Goal: Answer question/provide support: Share knowledge or assist other users

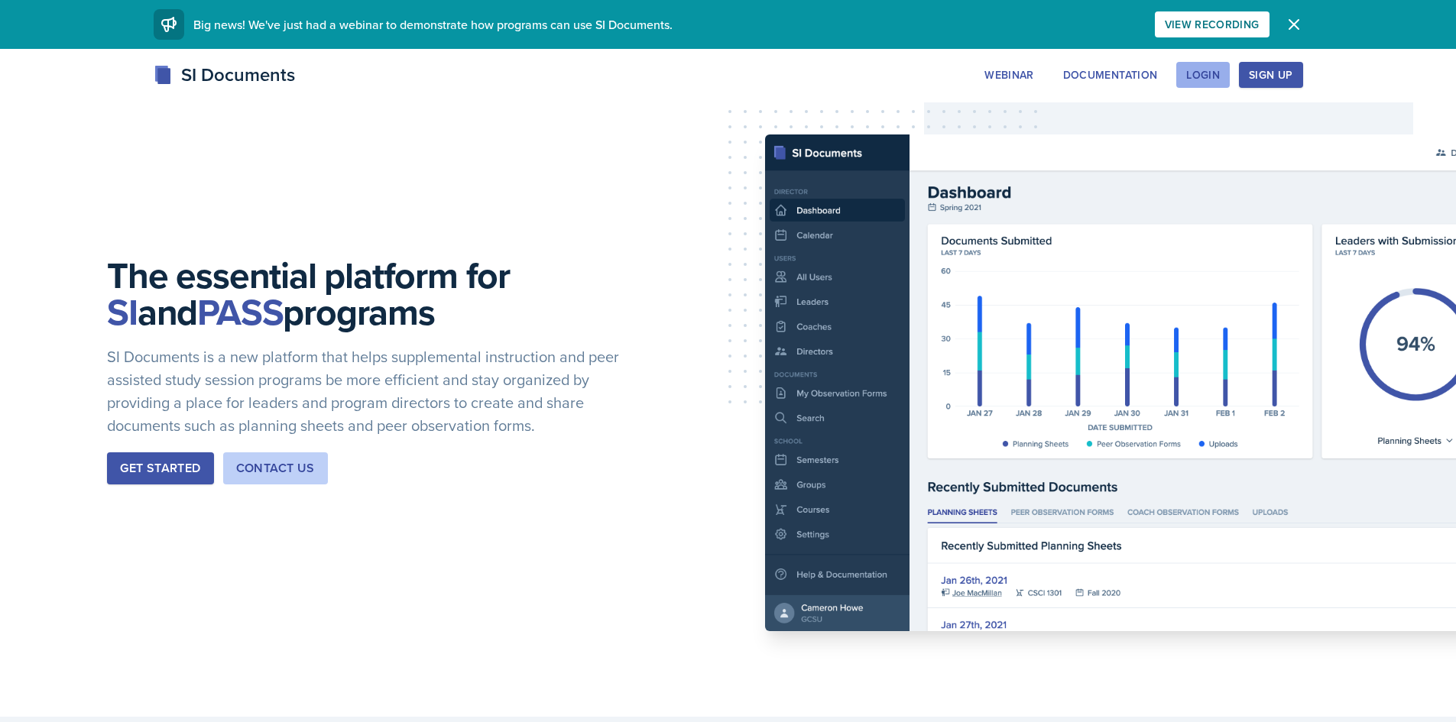
click at [1218, 69] on div "Login" at bounding box center [1203, 75] width 34 height 12
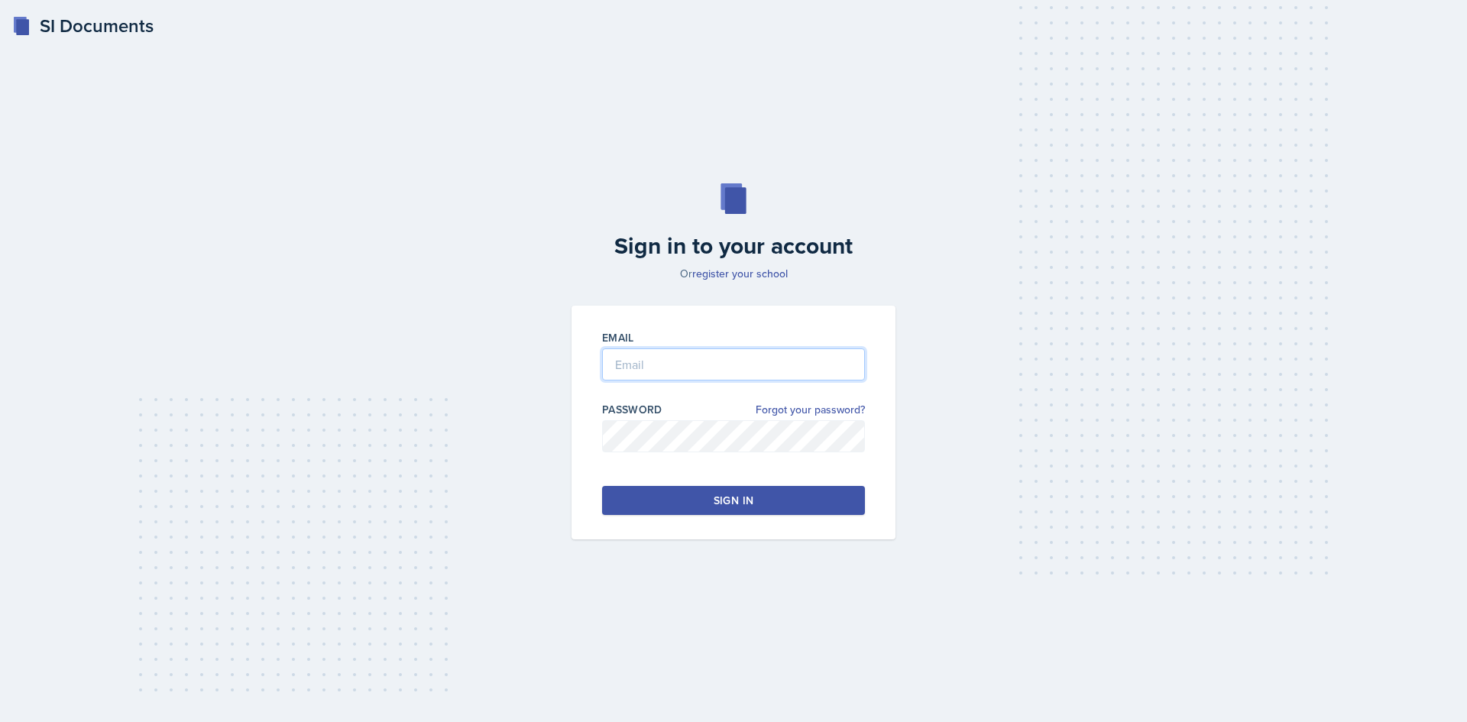
click at [633, 364] on input "email" at bounding box center [733, 364] width 263 height 32
type input "[EMAIL_ADDRESS][DOMAIN_NAME]"
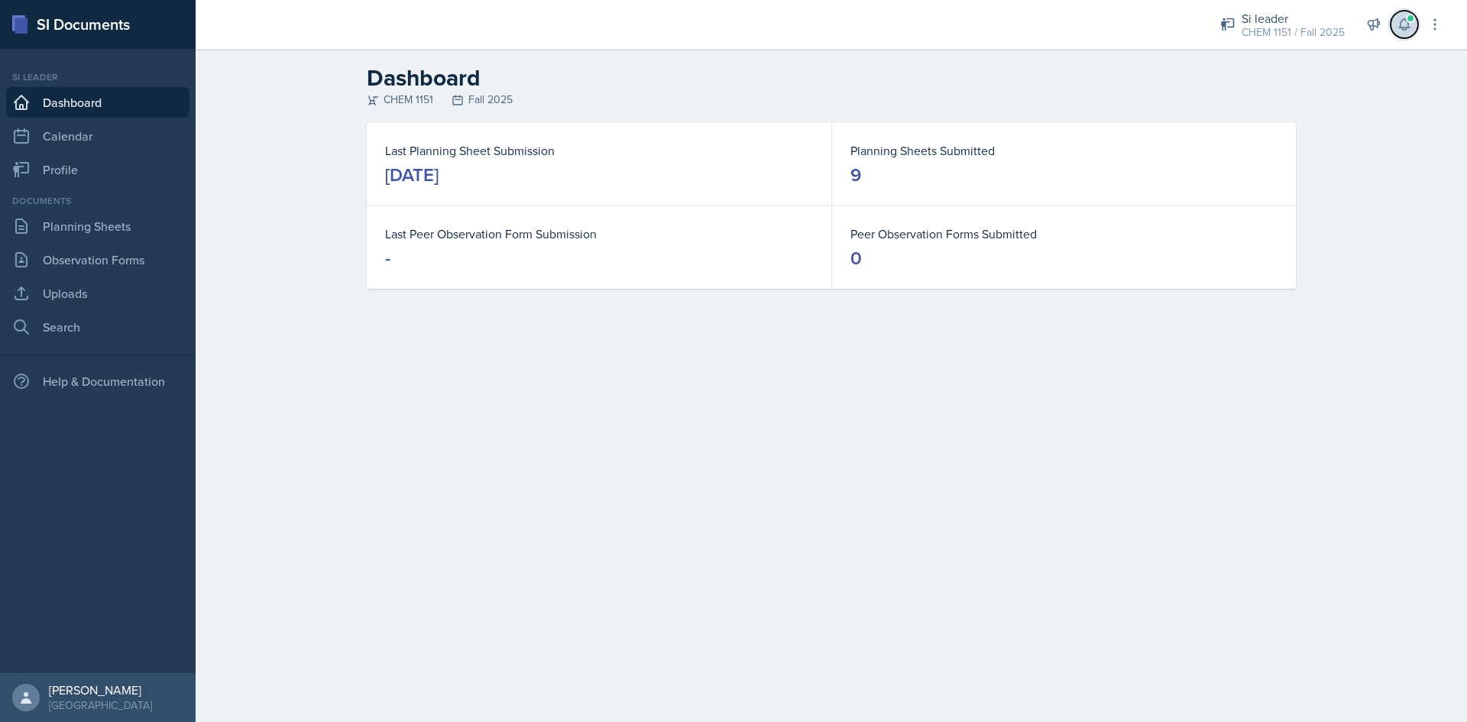
click at [1395, 24] on button at bounding box center [1405, 25] width 28 height 28
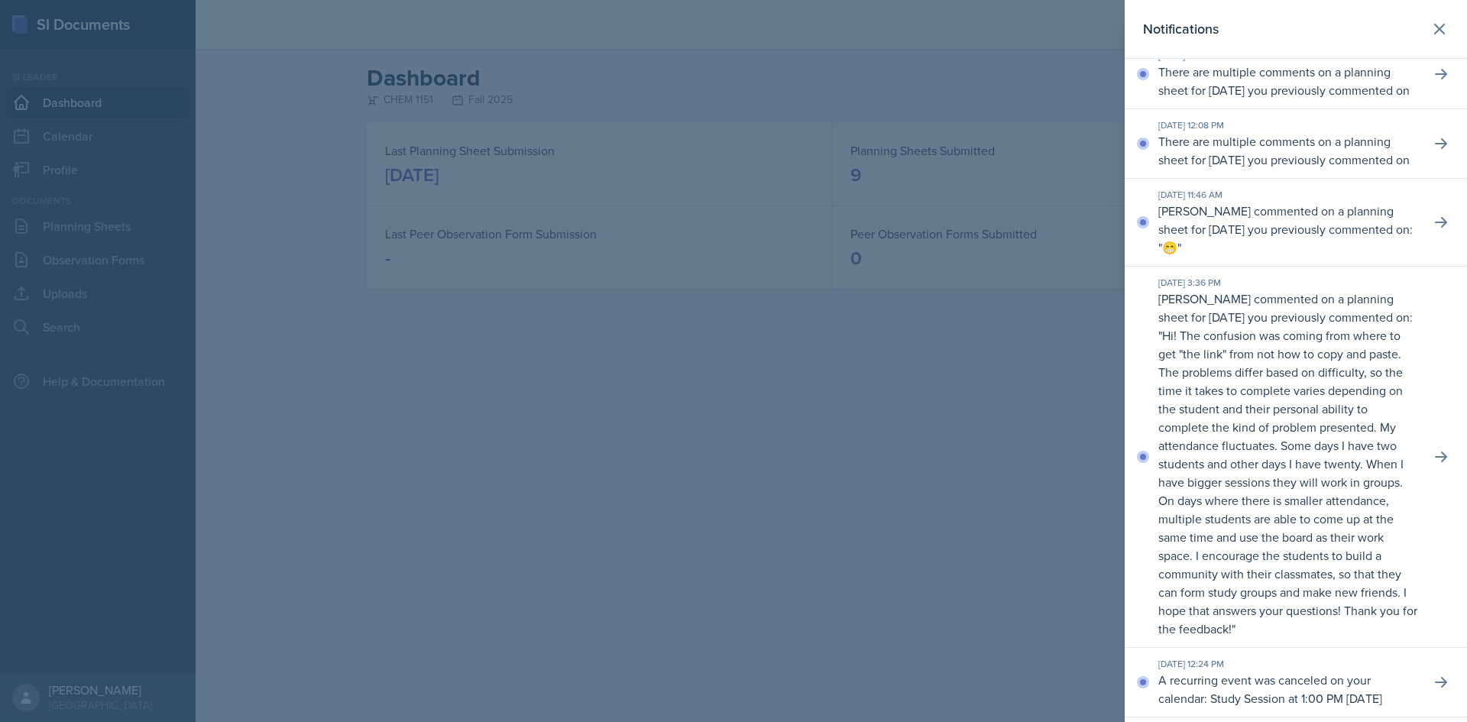
scroll to position [76, 0]
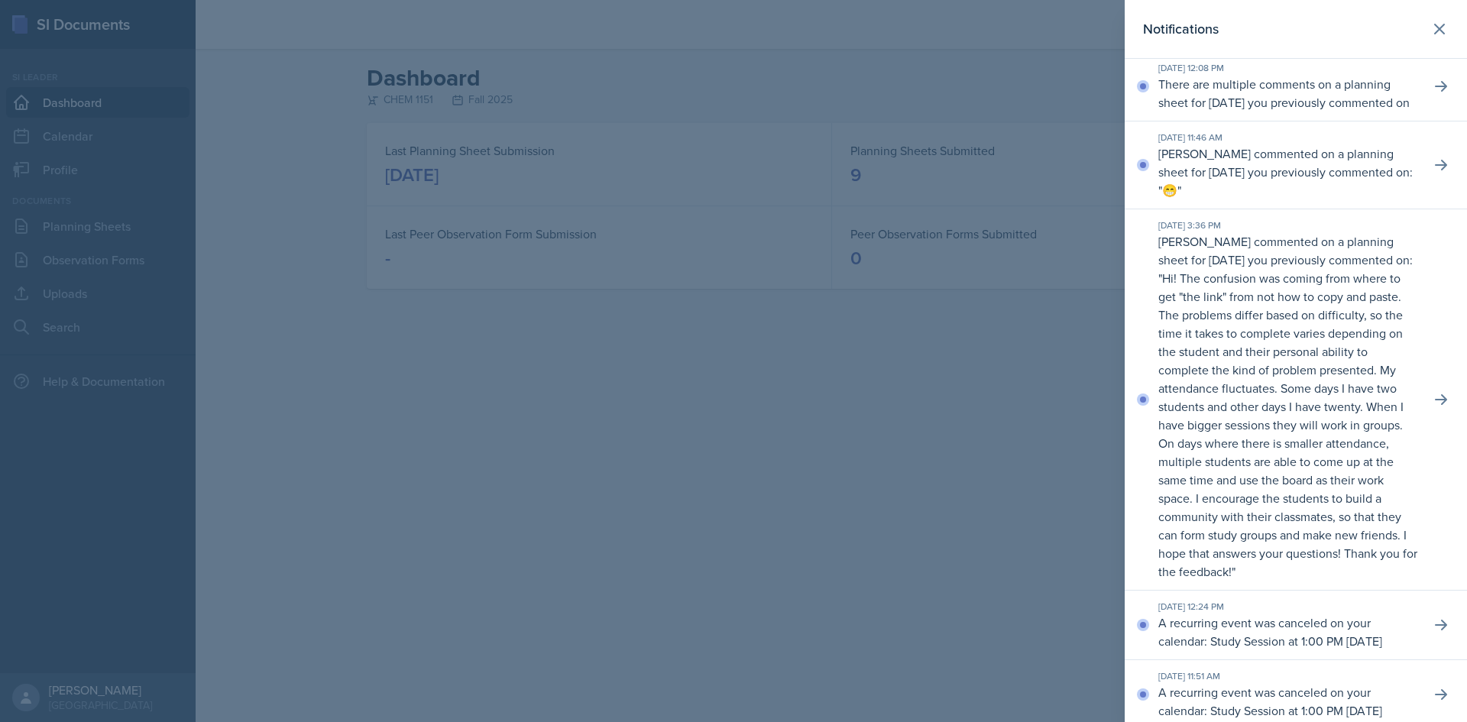
click at [1301, 443] on p "Hi! The confusion was coming from where to get "the link" from not how to copy …" at bounding box center [1287, 425] width 259 height 310
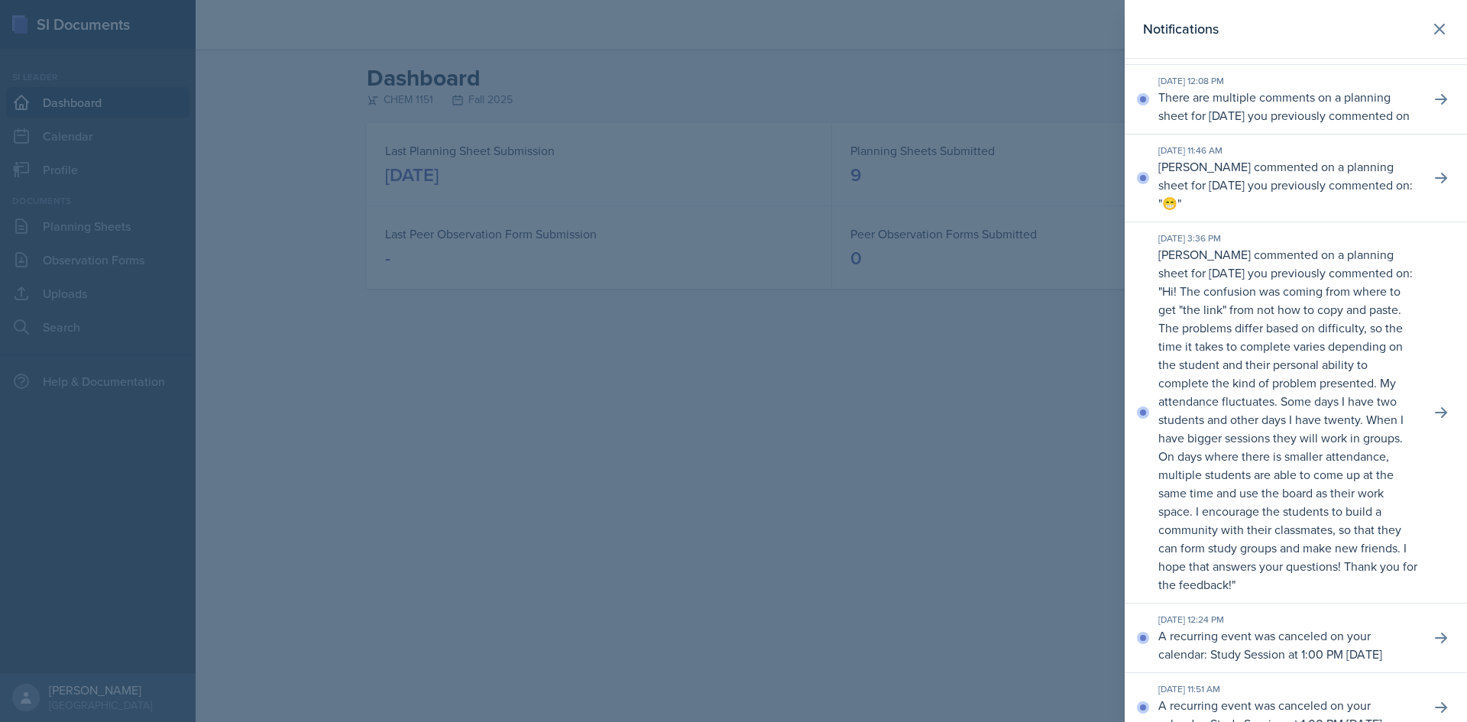
scroll to position [0, 0]
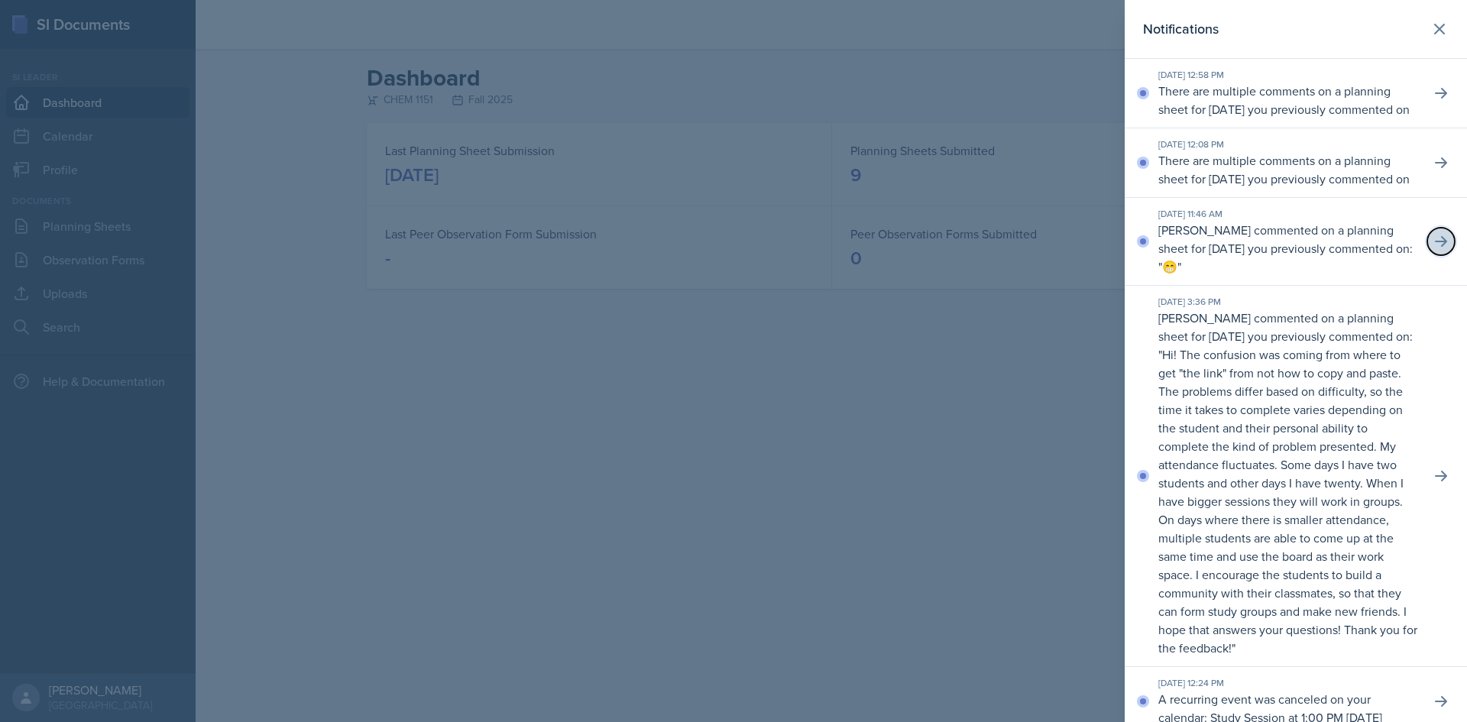
click at [1436, 249] on icon at bounding box center [1440, 241] width 15 height 15
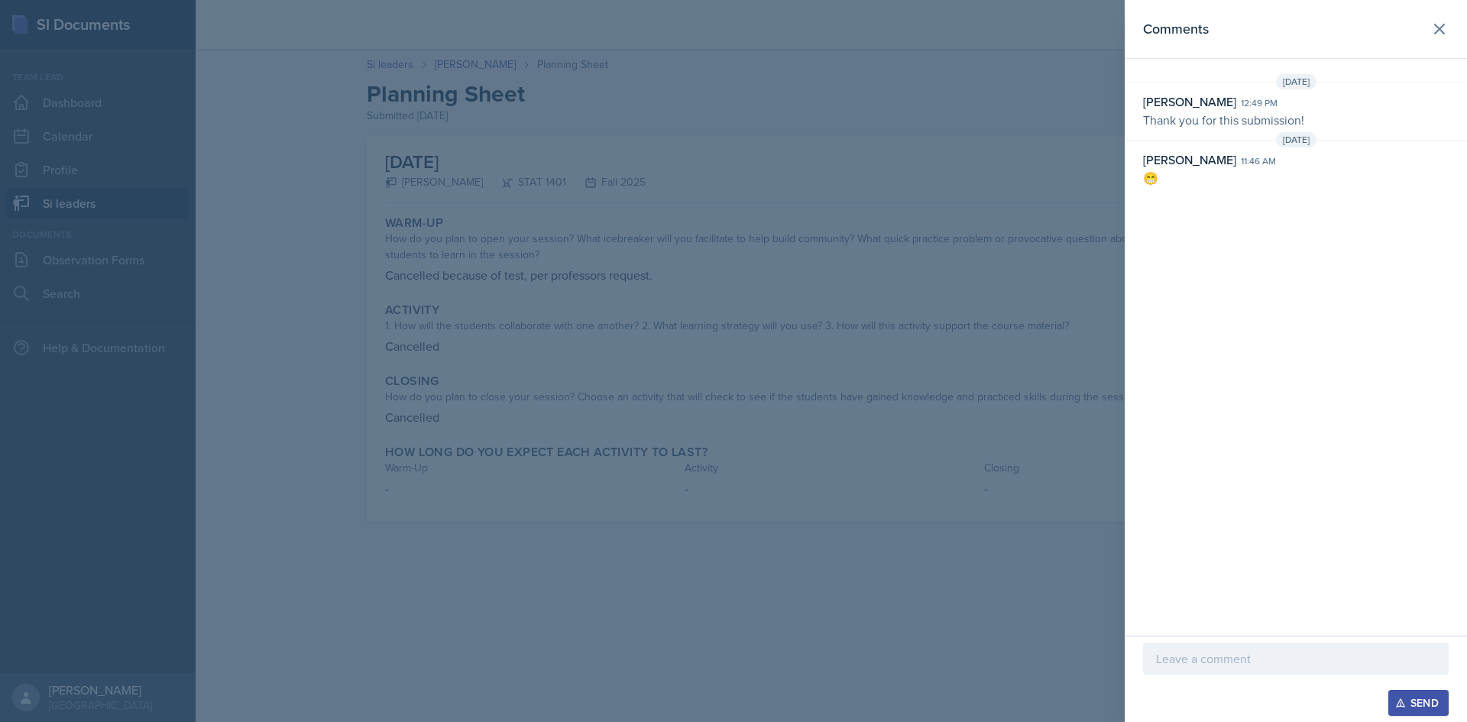
click at [1206, 179] on p "😁" at bounding box center [1296, 178] width 306 height 18
drag, startPoint x: 1225, startPoint y: 160, endPoint x: 1240, endPoint y: 161, distance: 15.3
click at [1240, 161] on div "[PERSON_NAME] 11:46 am" at bounding box center [1296, 160] width 306 height 18
click at [1241, 161] on div "11:46 am" at bounding box center [1258, 161] width 35 height 14
click at [1084, 123] on div at bounding box center [733, 361] width 1467 height 722
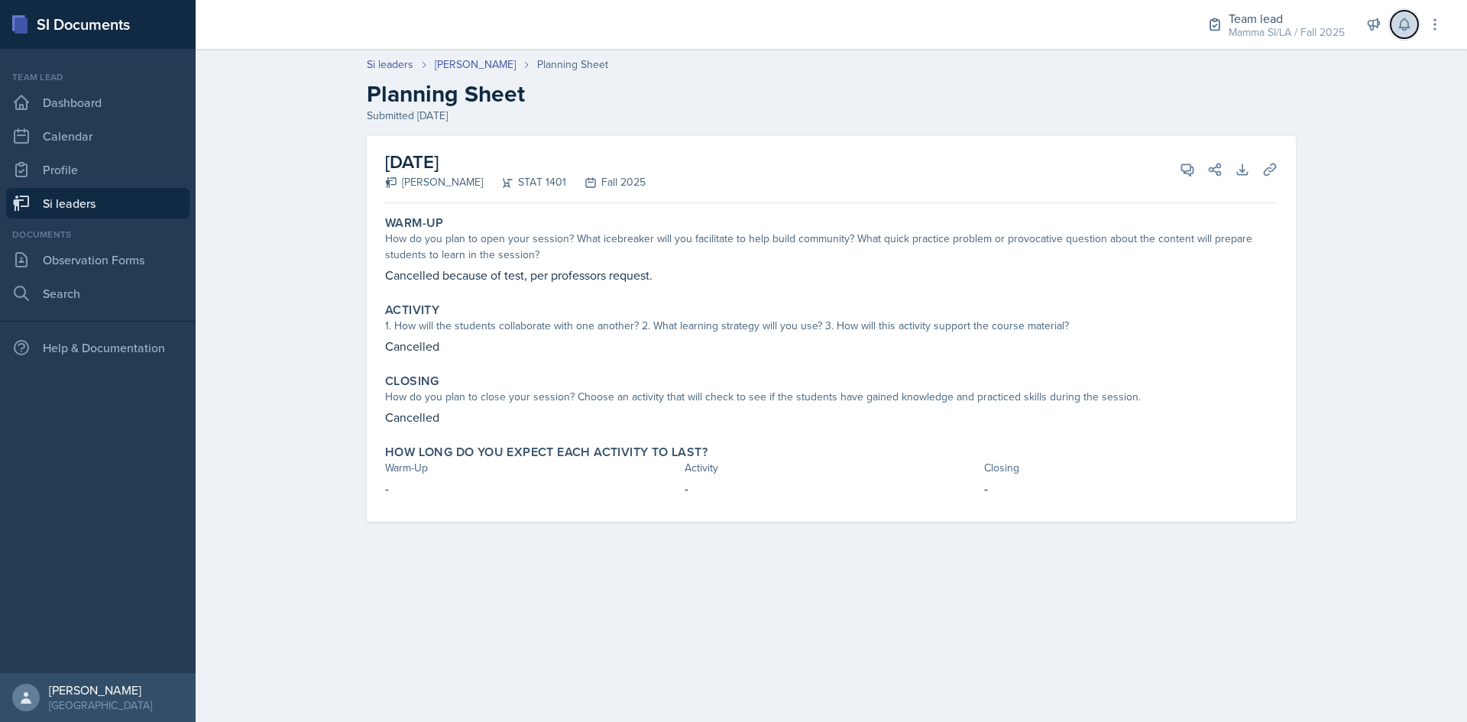
click at [1411, 27] on icon at bounding box center [1404, 24] width 15 height 15
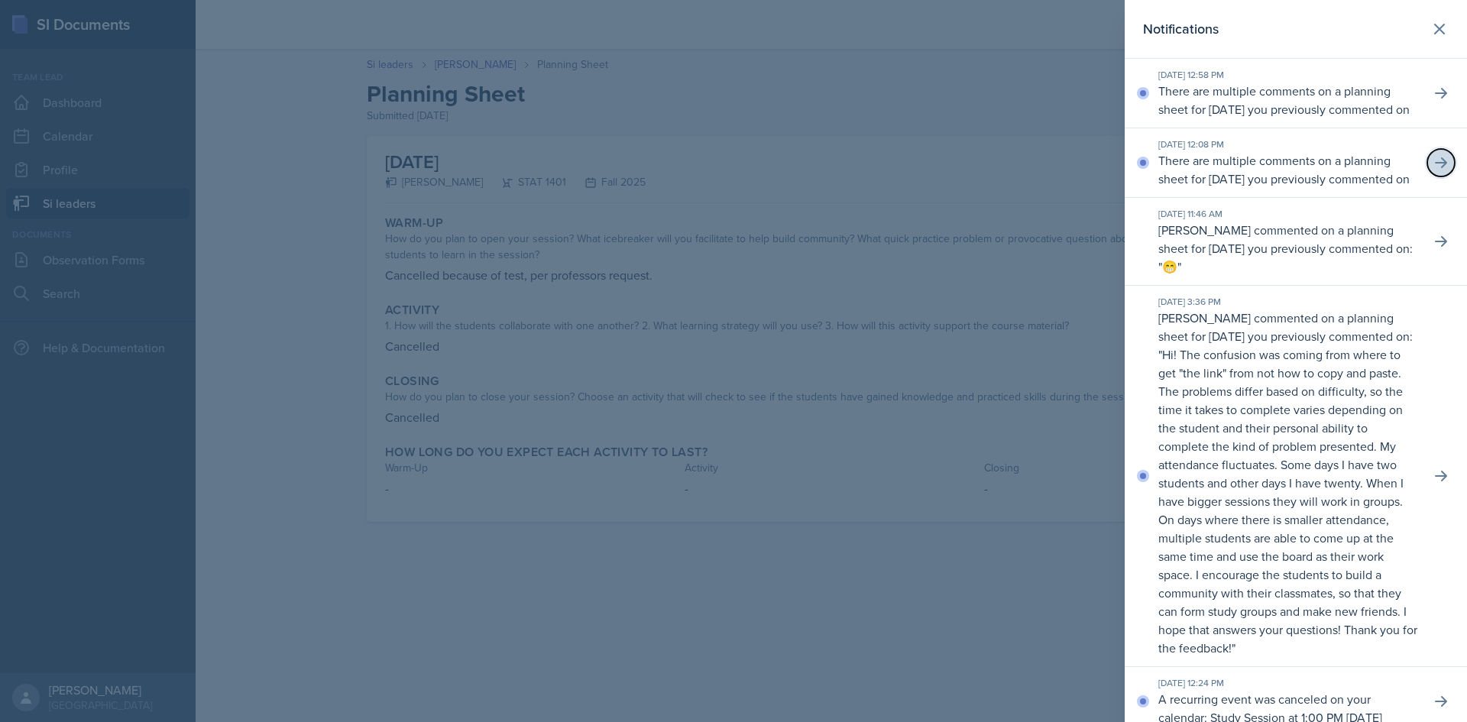
click at [1427, 177] on button at bounding box center [1441, 163] width 28 height 28
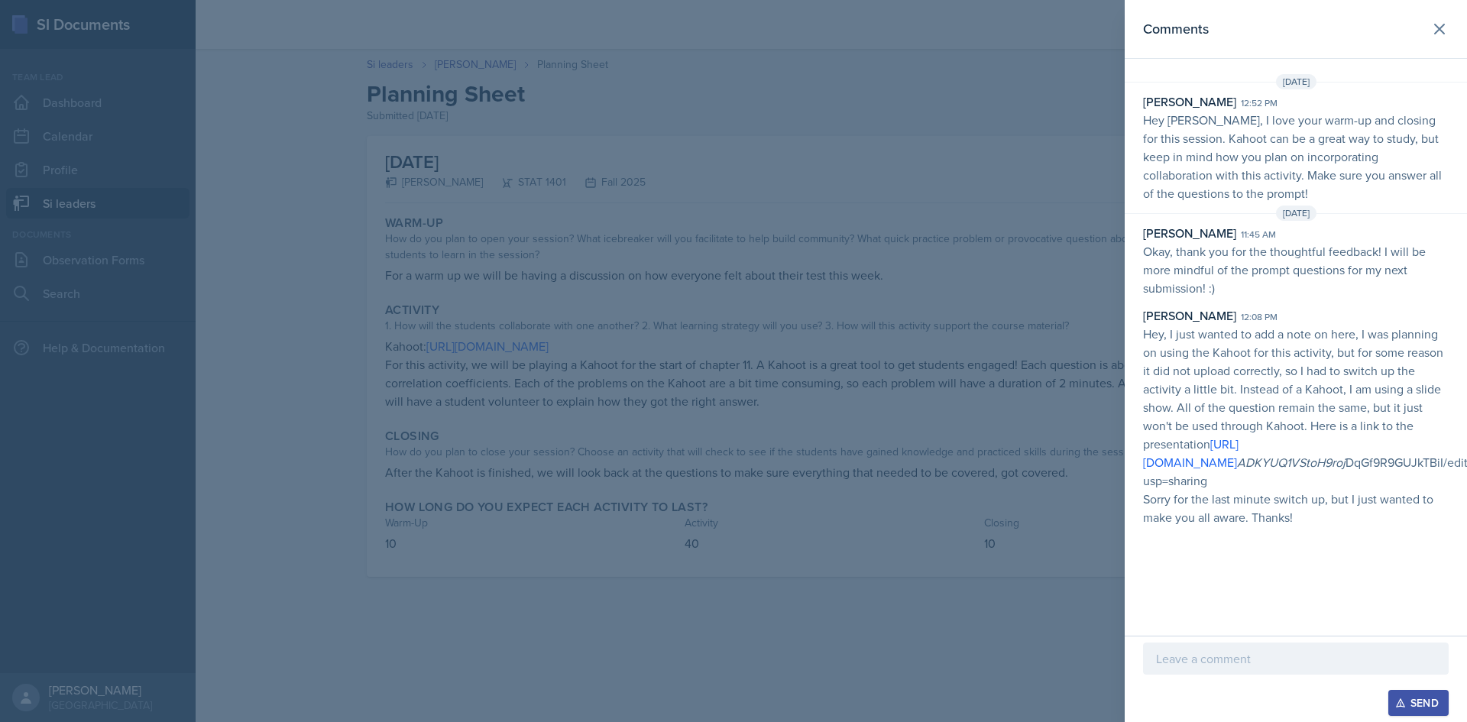
click at [1288, 669] on div at bounding box center [1296, 659] width 306 height 32
click at [1437, 699] on div "Send" at bounding box center [1418, 703] width 40 height 12
click at [1064, 622] on div at bounding box center [733, 361] width 1467 height 722
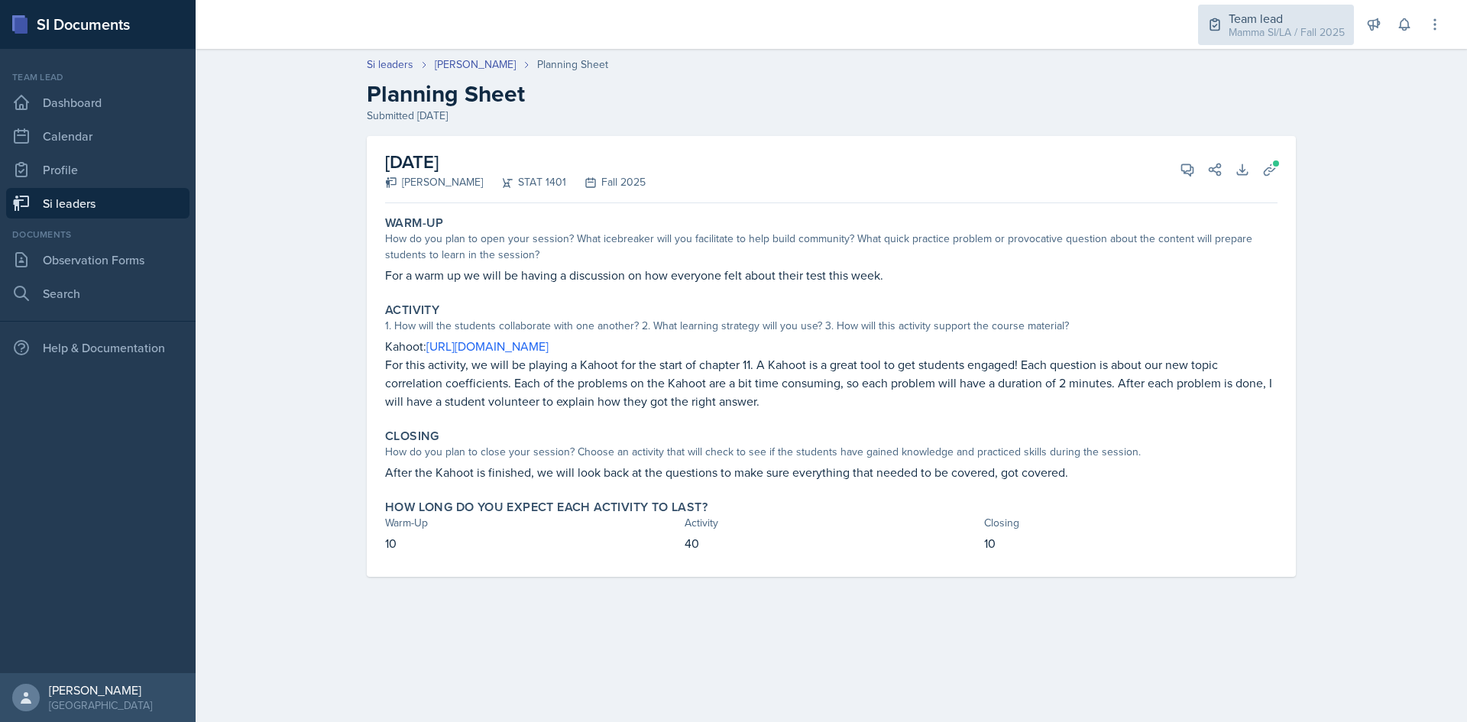
click at [1333, 11] on div "Team lead" at bounding box center [1287, 18] width 116 height 18
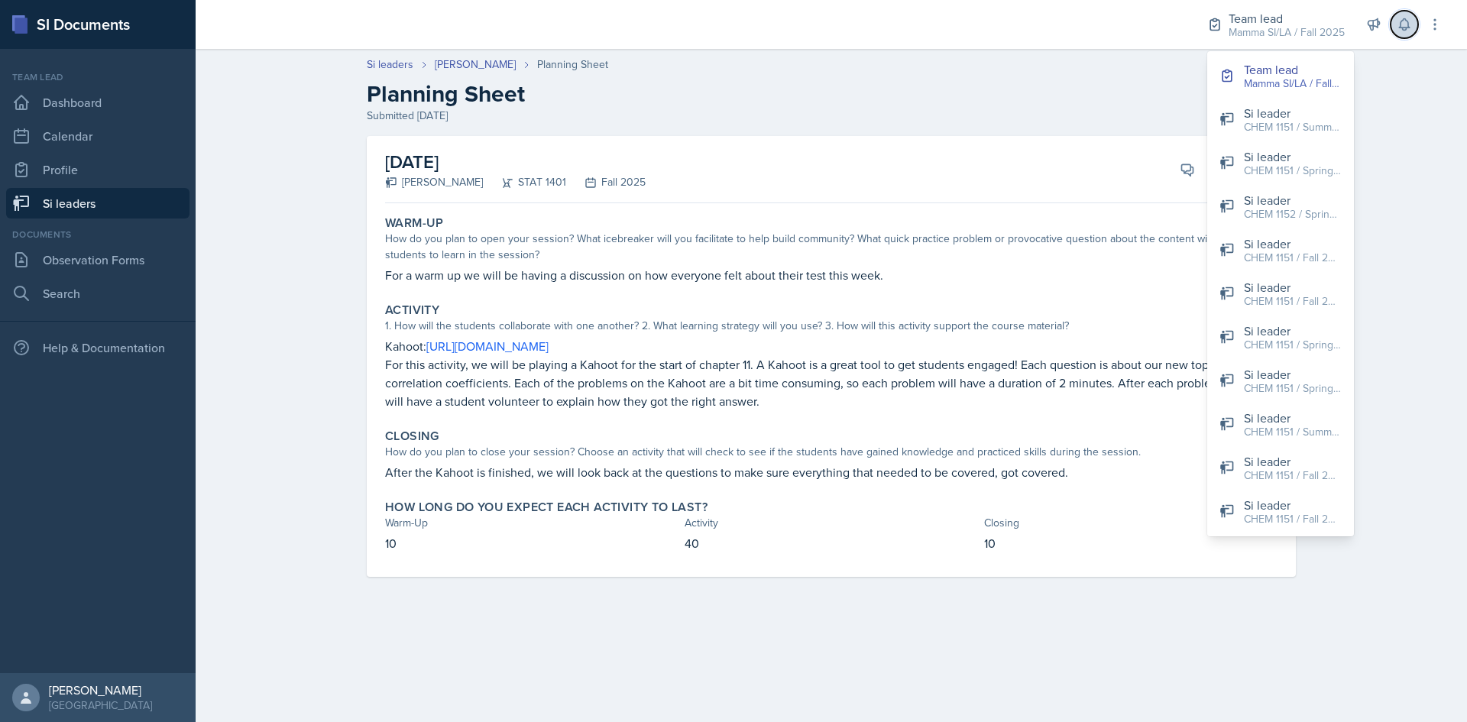
click at [1402, 22] on icon at bounding box center [1404, 24] width 15 height 15
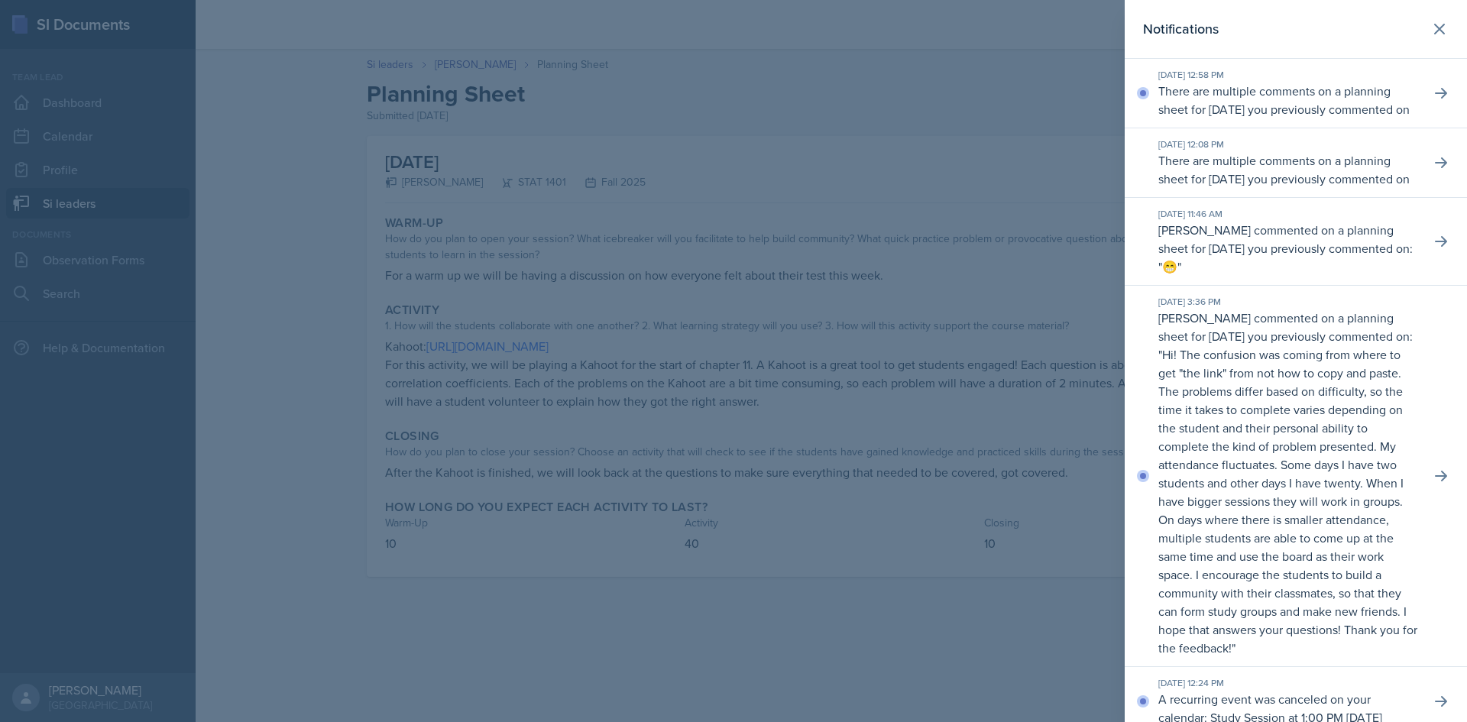
click at [1414, 101] on div "[DATE] 12:58 PM There are multiple comments on a planning sheet for [DATE] you …" at bounding box center [1296, 94] width 342 height 70
click at [1433, 99] on icon at bounding box center [1440, 93] width 15 height 15
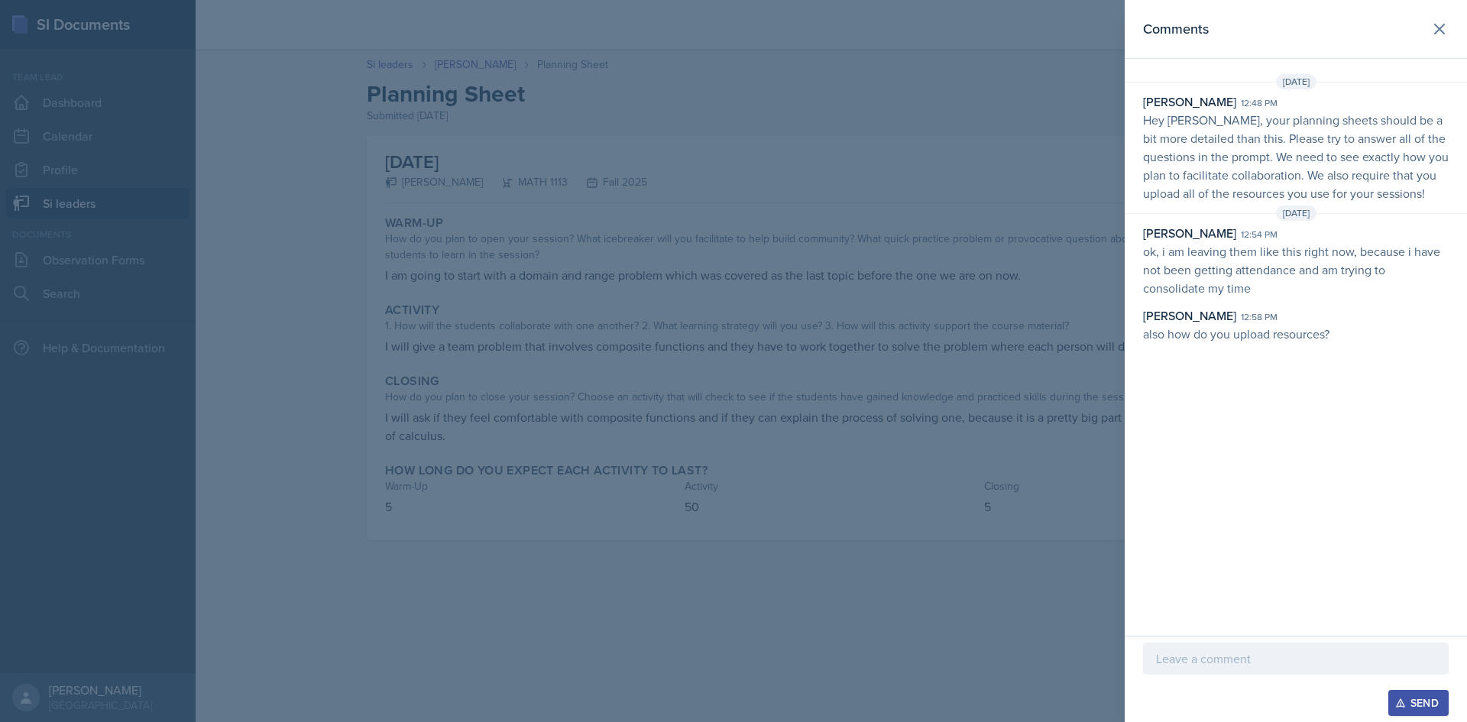
click at [876, 154] on div at bounding box center [733, 361] width 1467 height 722
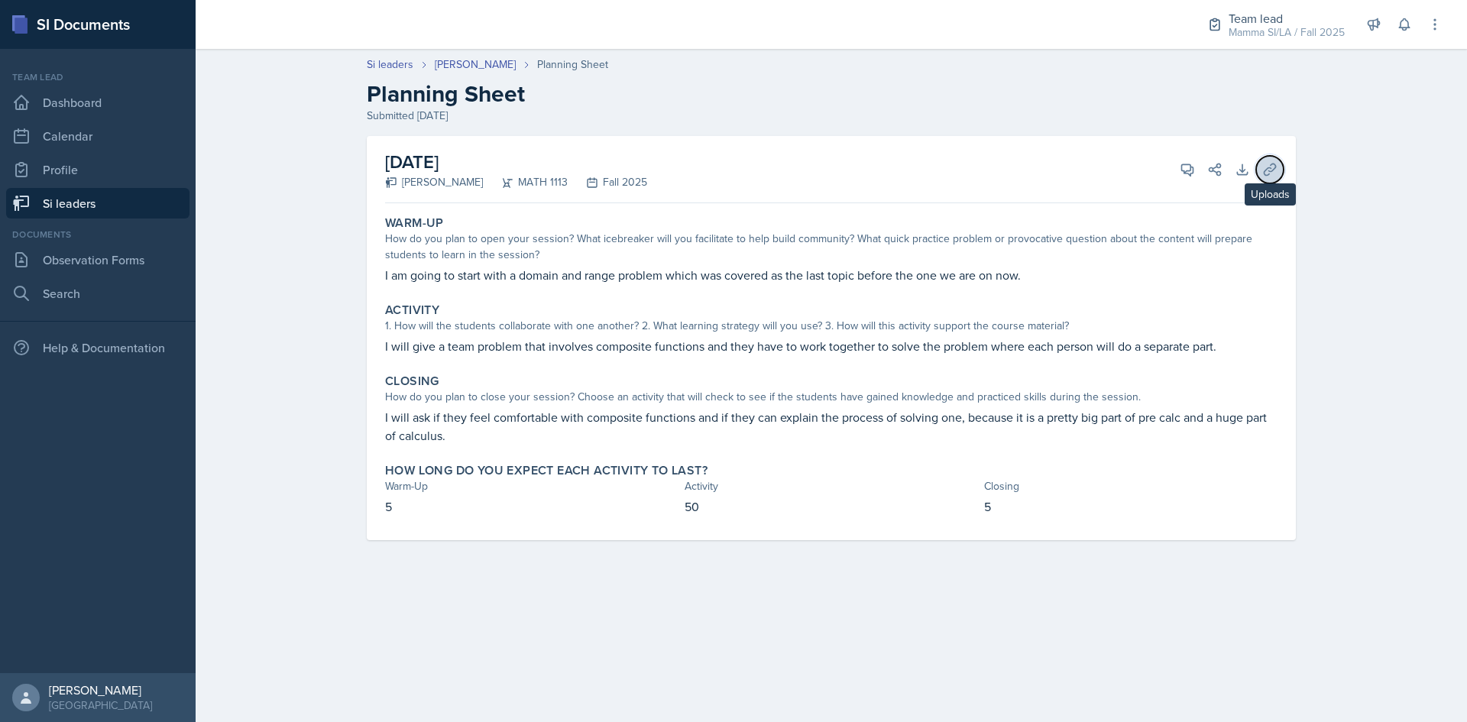
click at [1259, 167] on button "Uploads" at bounding box center [1270, 170] width 28 height 28
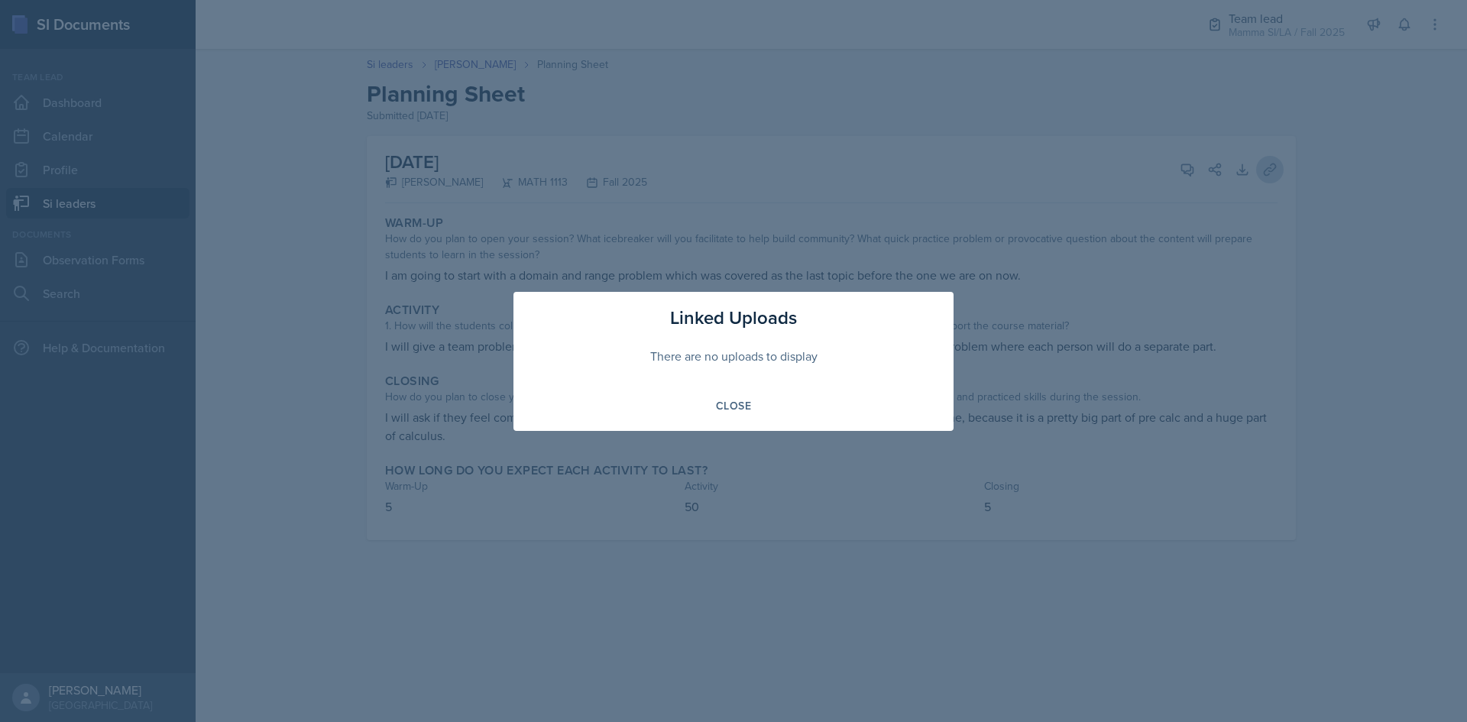
click at [1259, 167] on div at bounding box center [733, 361] width 1467 height 722
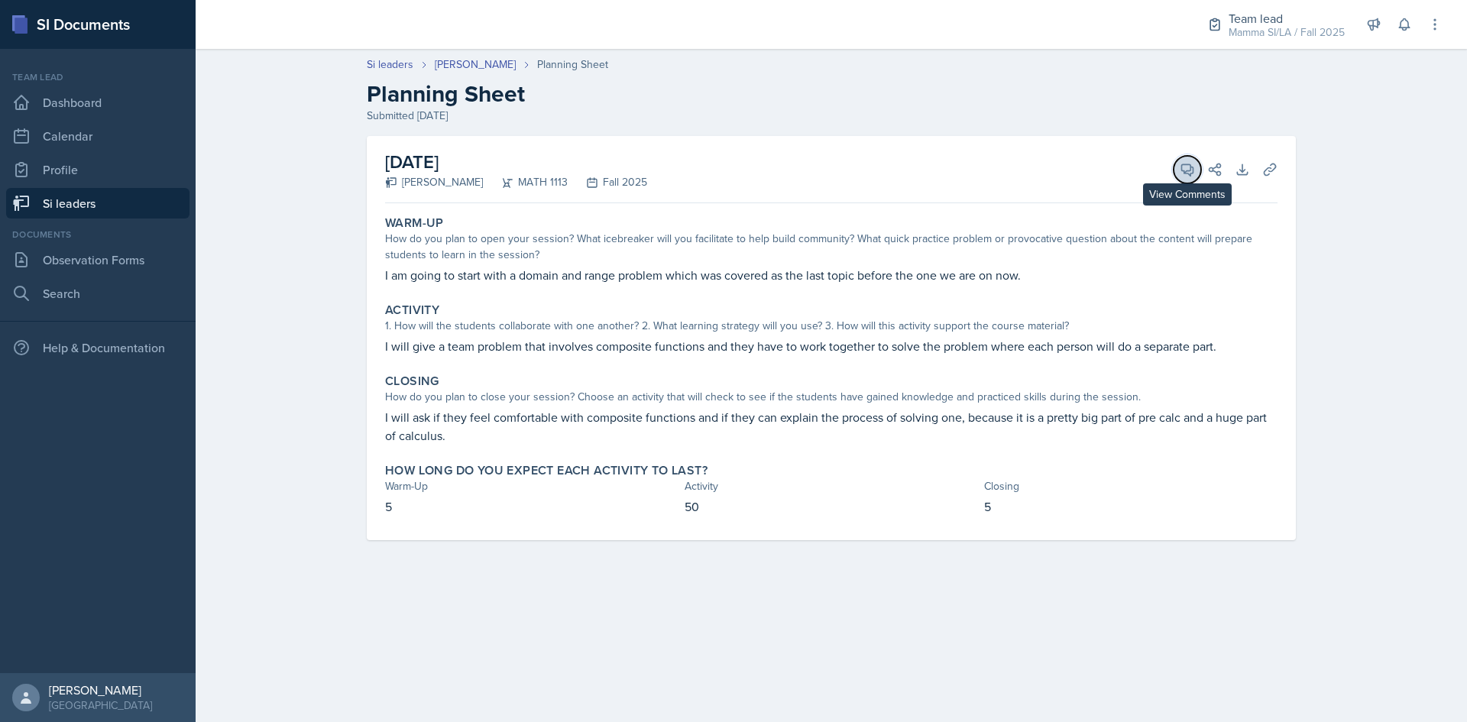
click at [1195, 163] on span at bounding box center [1193, 164] width 8 height 8
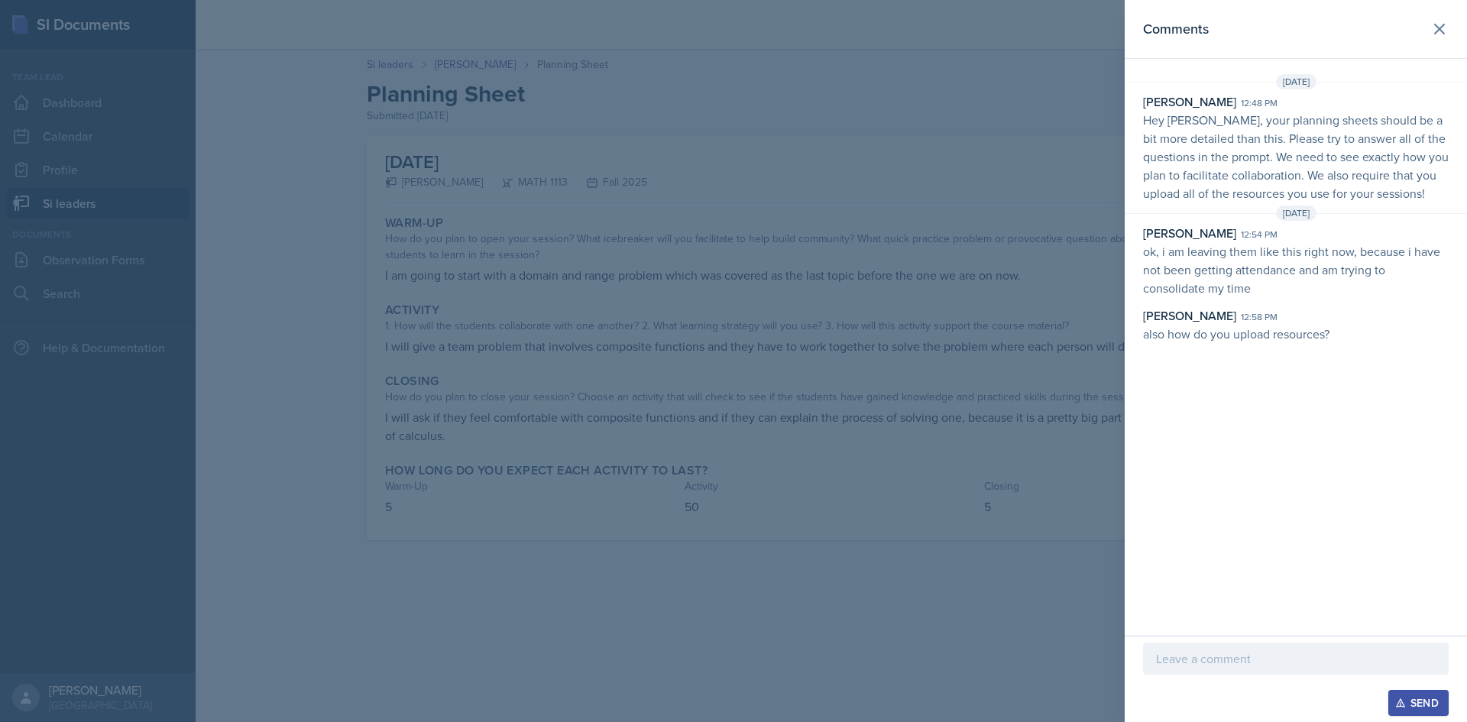
click at [1266, 170] on p "Hey [PERSON_NAME], your planning sheets should be a bit more detailed than this…" at bounding box center [1296, 157] width 306 height 92
click at [679, 231] on div at bounding box center [733, 361] width 1467 height 722
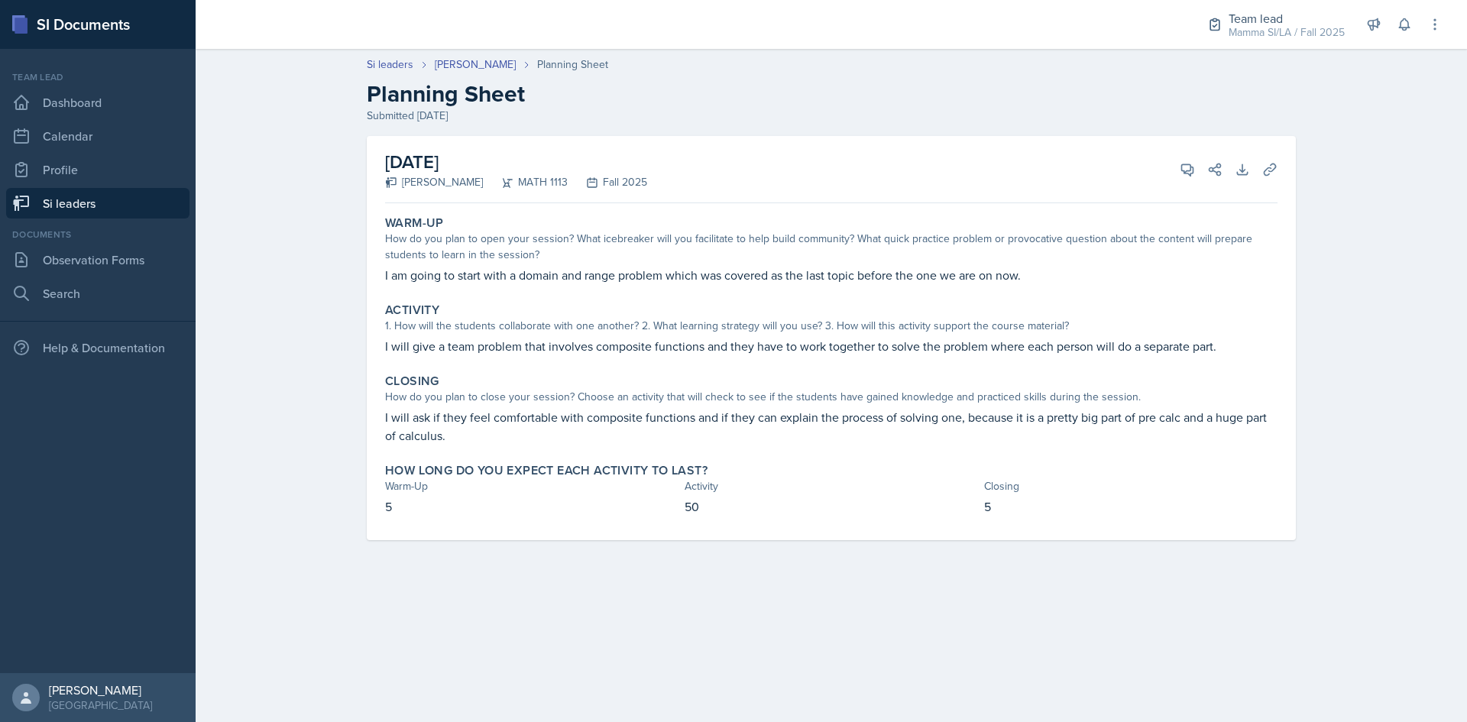
click at [47, 208] on link "Si leaders" at bounding box center [97, 203] width 183 height 31
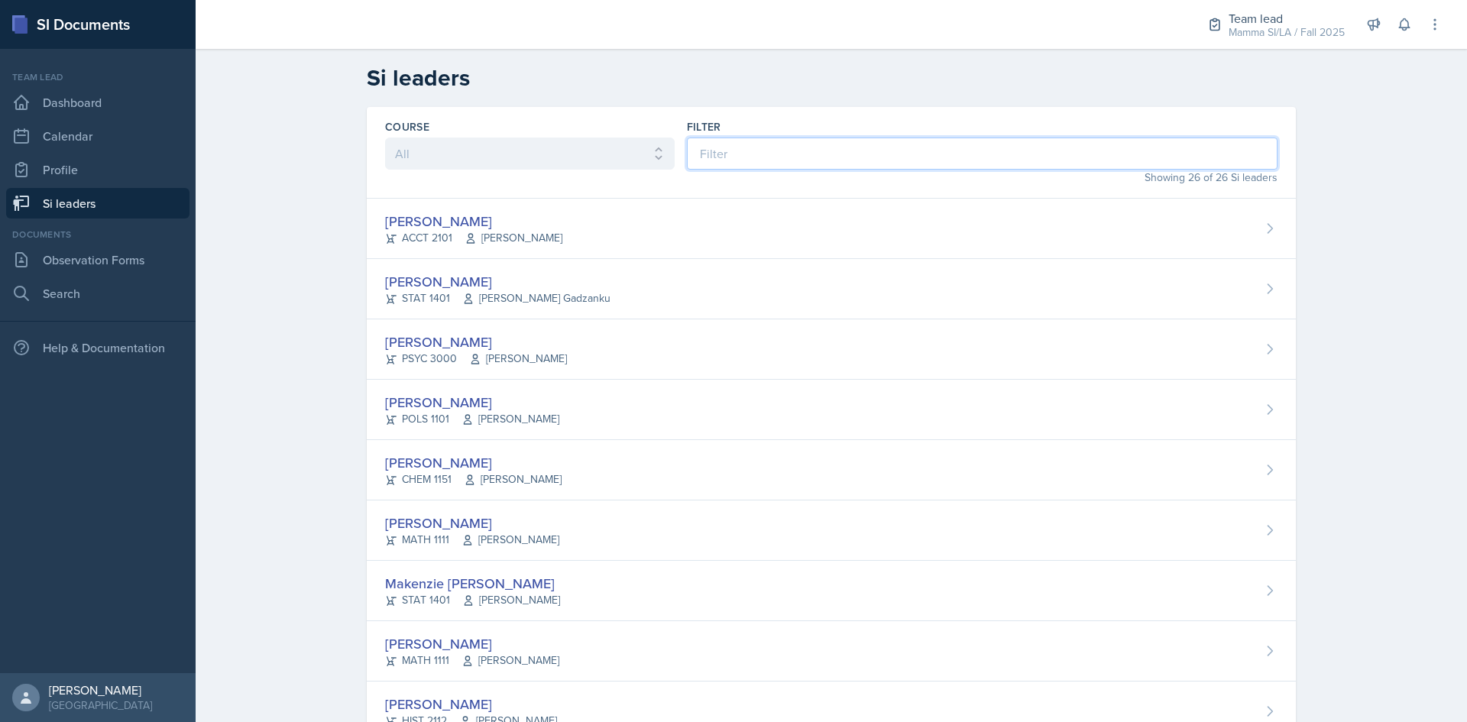
click at [825, 148] on input at bounding box center [982, 154] width 591 height 32
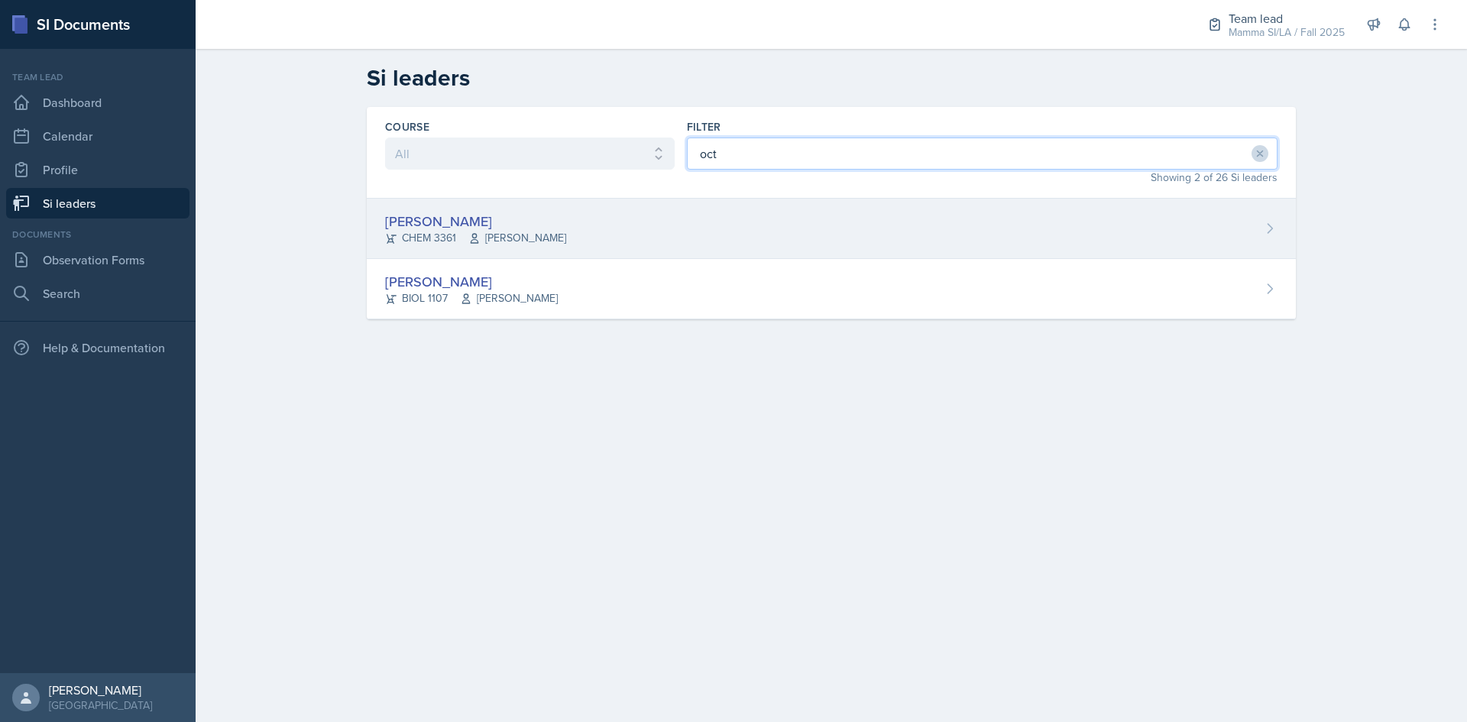
type input "oct"
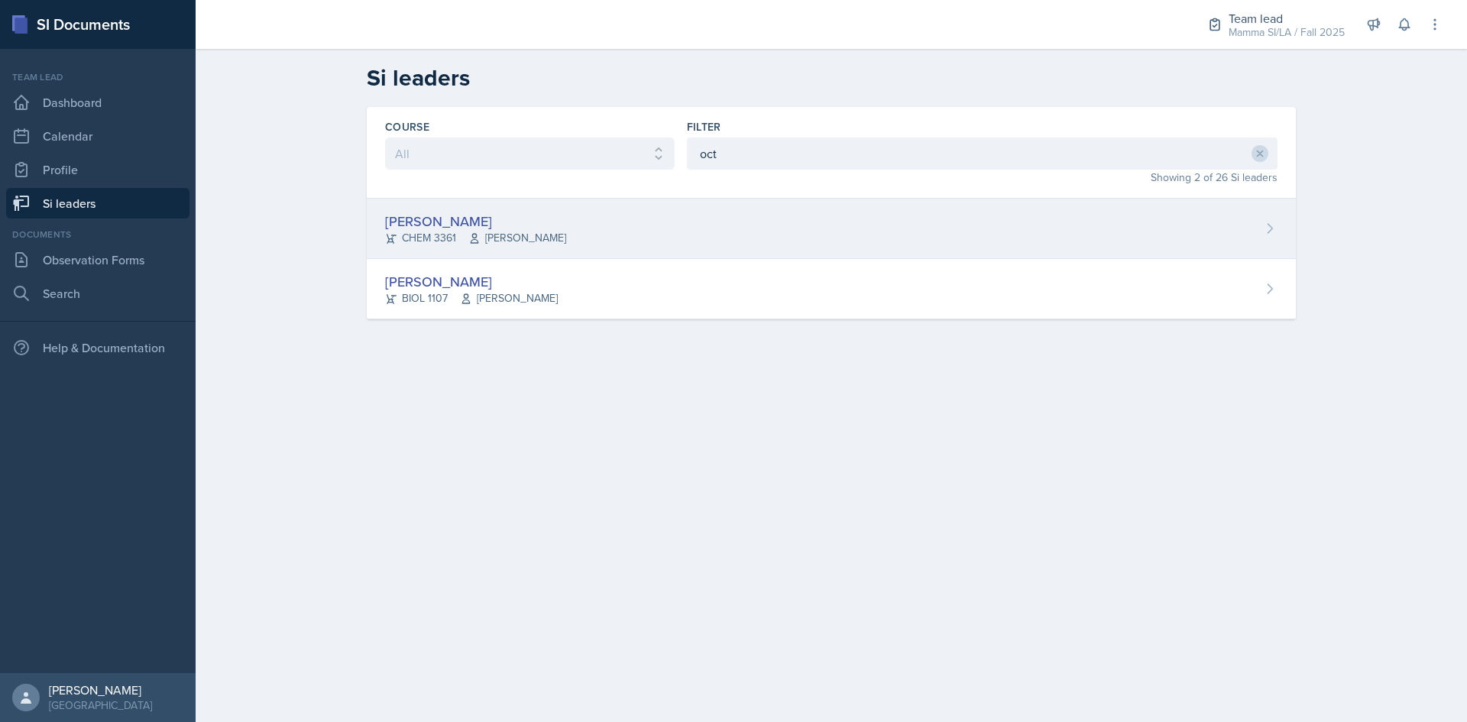
click at [591, 244] on div "[PERSON_NAME] CHEM 3361 [PERSON_NAME]" at bounding box center [831, 229] width 929 height 60
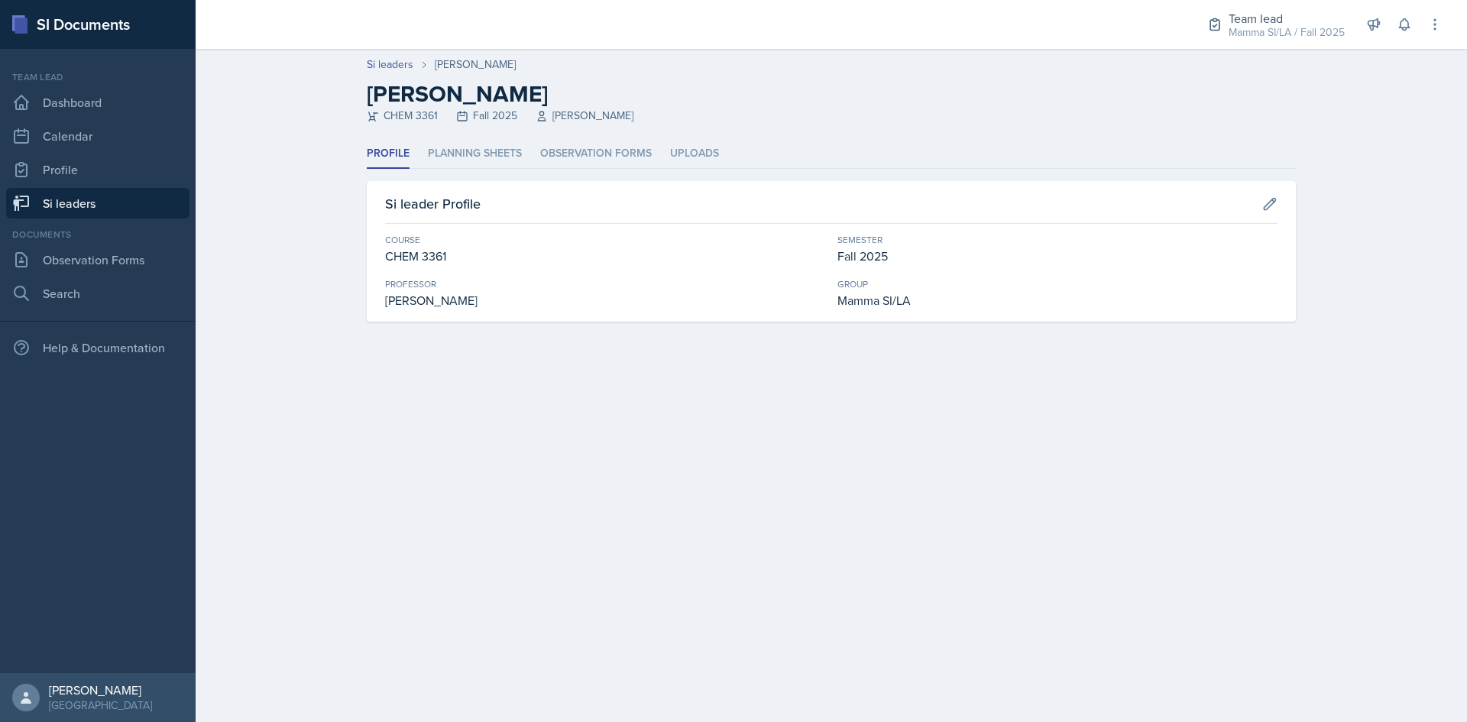
click at [637, 138] on header "Si leaders [PERSON_NAME] [PERSON_NAME] CHEM 3361 Fall 2025 [PERSON_NAME]" at bounding box center [832, 94] width 1272 height 90
click at [628, 149] on li "Observation Forms" at bounding box center [596, 154] width 112 height 30
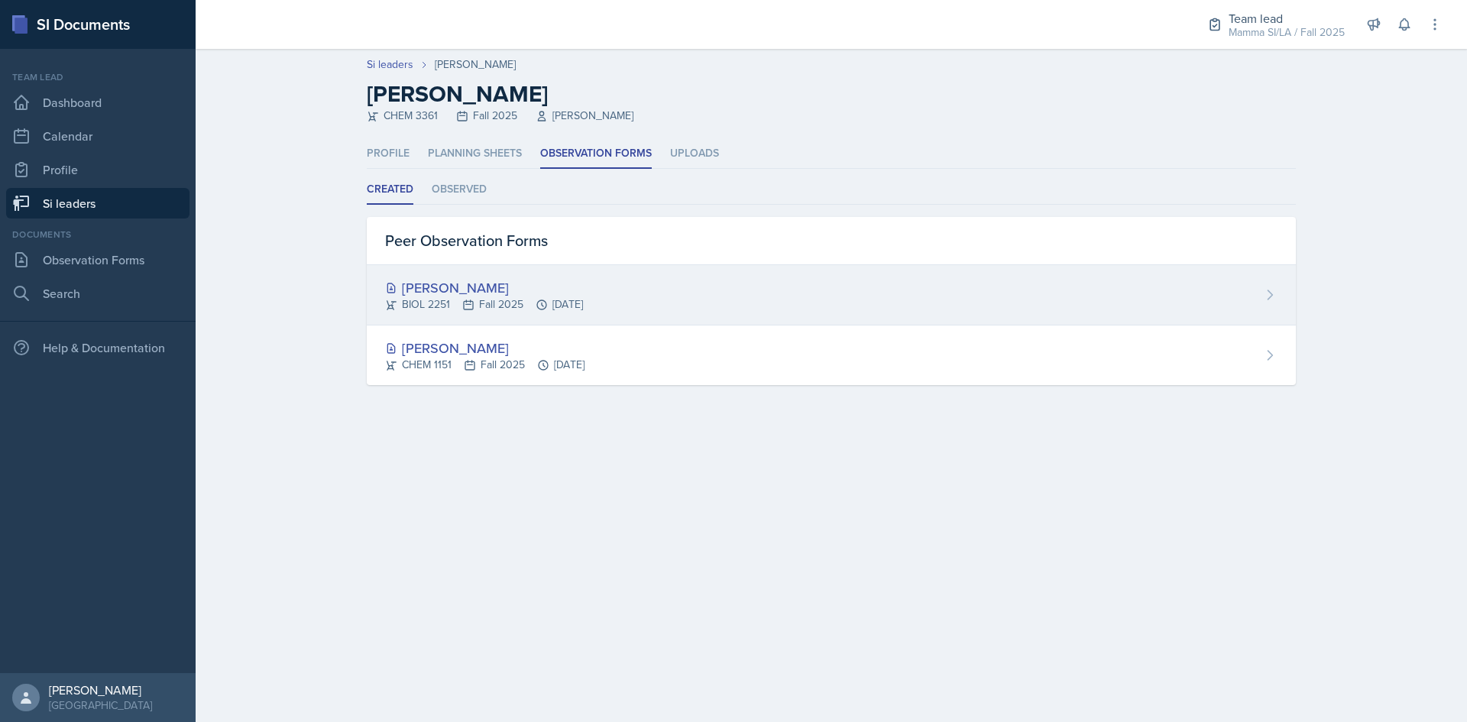
click at [667, 299] on div "[PERSON_NAME] BIOL 2251 Fall 2025 [DATE]" at bounding box center [831, 295] width 929 height 60
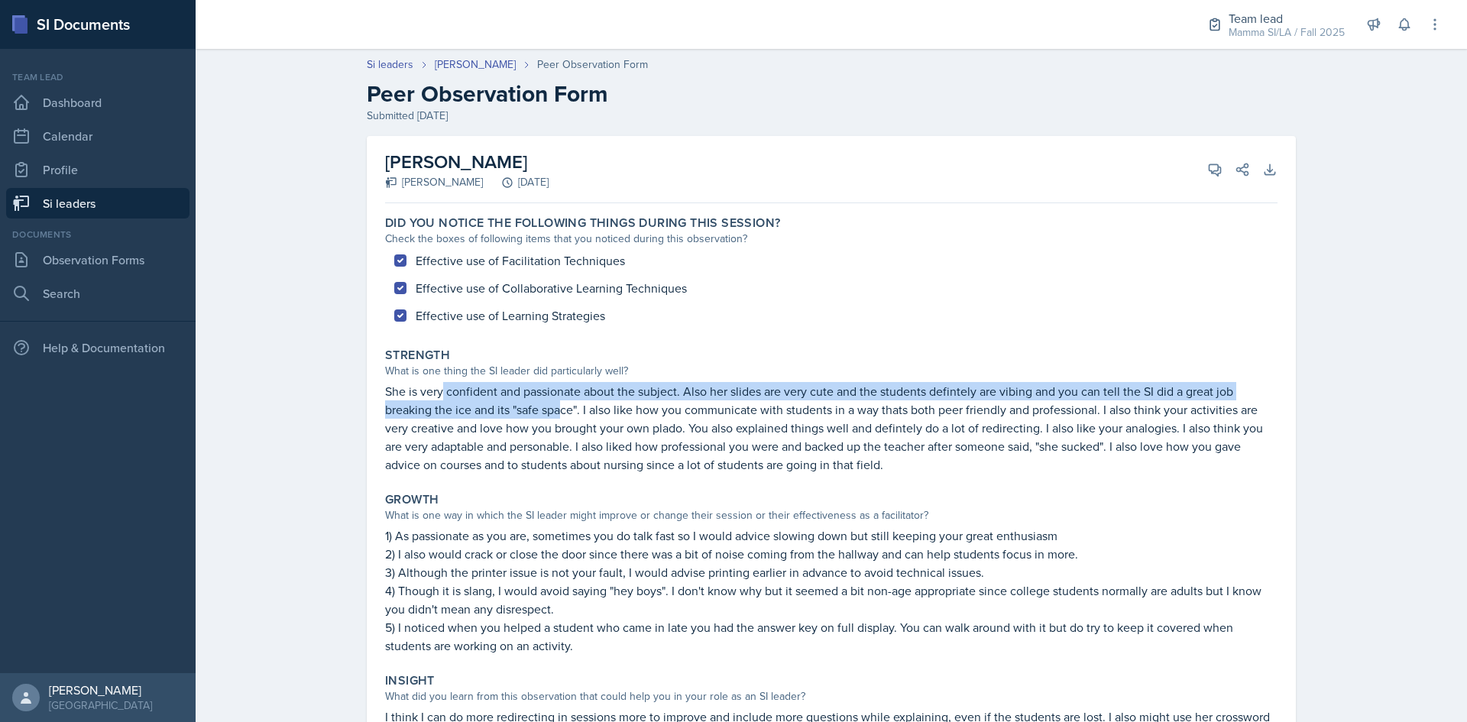
drag, startPoint x: 436, startPoint y: 400, endPoint x: 563, endPoint y: 401, distance: 126.9
click at [562, 401] on p "She is very confident and passionate about the subject. Also her slides are ver…" at bounding box center [831, 428] width 892 height 92
click at [563, 401] on p "She is very confident and passionate about the subject. Also her slides are ver…" at bounding box center [831, 428] width 892 height 92
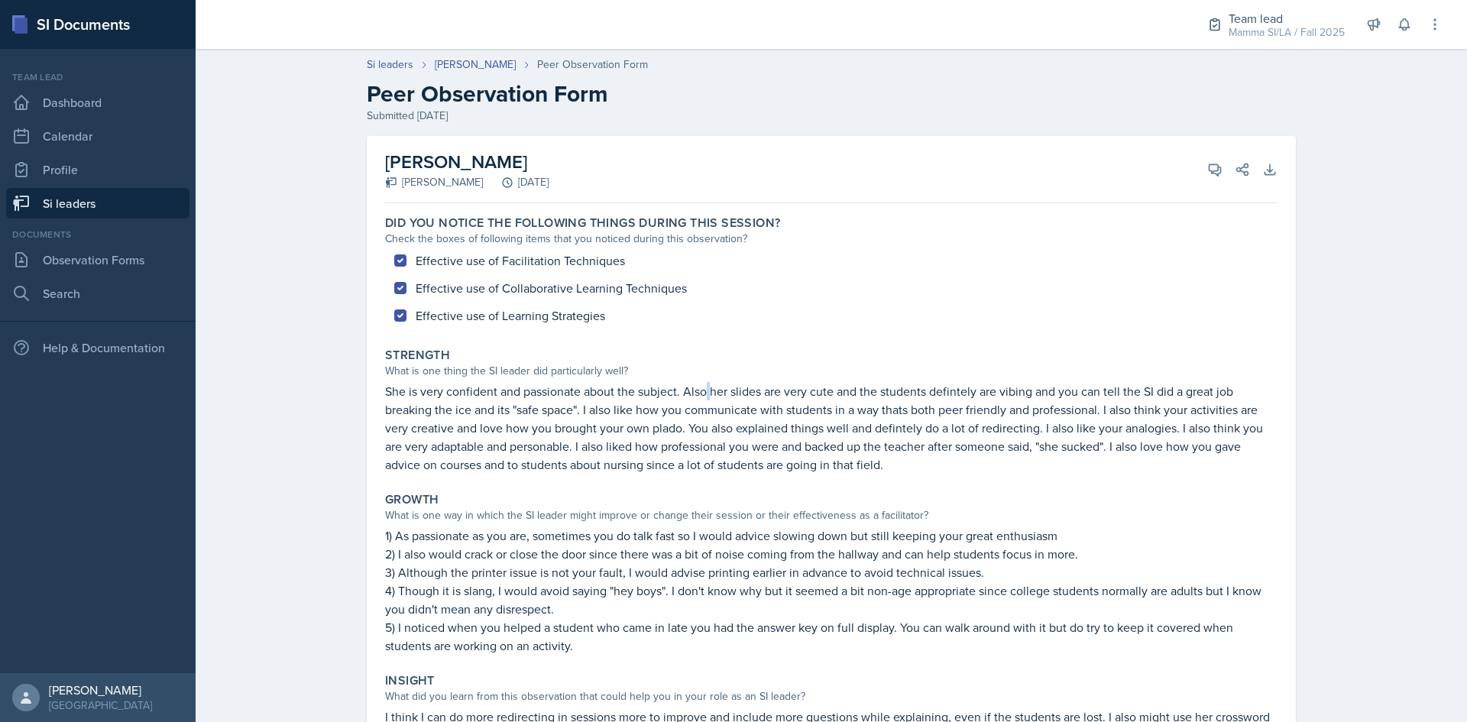
drag, startPoint x: 703, startPoint y: 400, endPoint x: 747, endPoint y: 400, distance: 43.6
click at [706, 400] on p "She is very confident and passionate about the subject. Also her slides are ver…" at bounding box center [831, 428] width 892 height 92
click at [749, 400] on p "She is very confident and passionate about the subject. Also her slides are ver…" at bounding box center [831, 428] width 892 height 92
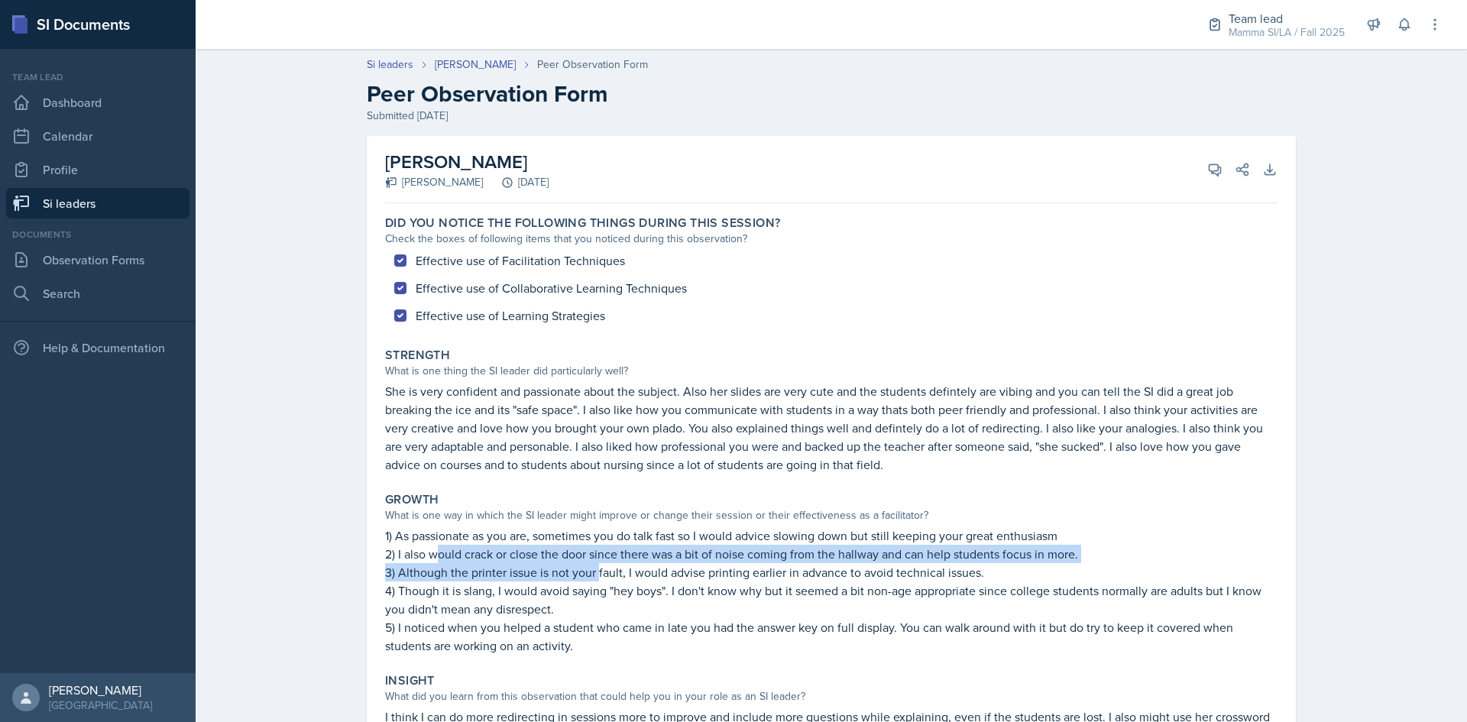
drag, startPoint x: 505, startPoint y: 561, endPoint x: 627, endPoint y: 567, distance: 121.6
click at [627, 567] on div "1) As passionate as you are, sometimes you do talk fast so I would advice slowi…" at bounding box center [831, 590] width 892 height 128
click at [627, 567] on p "3) Although the printer issue is not your fault, I would advise printing earlie…" at bounding box center [831, 572] width 892 height 18
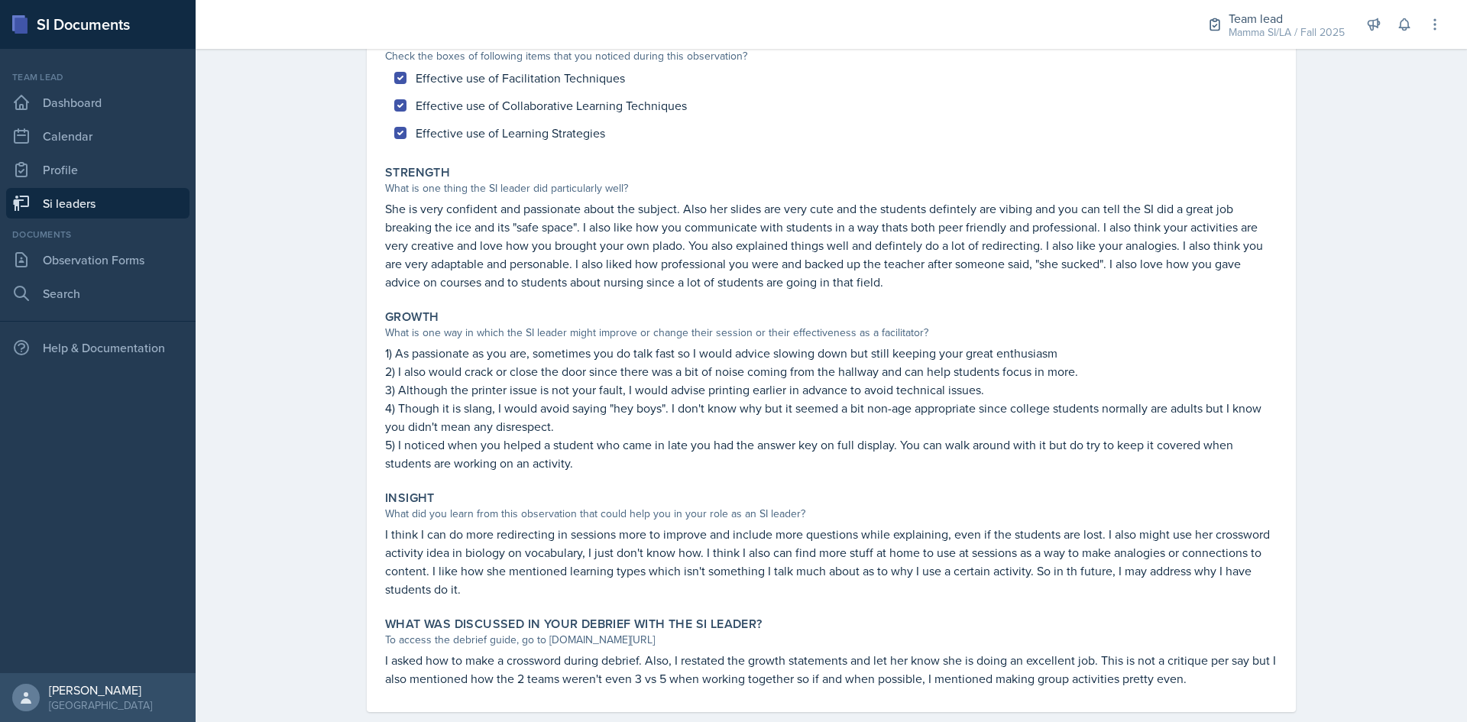
scroll to position [209, 0]
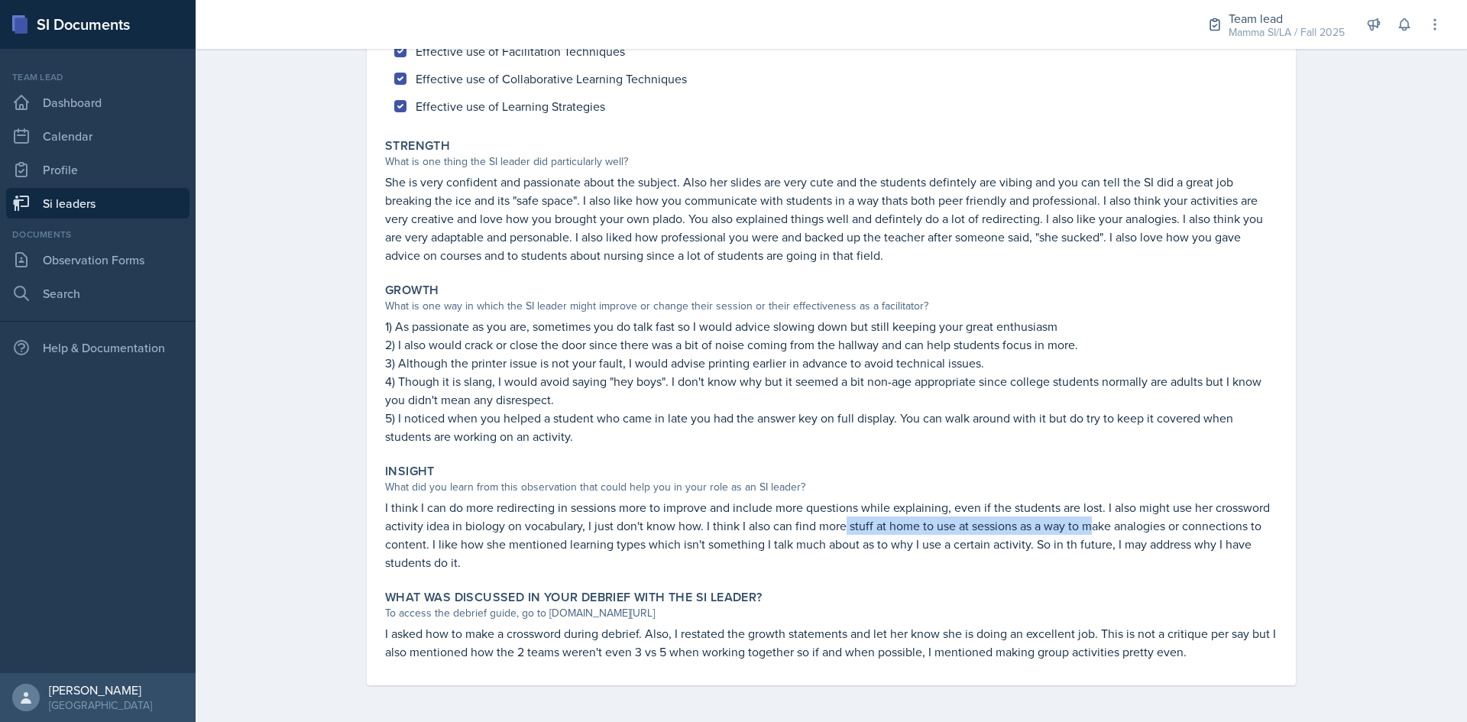
drag, startPoint x: 860, startPoint y: 523, endPoint x: 1112, endPoint y: 523, distance: 251.4
click at [1107, 523] on p "I think I can do more redirecting in sessions more to improve and include more …" at bounding box center [831, 534] width 892 height 73
click at [1112, 523] on p "I think I can do more redirecting in sessions more to improve and include more …" at bounding box center [831, 534] width 892 height 73
drag, startPoint x: 683, startPoint y: 637, endPoint x: 892, endPoint y: 643, distance: 209.5
click at [876, 643] on p "I asked how to make a crossword during debrief. Also, I restated the growth sta…" at bounding box center [831, 642] width 892 height 37
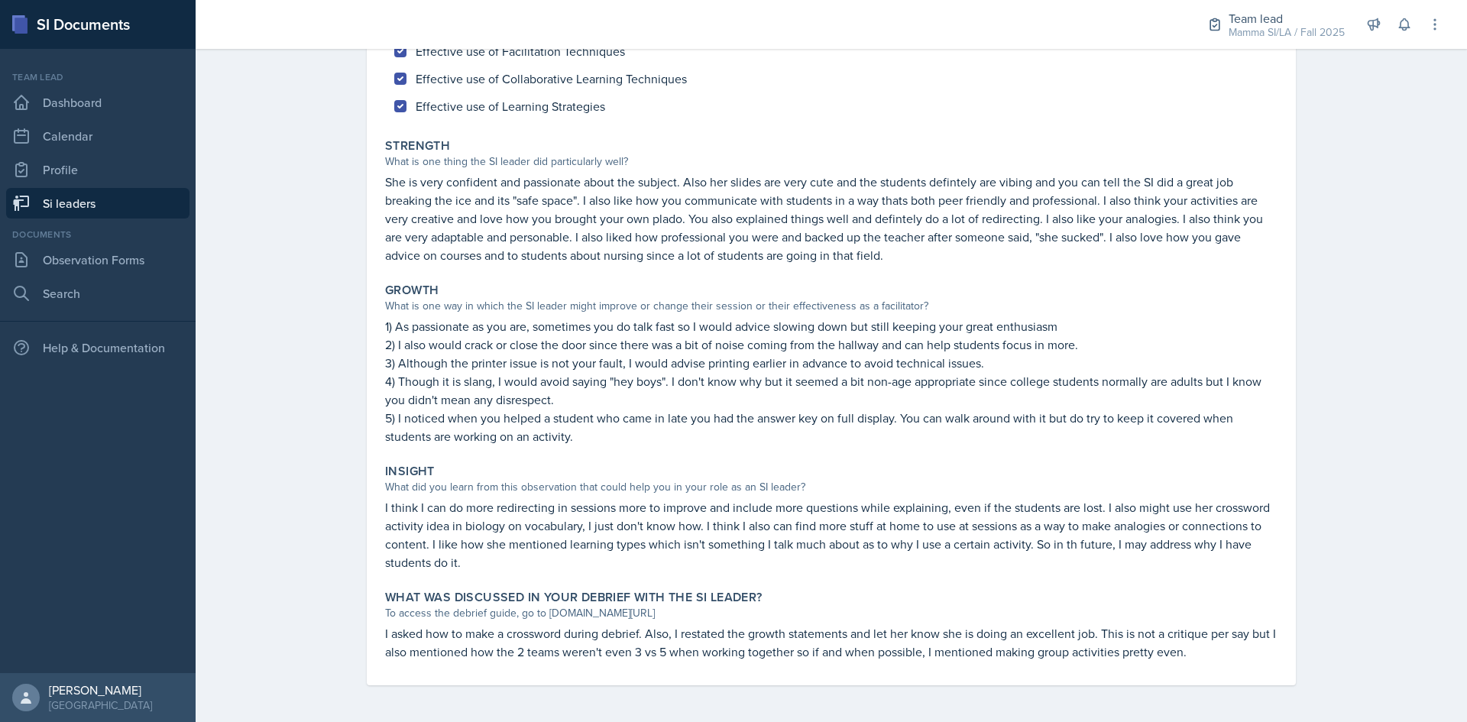
click at [899, 643] on p "I asked how to make a crossword during debrief. Also, I restated the growth sta…" at bounding box center [831, 642] width 892 height 37
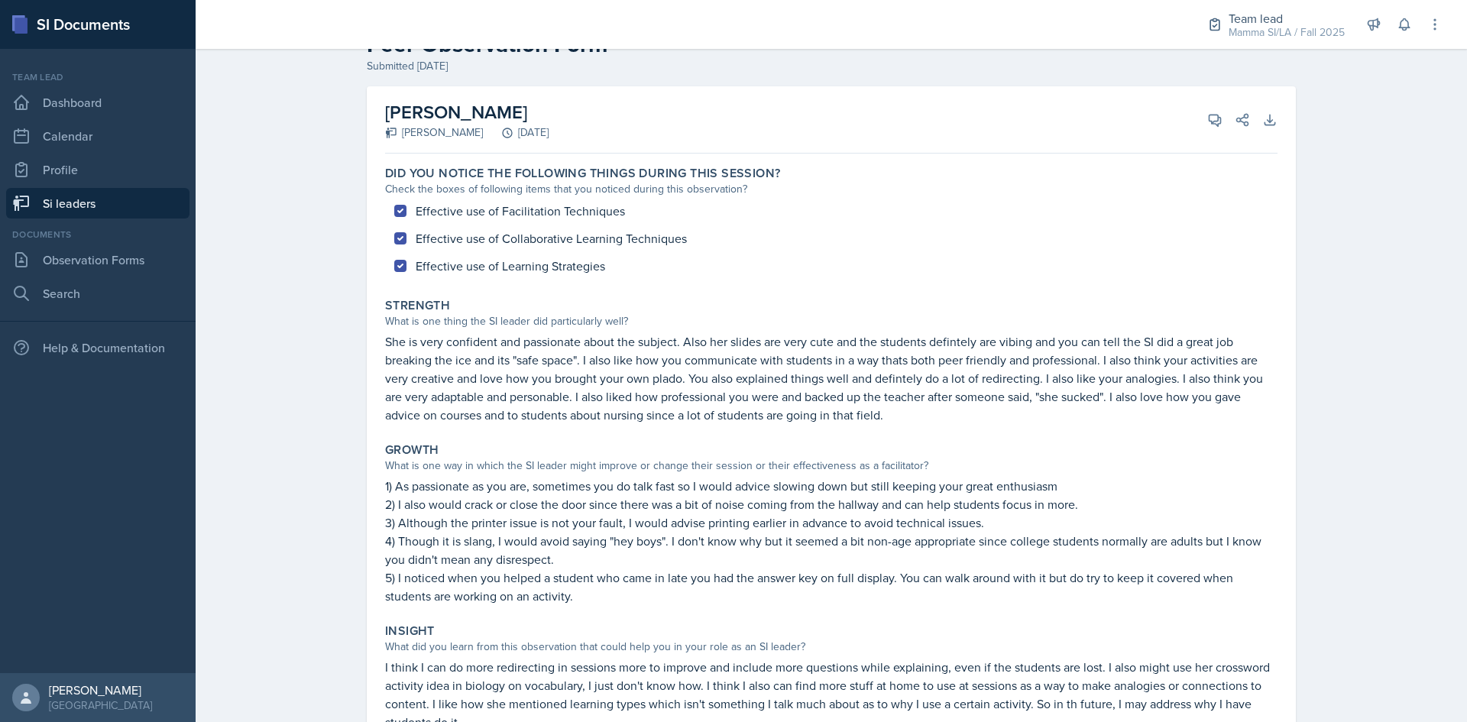
scroll to position [76, 0]
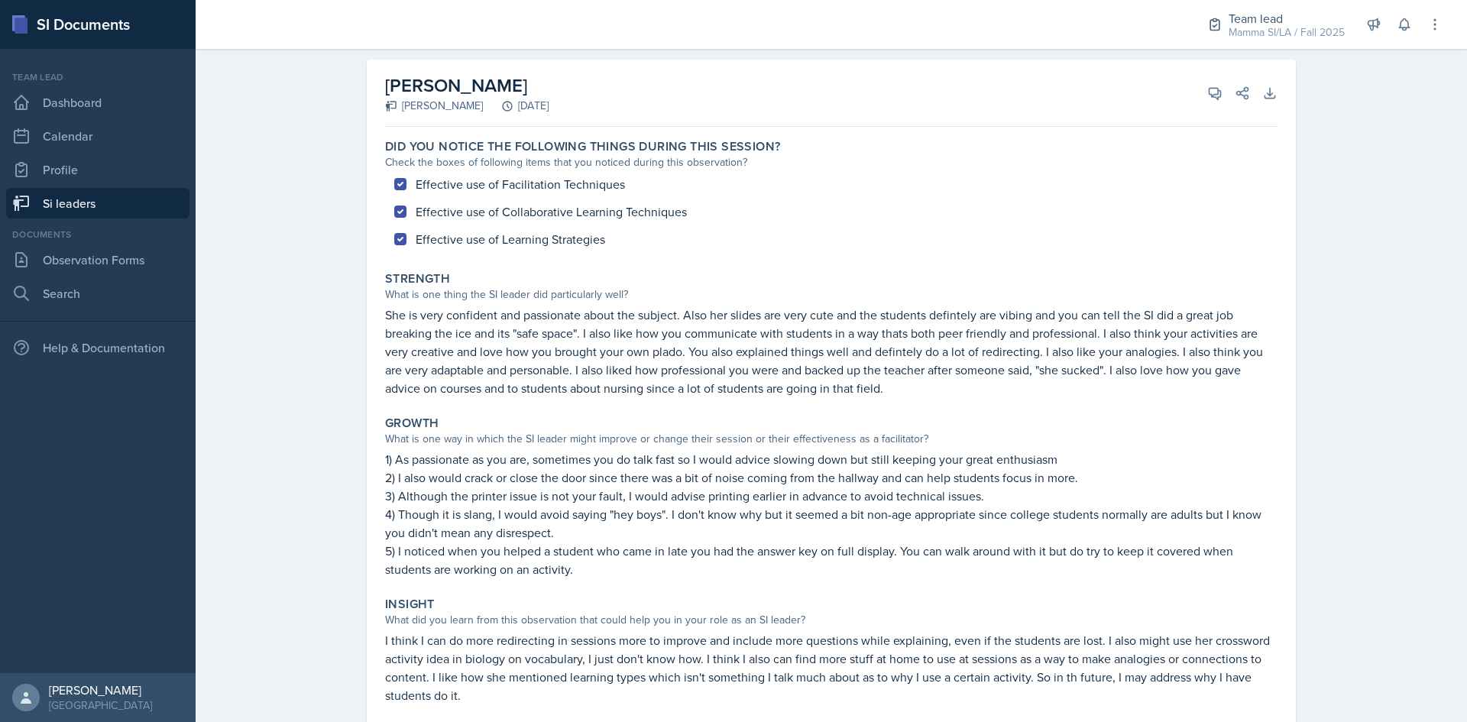
click at [124, 213] on link "Si leaders" at bounding box center [97, 203] width 183 height 31
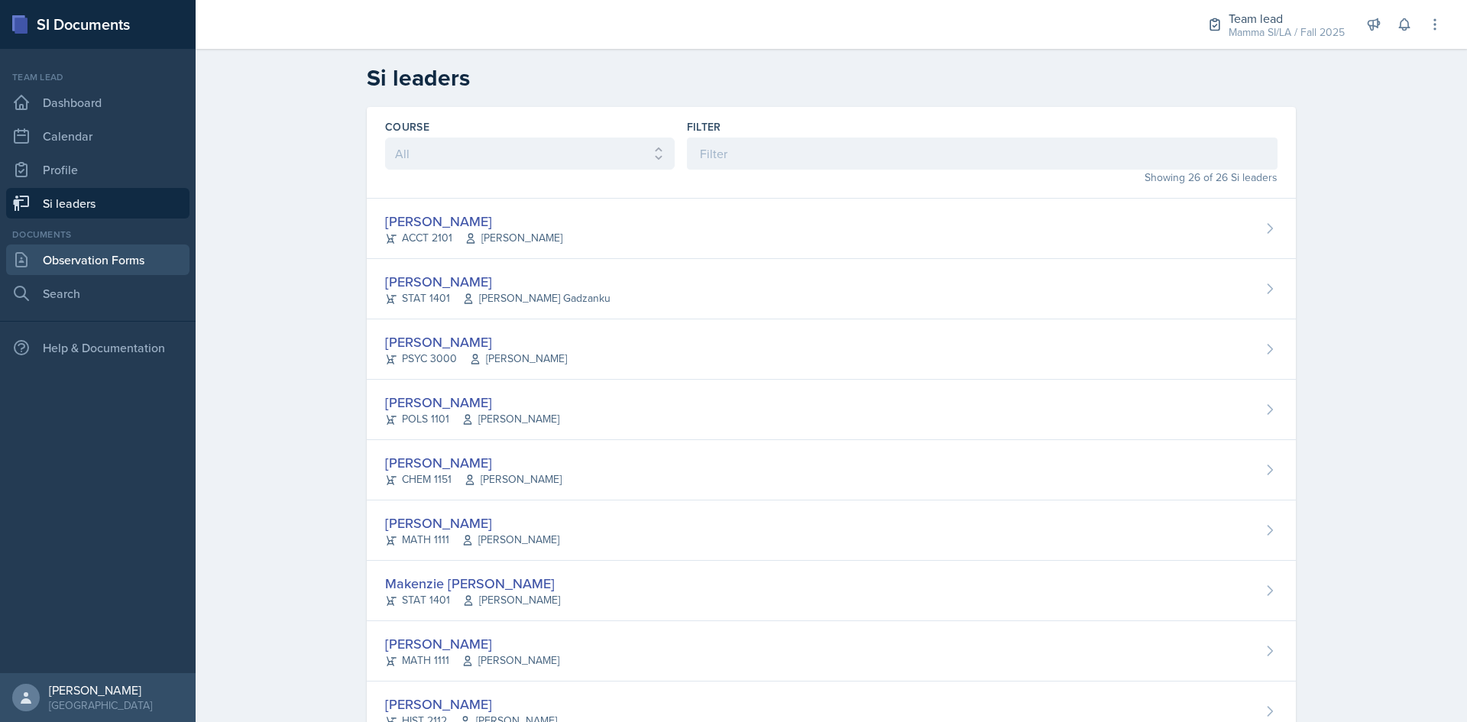
click at [62, 256] on link "Observation Forms" at bounding box center [97, 260] width 183 height 31
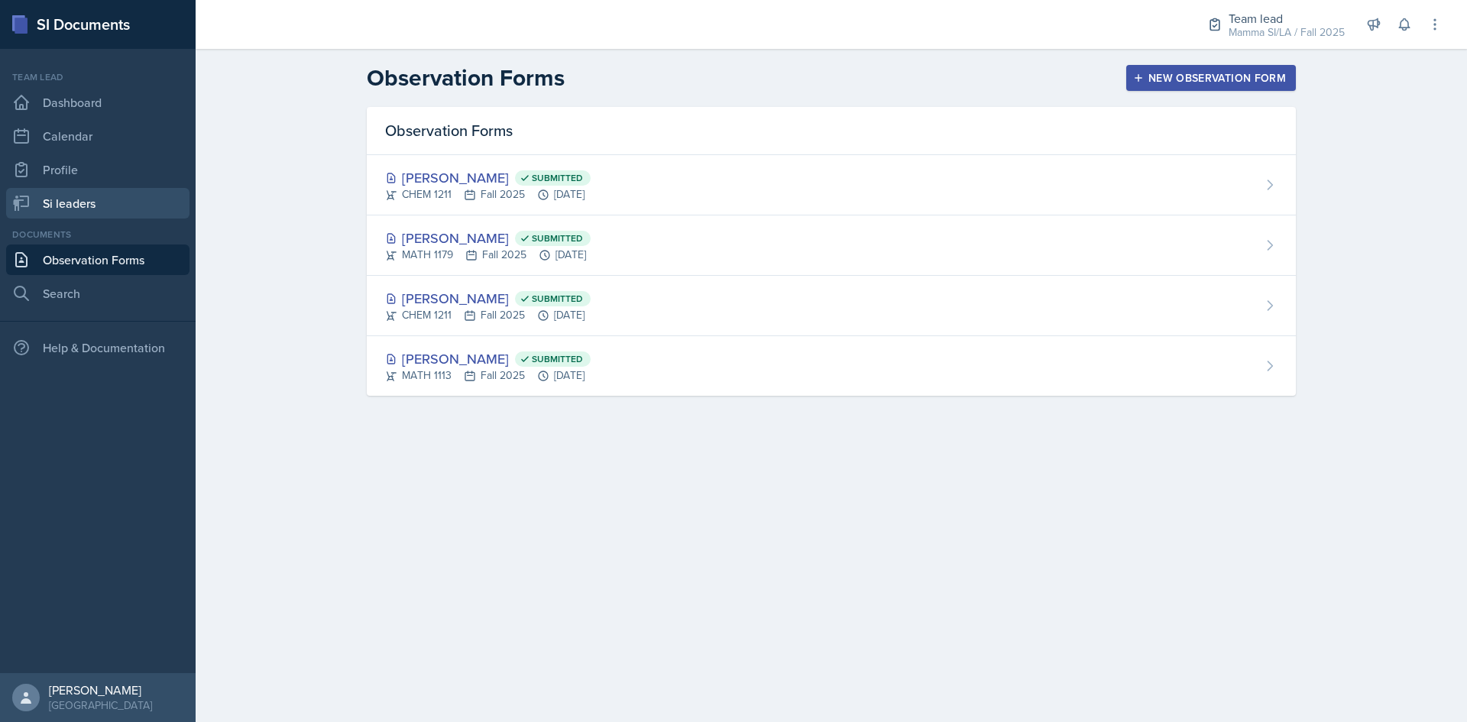
click at [83, 205] on link "Si leaders" at bounding box center [97, 203] width 183 height 31
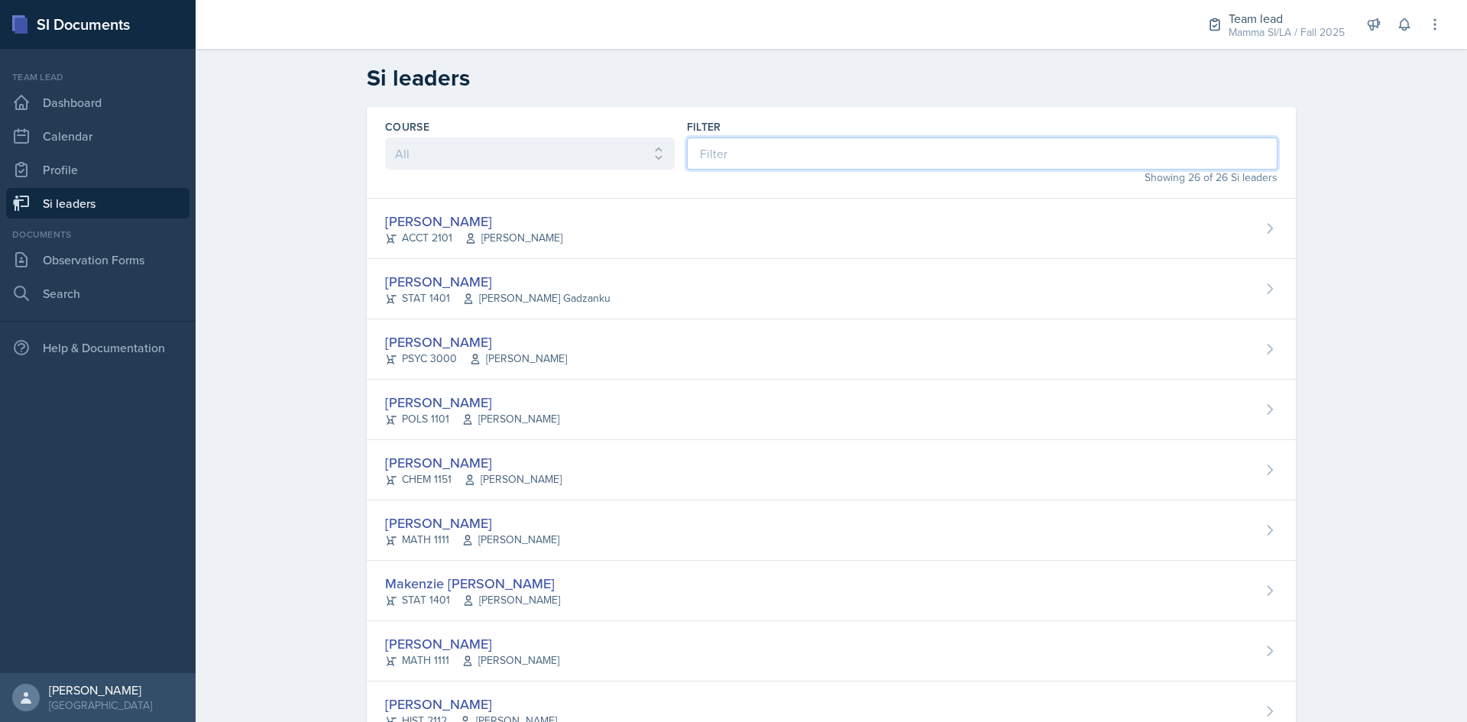
click at [1007, 159] on input at bounding box center [982, 154] width 591 height 32
type input "c"
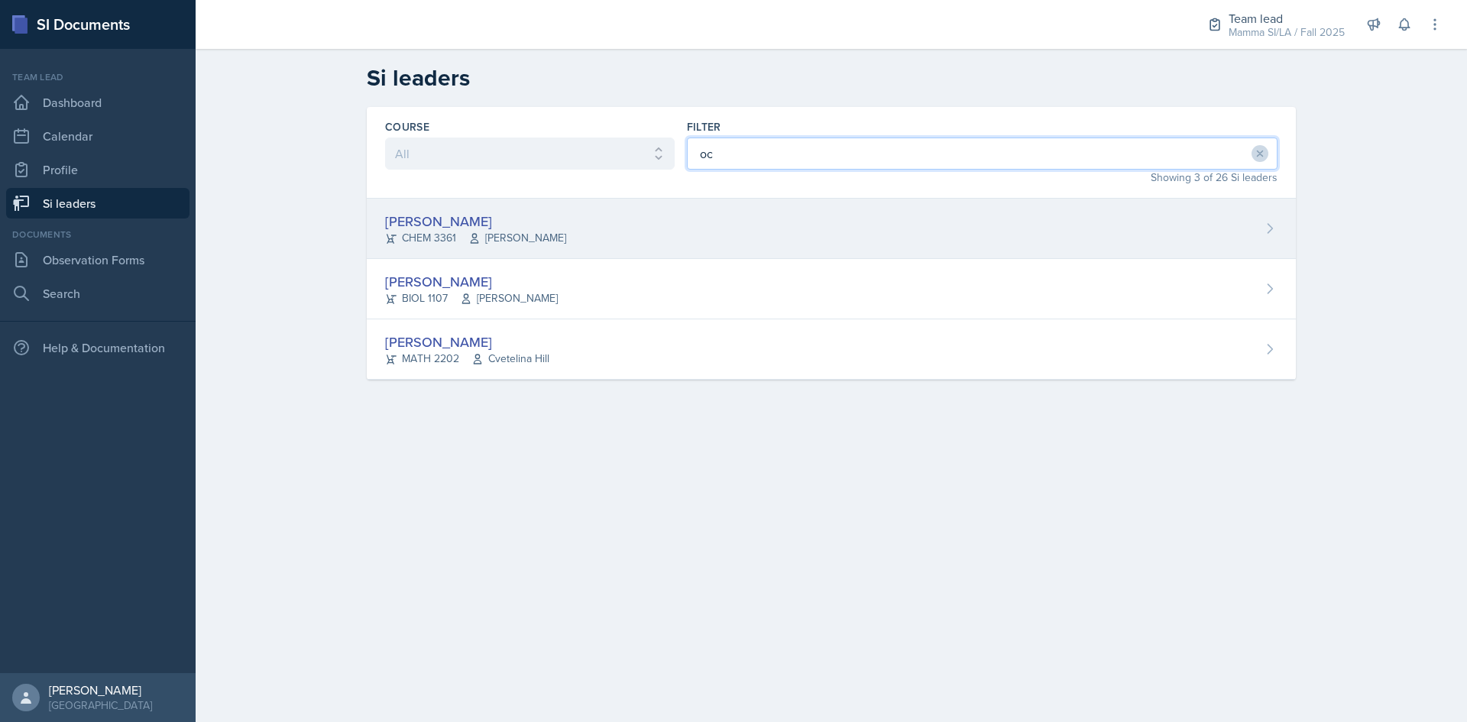
type input "oc"
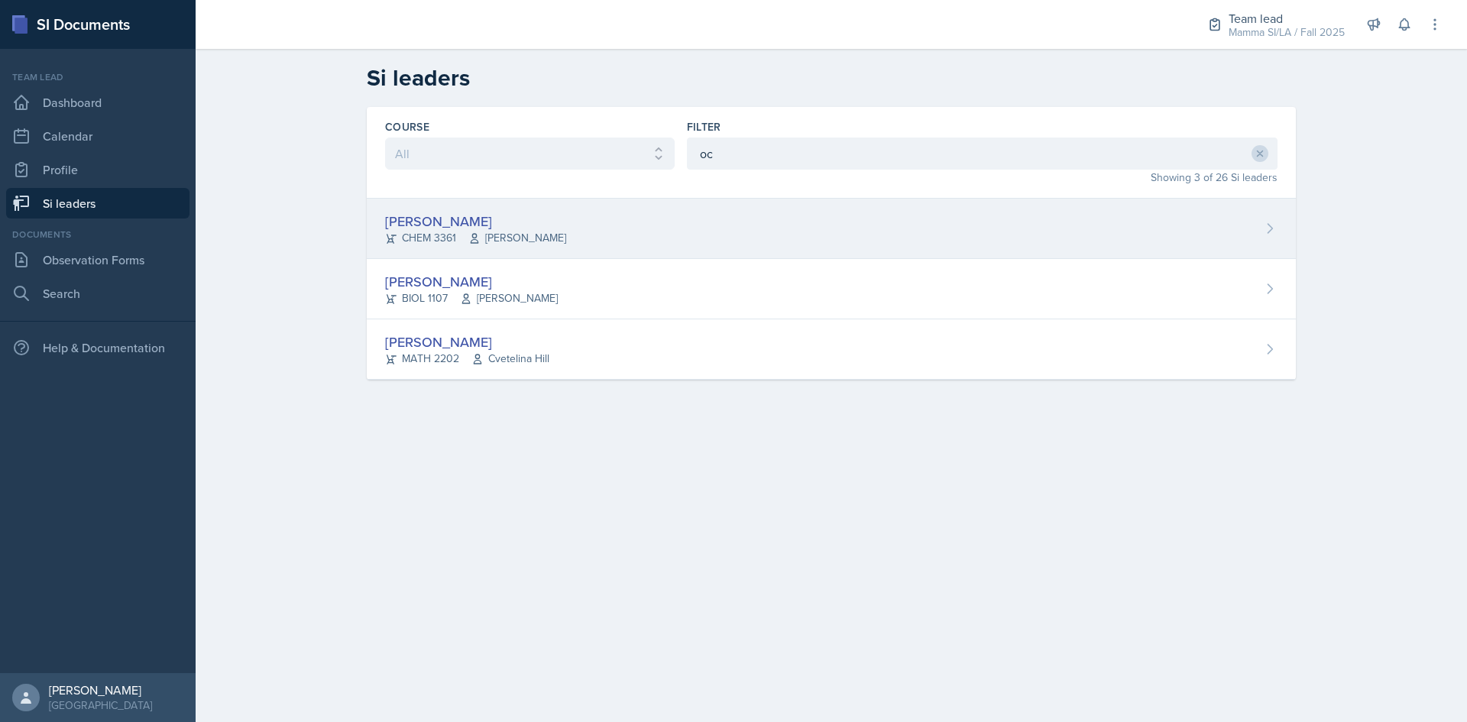
click at [564, 230] on div "[PERSON_NAME] CHEM 3361 [PERSON_NAME]" at bounding box center [831, 229] width 929 height 60
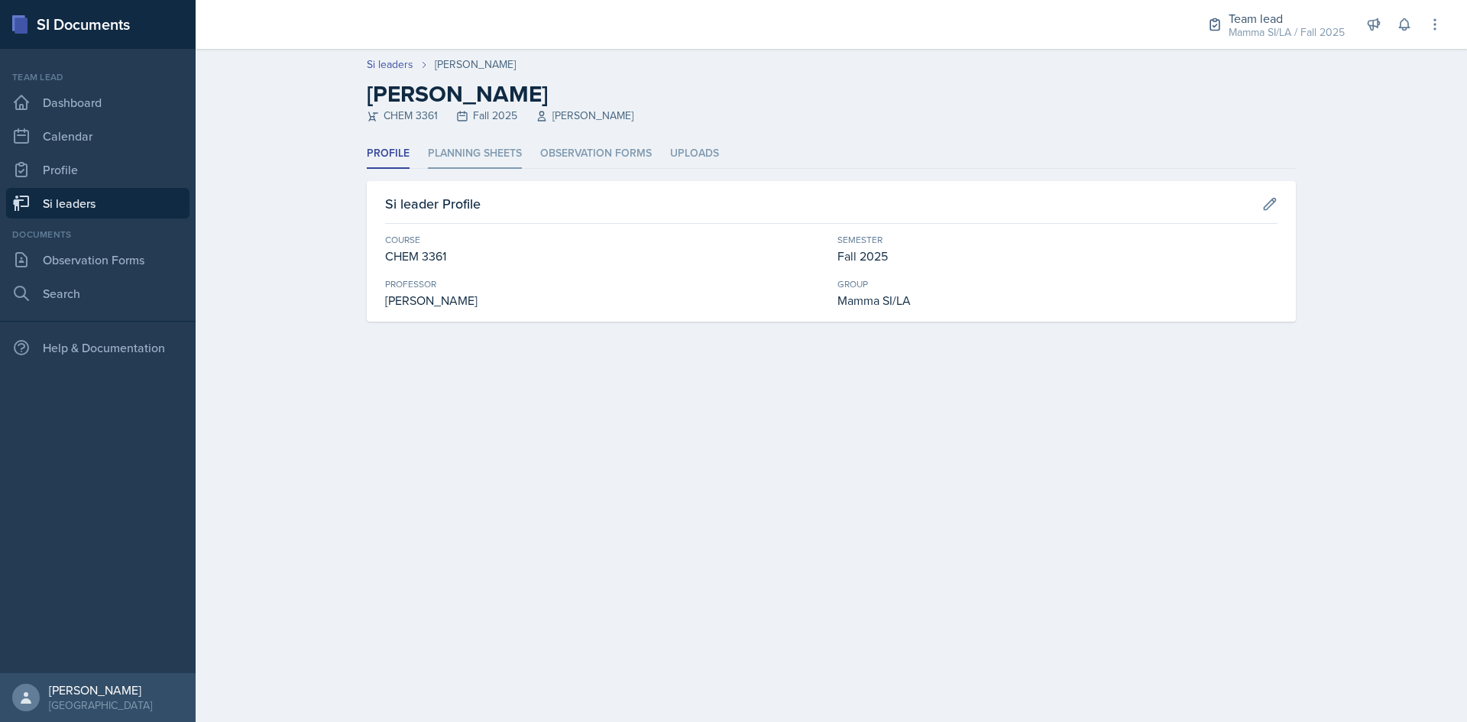
click at [470, 143] on li "Planning Sheets" at bounding box center [475, 154] width 94 height 30
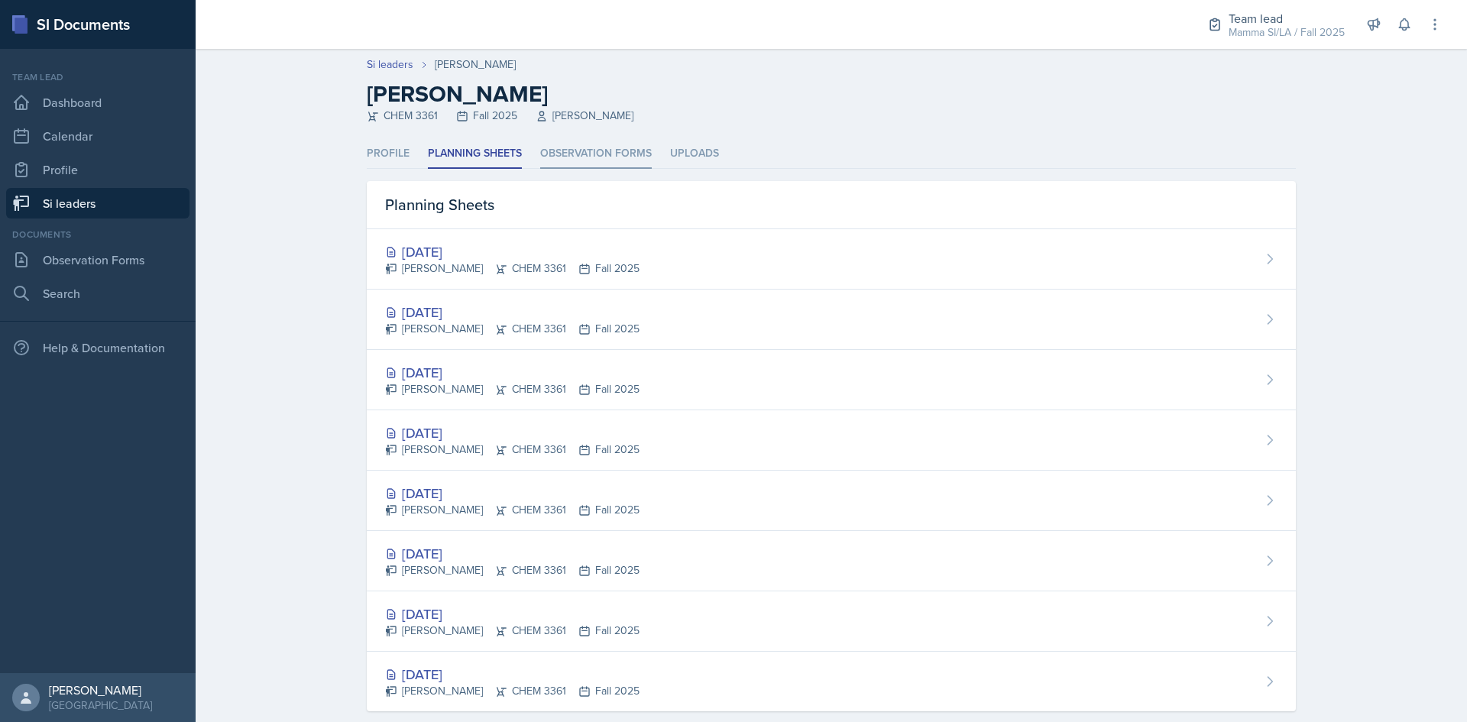
click at [557, 147] on li "Observation Forms" at bounding box center [596, 154] width 112 height 30
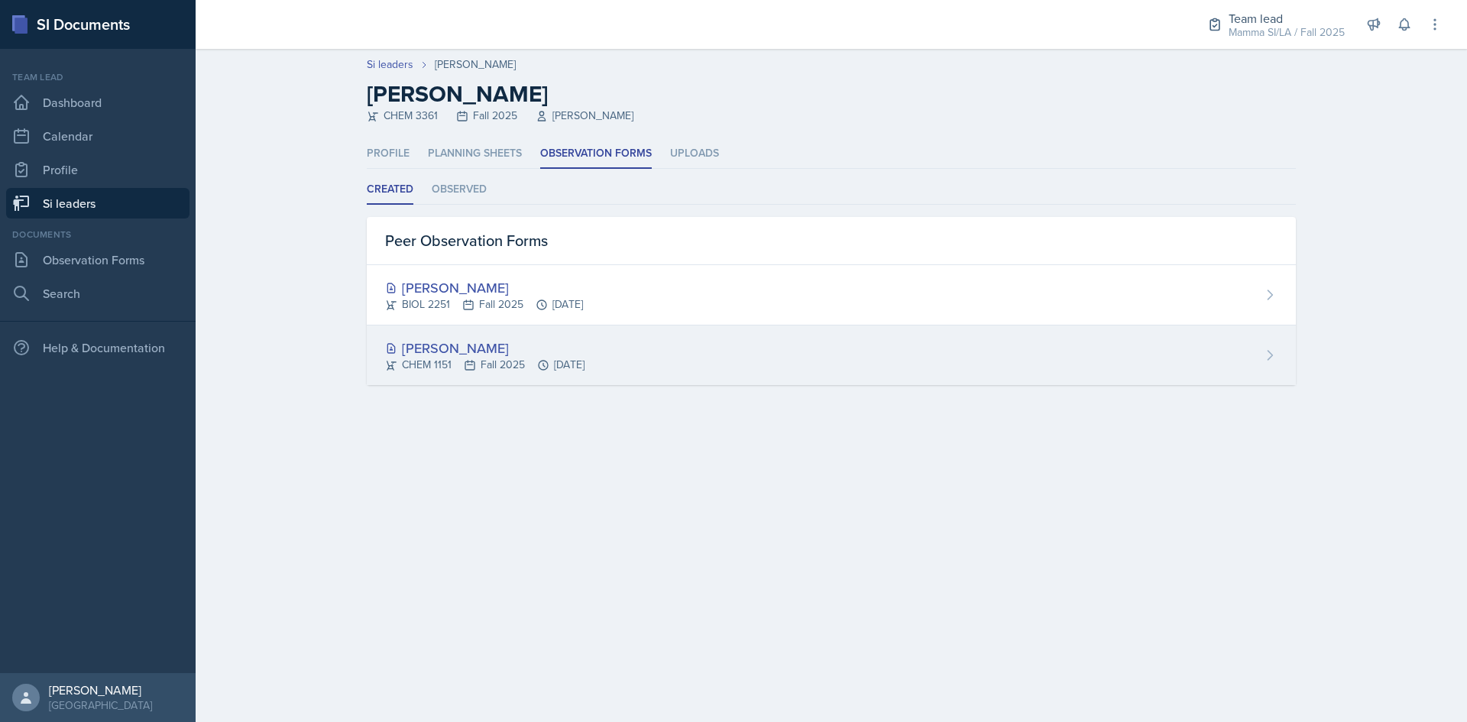
click at [529, 368] on div "CHEM 1151 Fall 2025 [DATE]" at bounding box center [484, 365] width 199 height 16
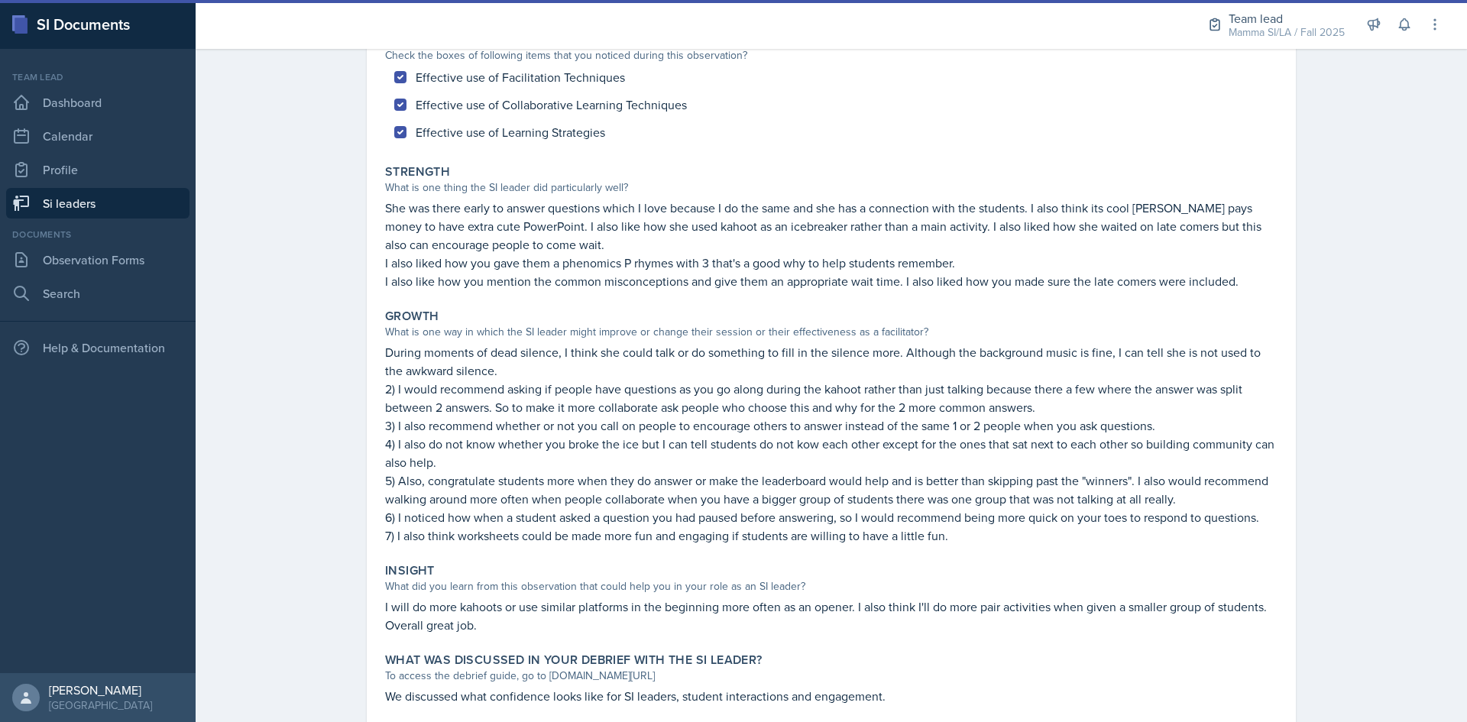
scroll to position [228, 0]
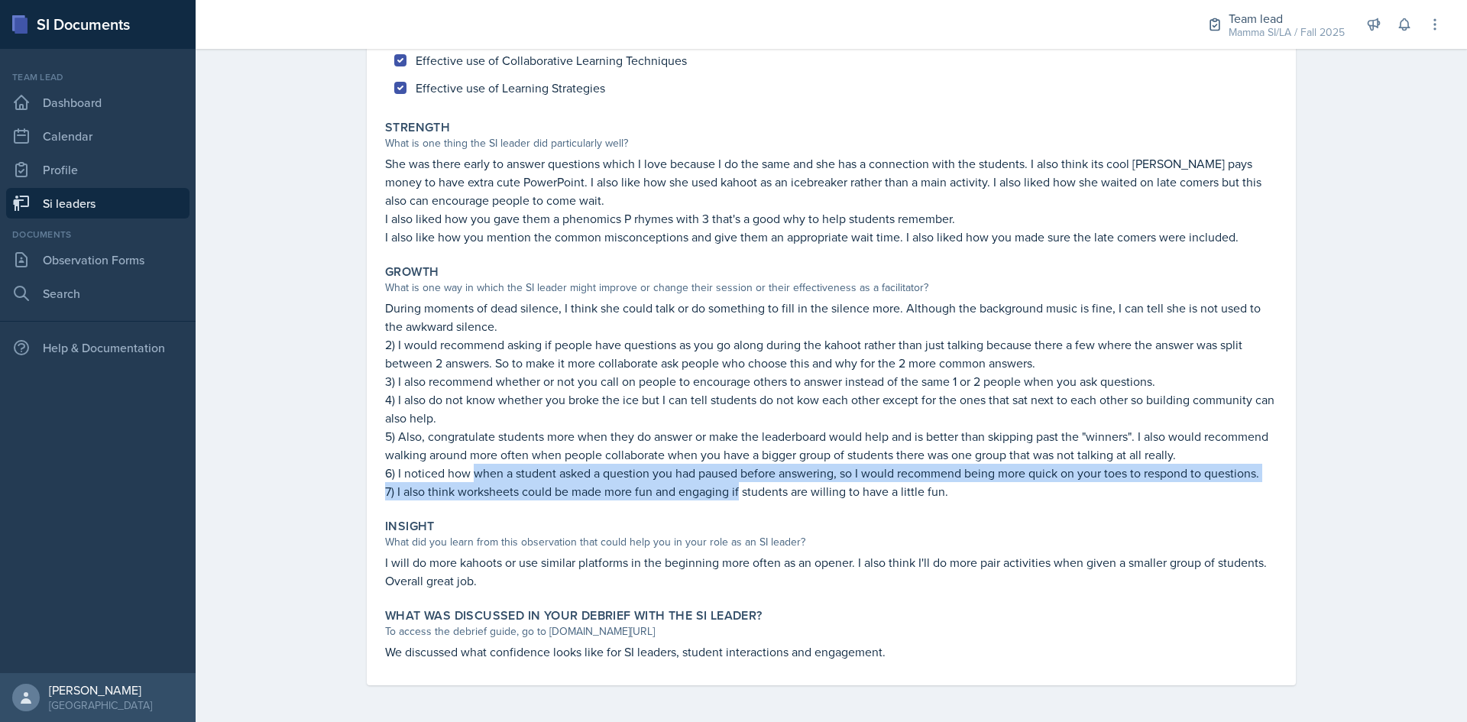
drag, startPoint x: 520, startPoint y: 478, endPoint x: 750, endPoint y: 479, distance: 230.8
click at [741, 481] on p "6) I noticed how when a student asked a question you had paused before answerin…" at bounding box center [831, 473] width 892 height 18
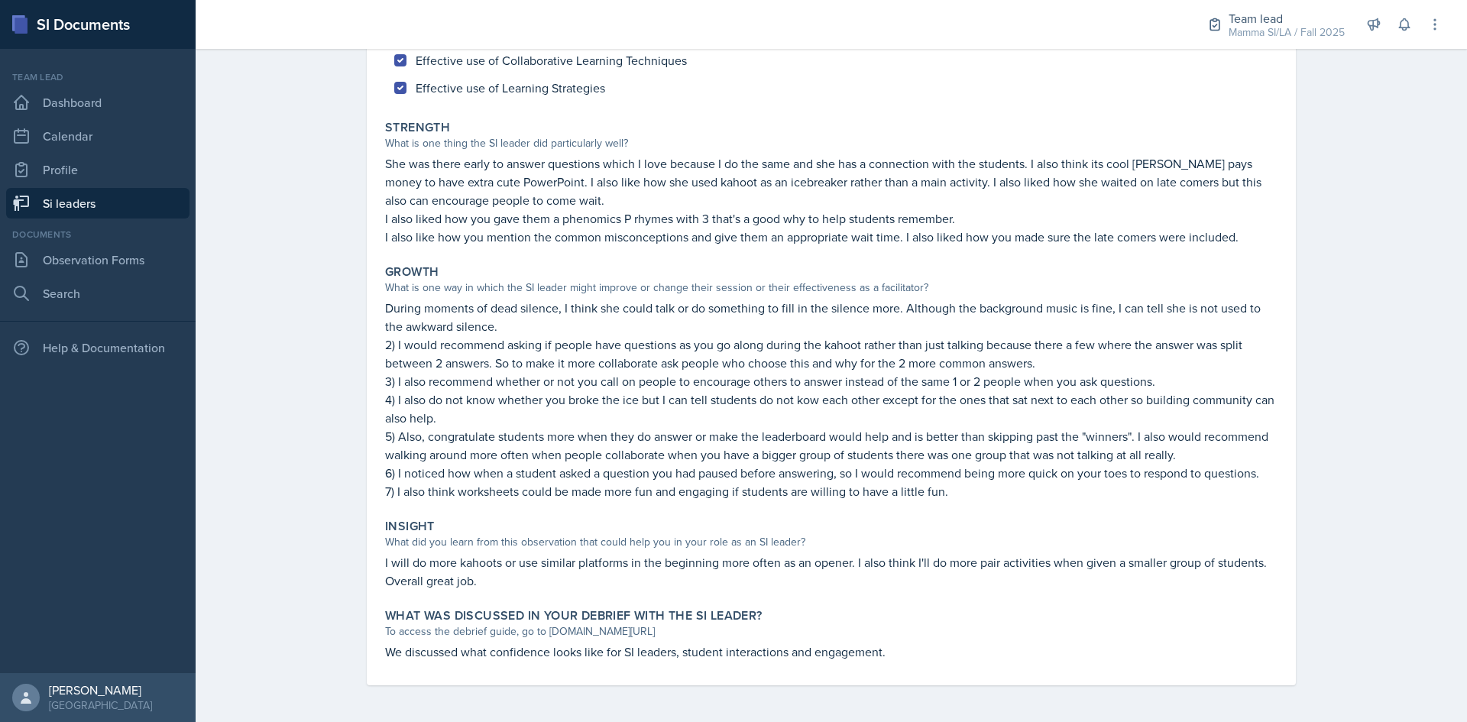
click at [750, 479] on p "6) I noticed how when a student asked a question you had paused before answerin…" at bounding box center [831, 473] width 892 height 18
click at [1404, 372] on div "Si leaders [PERSON_NAME] Peer Observation Form Peer Observation Form Submitted …" at bounding box center [832, 268] width 1272 height 909
click at [1340, 132] on div "Si leaders [PERSON_NAME] Peer Observation Form Peer Observation Form Submitted …" at bounding box center [832, 268] width 1272 height 909
click at [1251, 24] on div "Mamma SI/LA / Fall 2025" at bounding box center [1287, 32] width 116 height 16
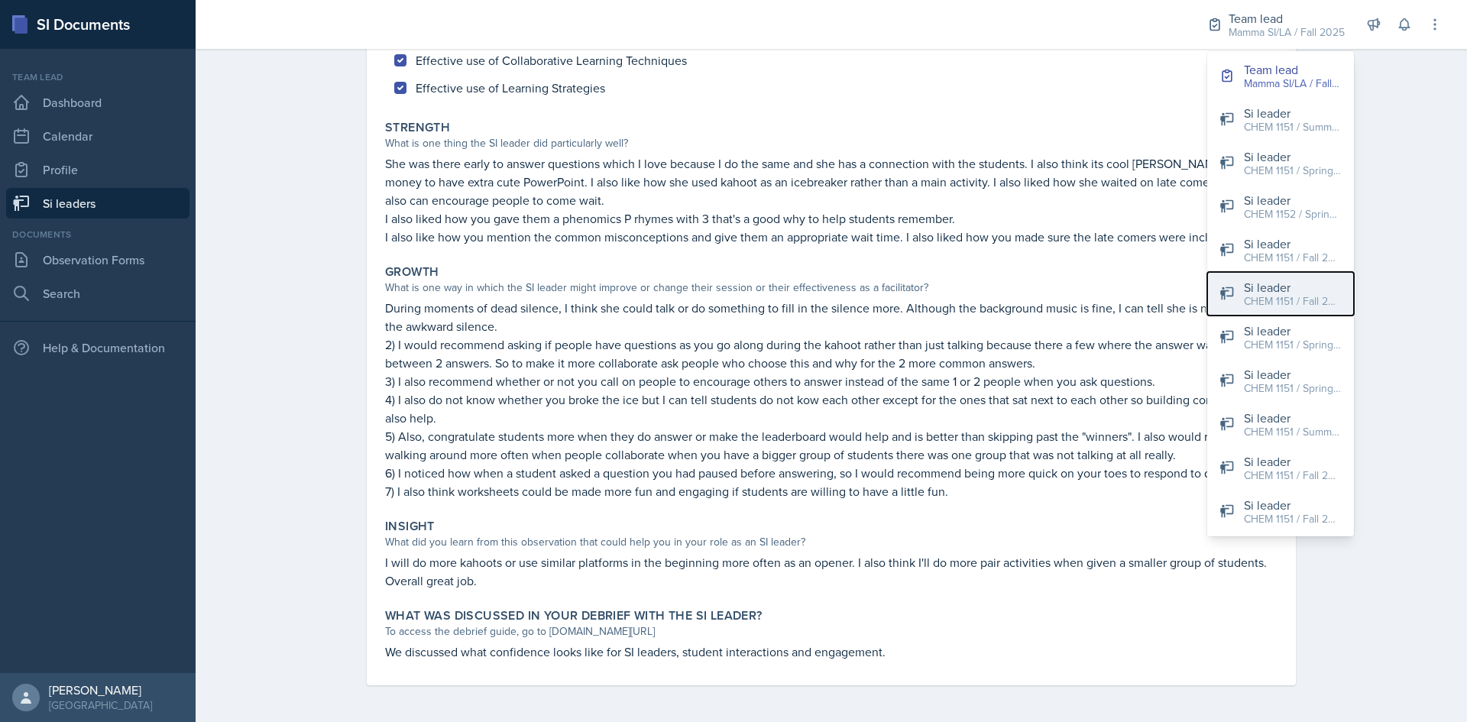
click at [1304, 306] on div "CHEM 1151 / Fall 2025" at bounding box center [1293, 301] width 98 height 16
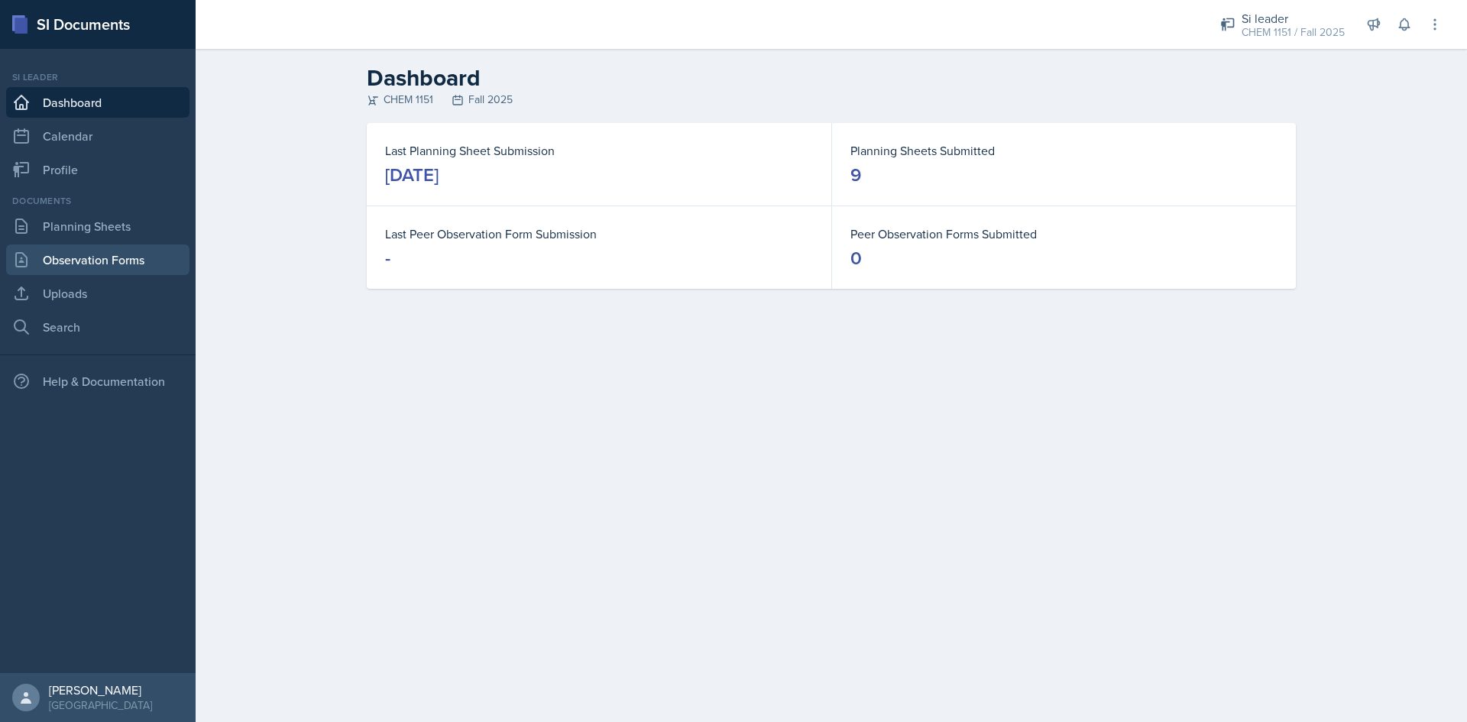
click at [81, 252] on link "Observation Forms" at bounding box center [97, 260] width 183 height 31
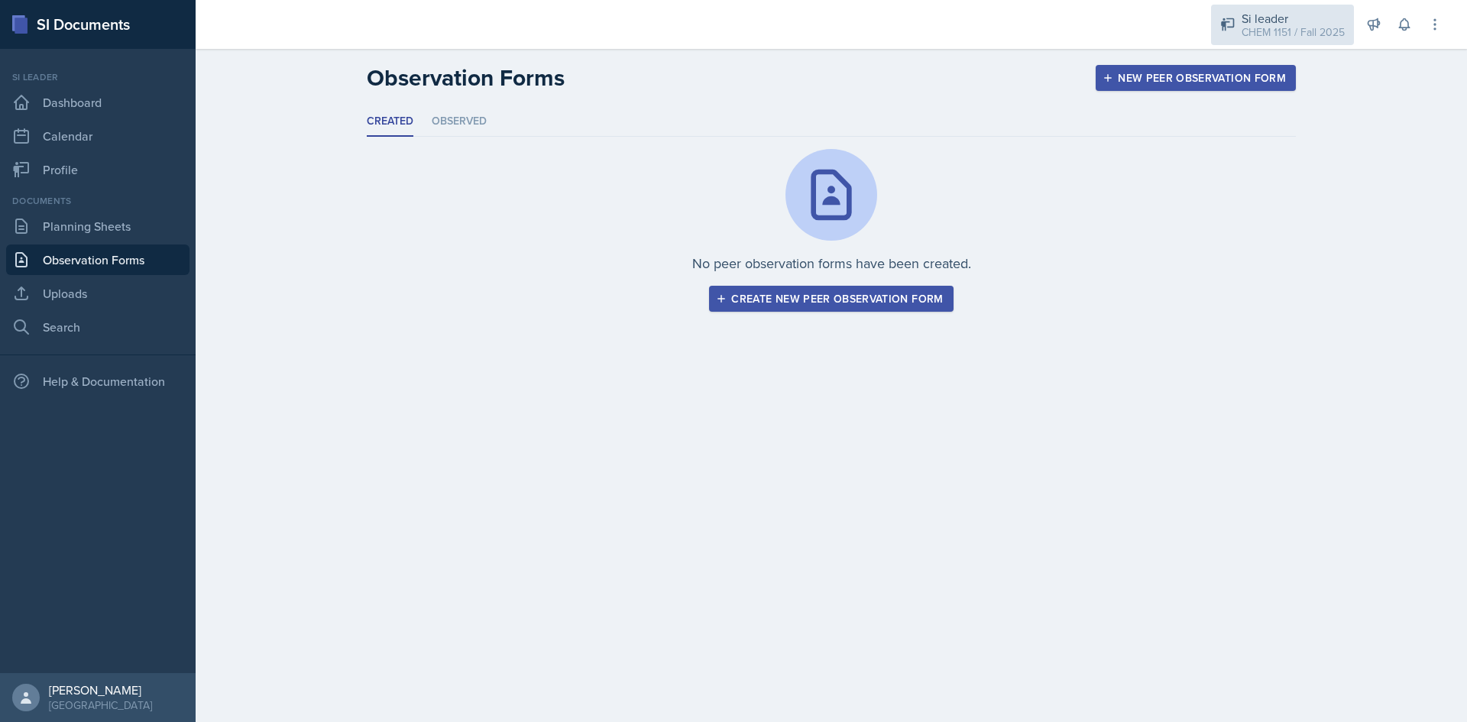
click at [1293, 20] on div "Si leader" at bounding box center [1293, 18] width 103 height 18
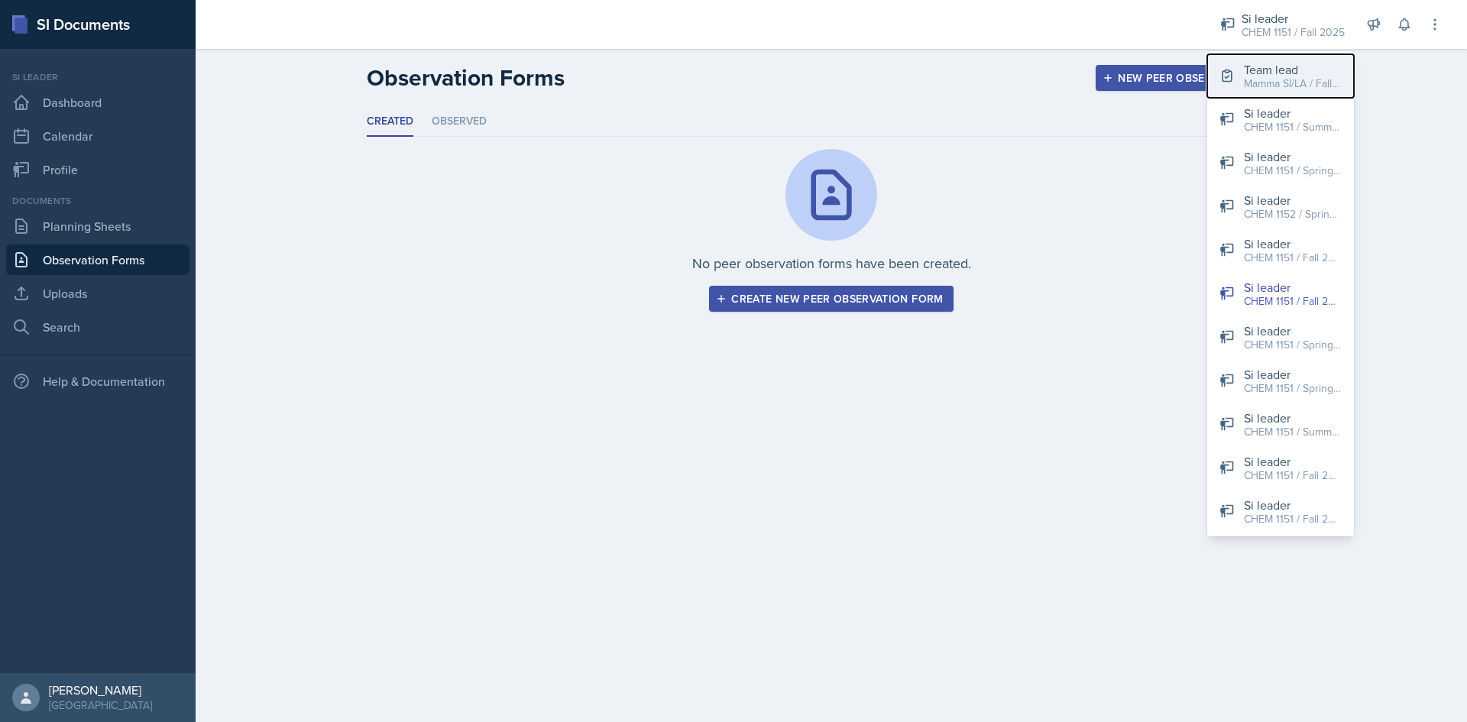
click at [1288, 86] on div "Mamma SI/LA / Fall 2025" at bounding box center [1293, 84] width 98 height 16
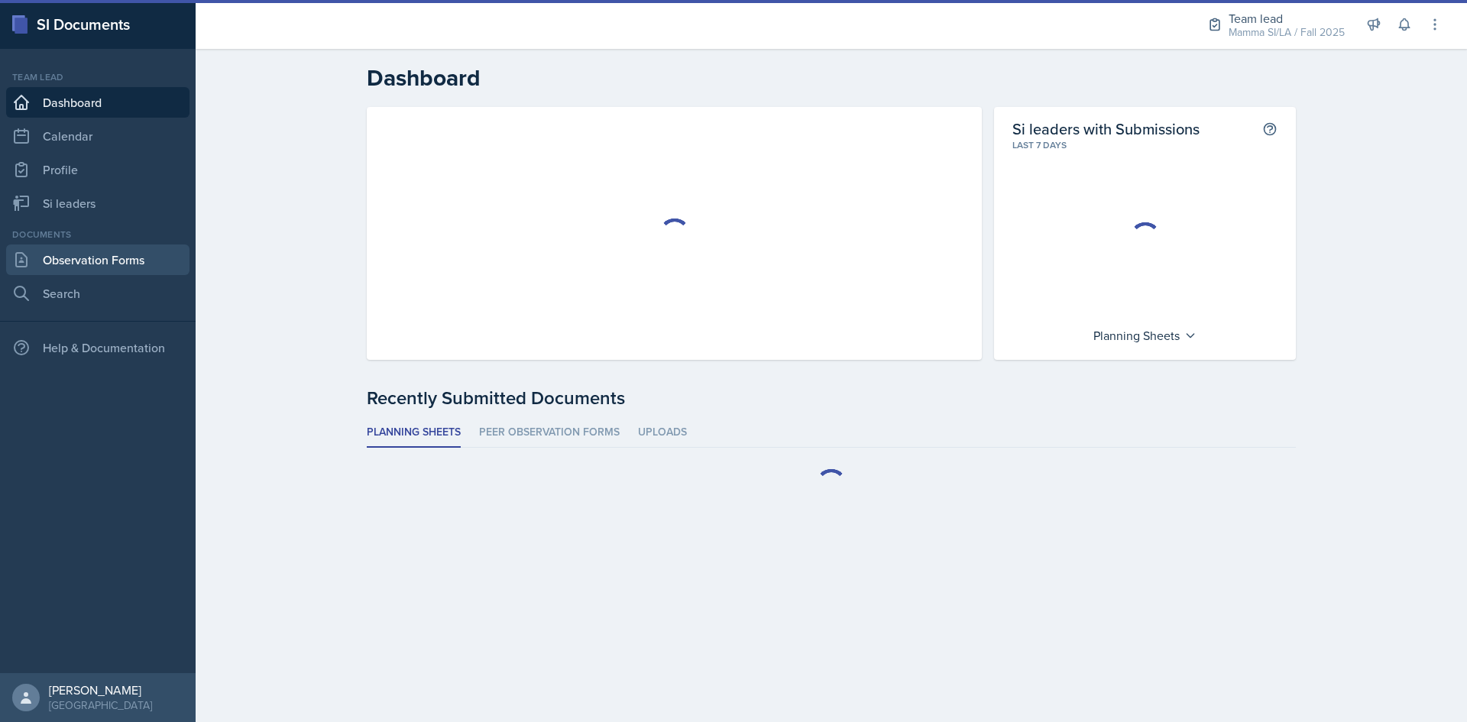
click at [134, 255] on link "Observation Forms" at bounding box center [97, 260] width 183 height 31
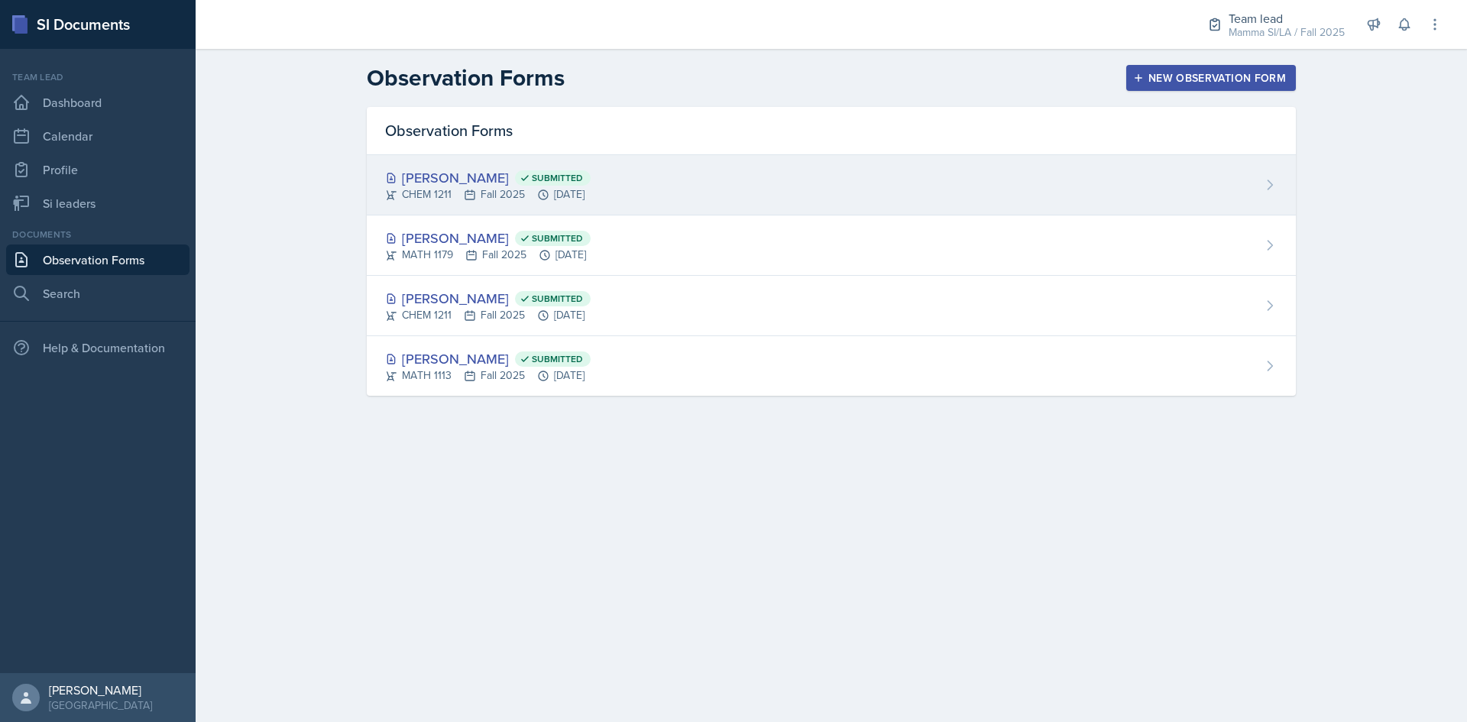
click at [649, 190] on div "[PERSON_NAME] Submitted CHEM 1211 Fall 2025 [DATE]" at bounding box center [831, 185] width 929 height 60
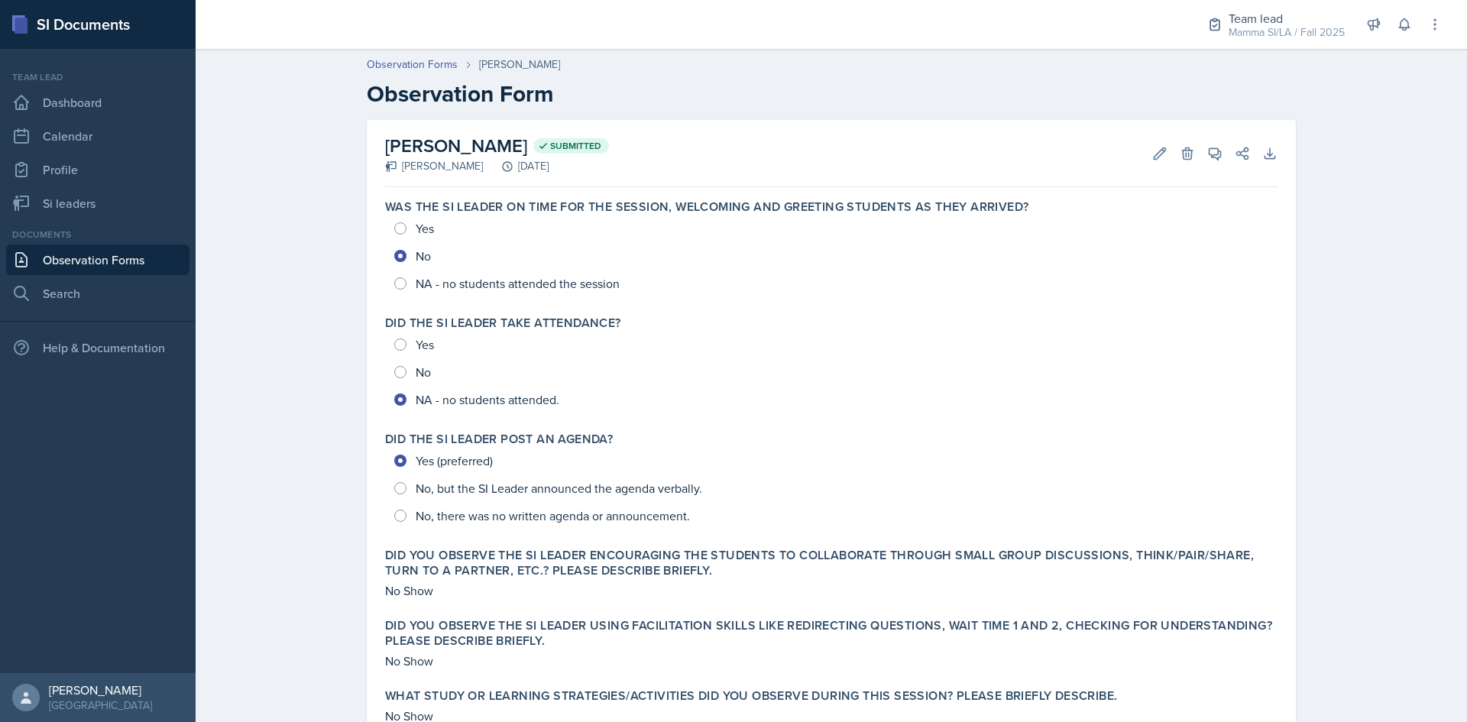
click at [1376, 221] on div "Observation Forms Markcharles Ogunjiofor Observation Form Markcharles Ogunjiofo…" at bounding box center [832, 614] width 1272 height 1146
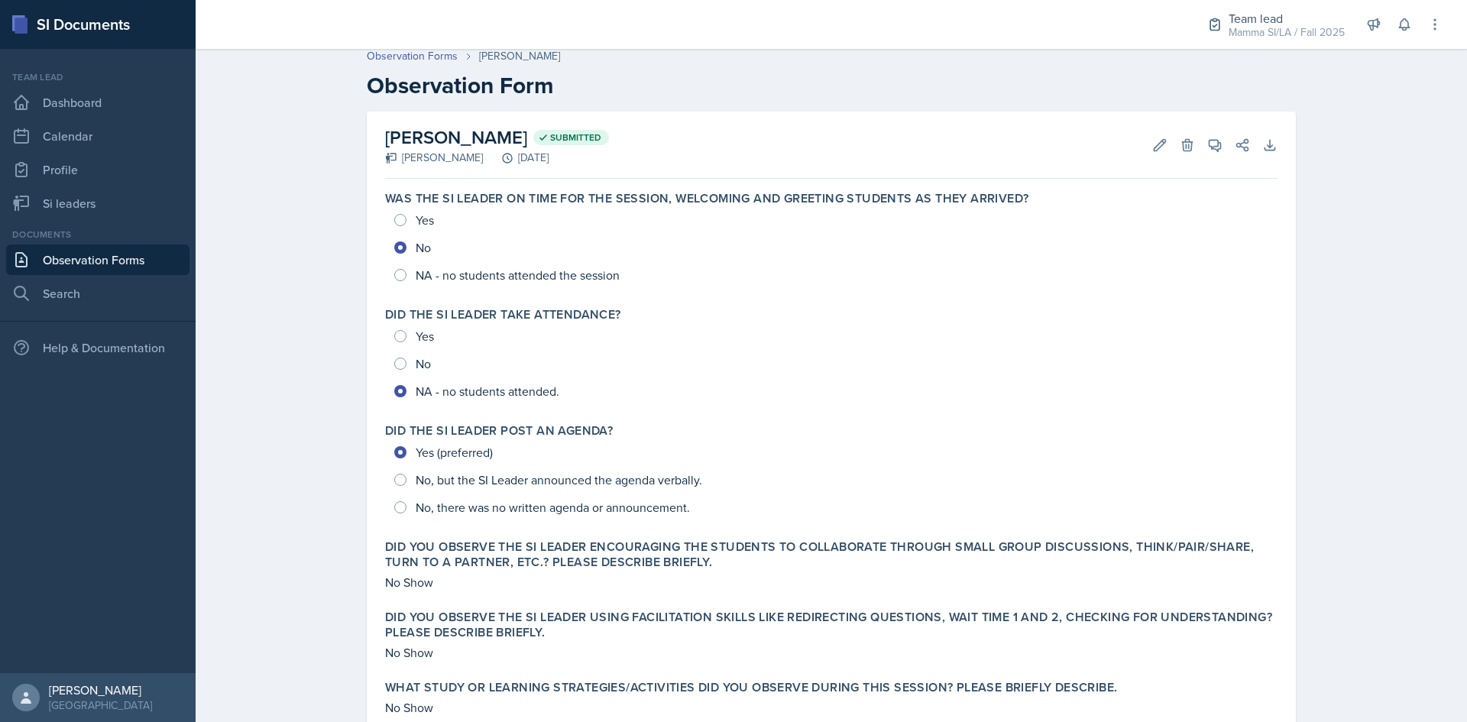
scroll to position [7, 0]
drag, startPoint x: 1388, startPoint y: 274, endPoint x: 1378, endPoint y: 286, distance: 15.2
click at [1388, 274] on div "Observation Forms Markcharles Ogunjiofor Observation Form Markcharles Ogunjiofo…" at bounding box center [832, 607] width 1272 height 1146
click at [1271, 18] on div "Team lead" at bounding box center [1287, 18] width 116 height 18
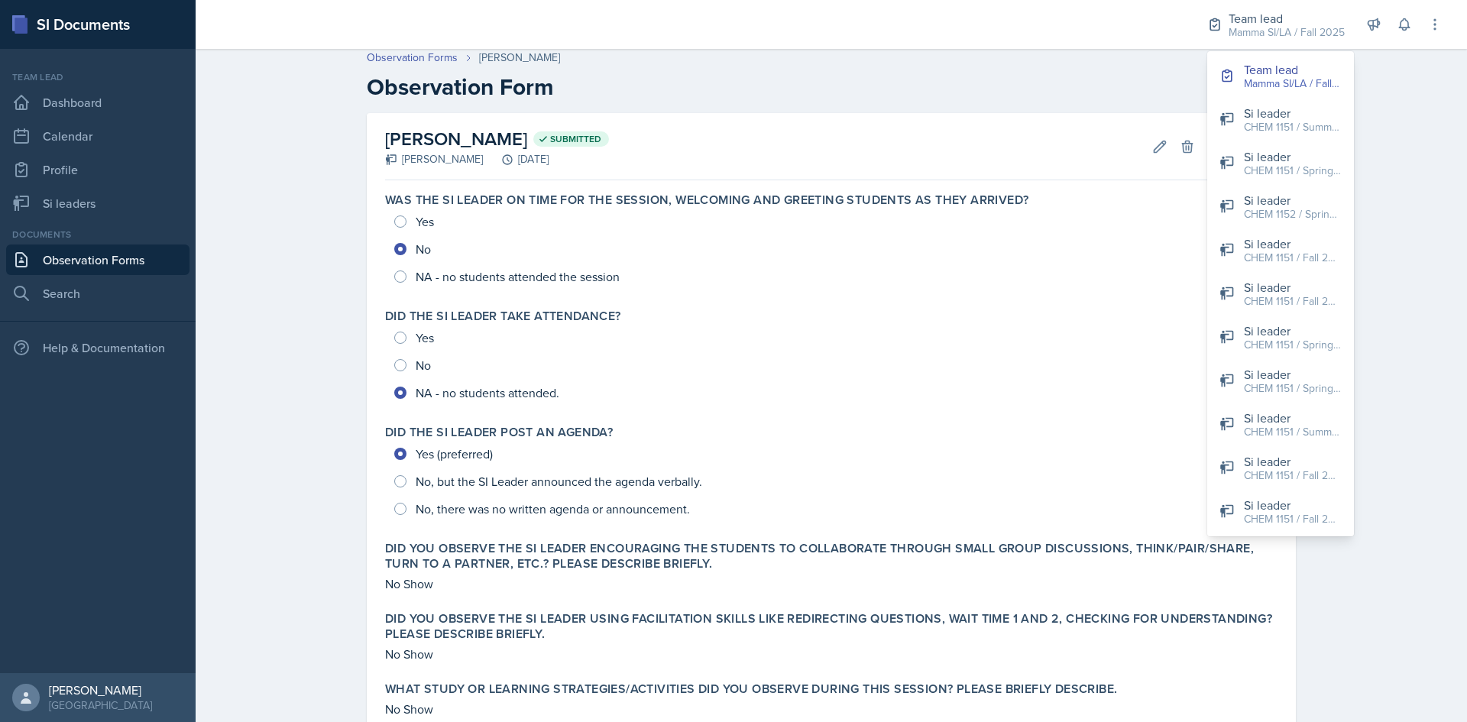
click at [77, 264] on link "Observation Forms" at bounding box center [97, 260] width 183 height 31
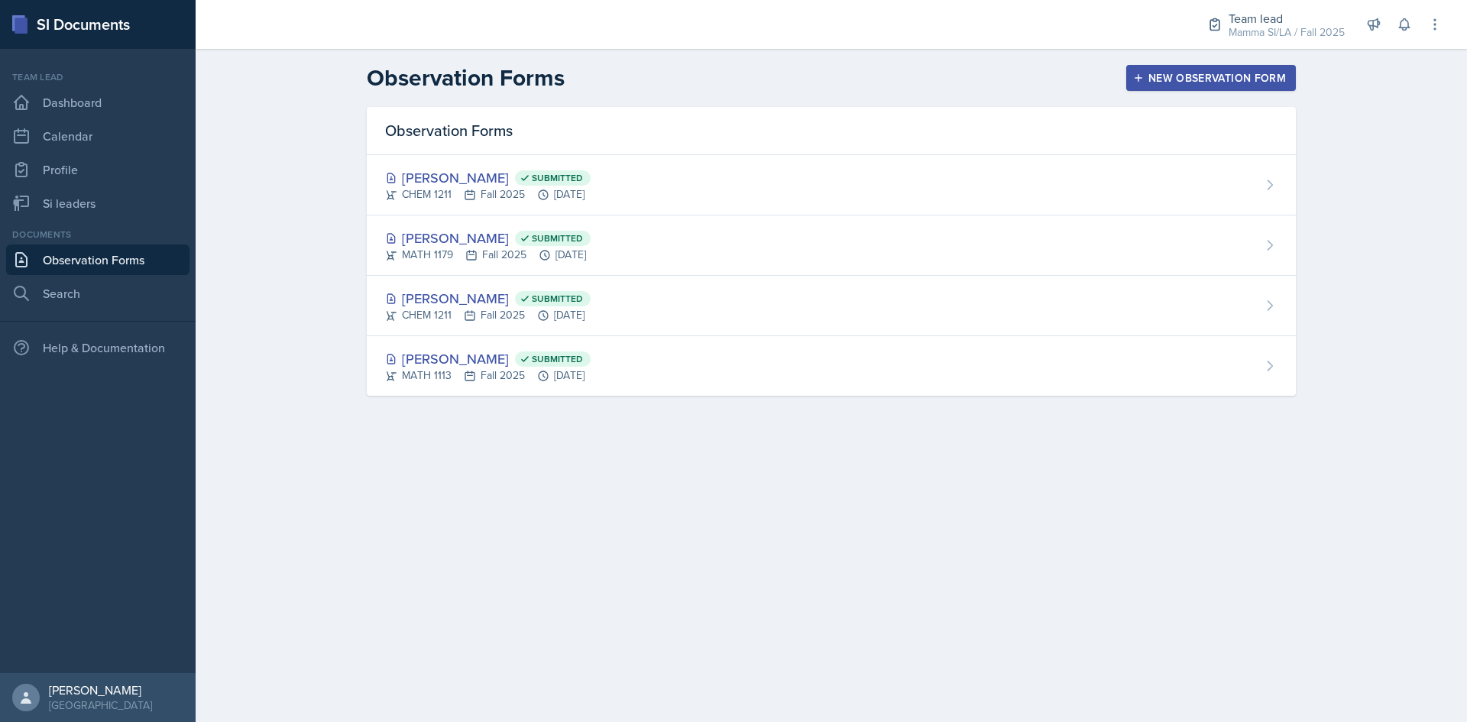
click at [1221, 57] on header "Observation Forms New Observation Form" at bounding box center [832, 78] width 1272 height 58
click at [63, 323] on div "Help & Documentation" at bounding box center [98, 342] width 196 height 42
click at [86, 293] on link "Search" at bounding box center [97, 293] width 183 height 31
select select "all"
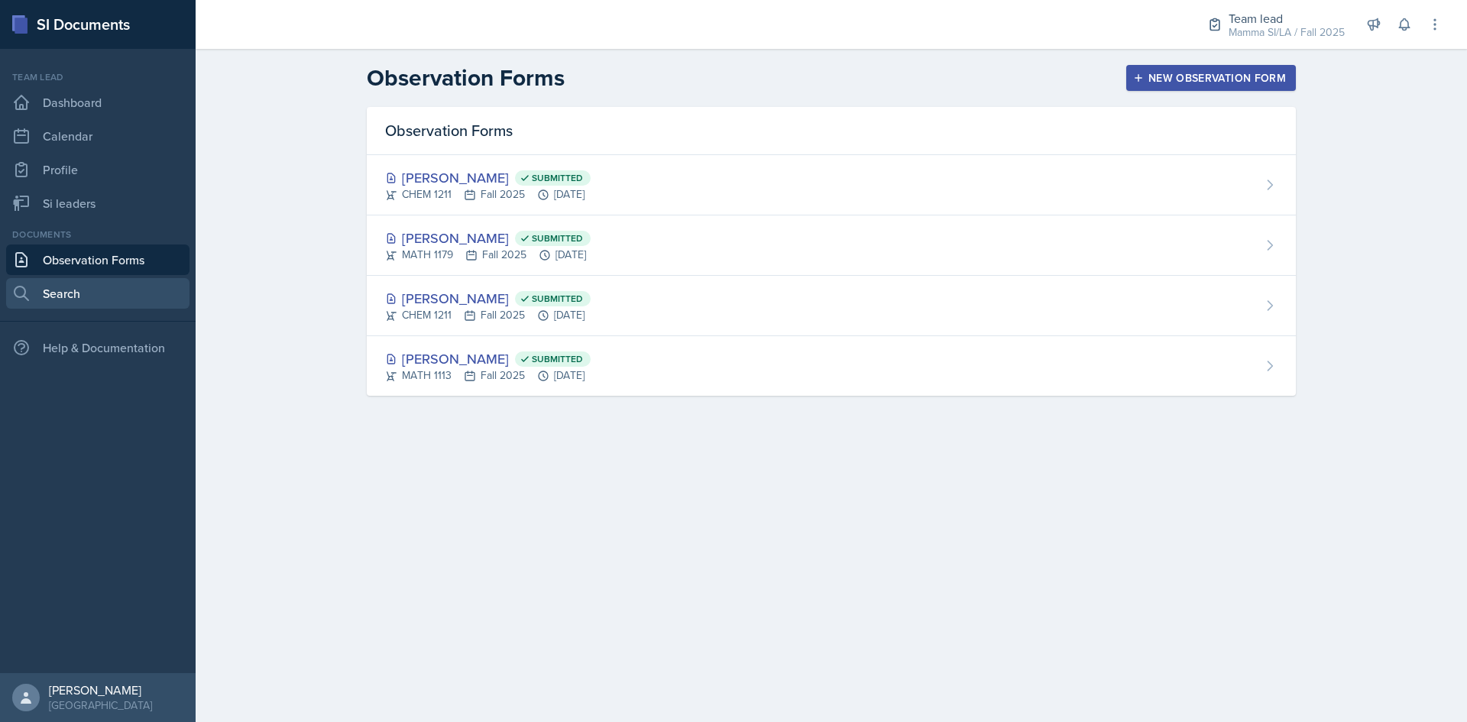
select select "1"
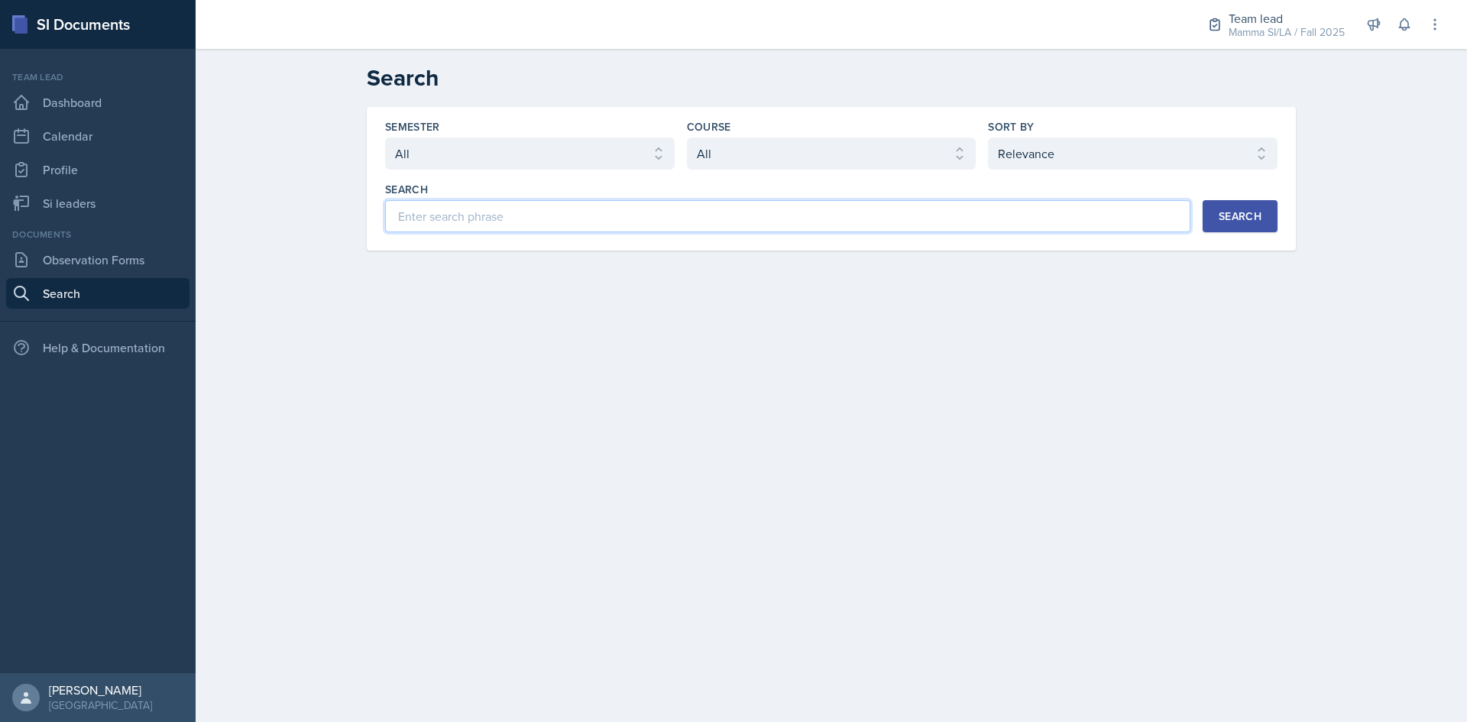
click at [902, 231] on input at bounding box center [787, 216] width 805 height 32
type input "o"
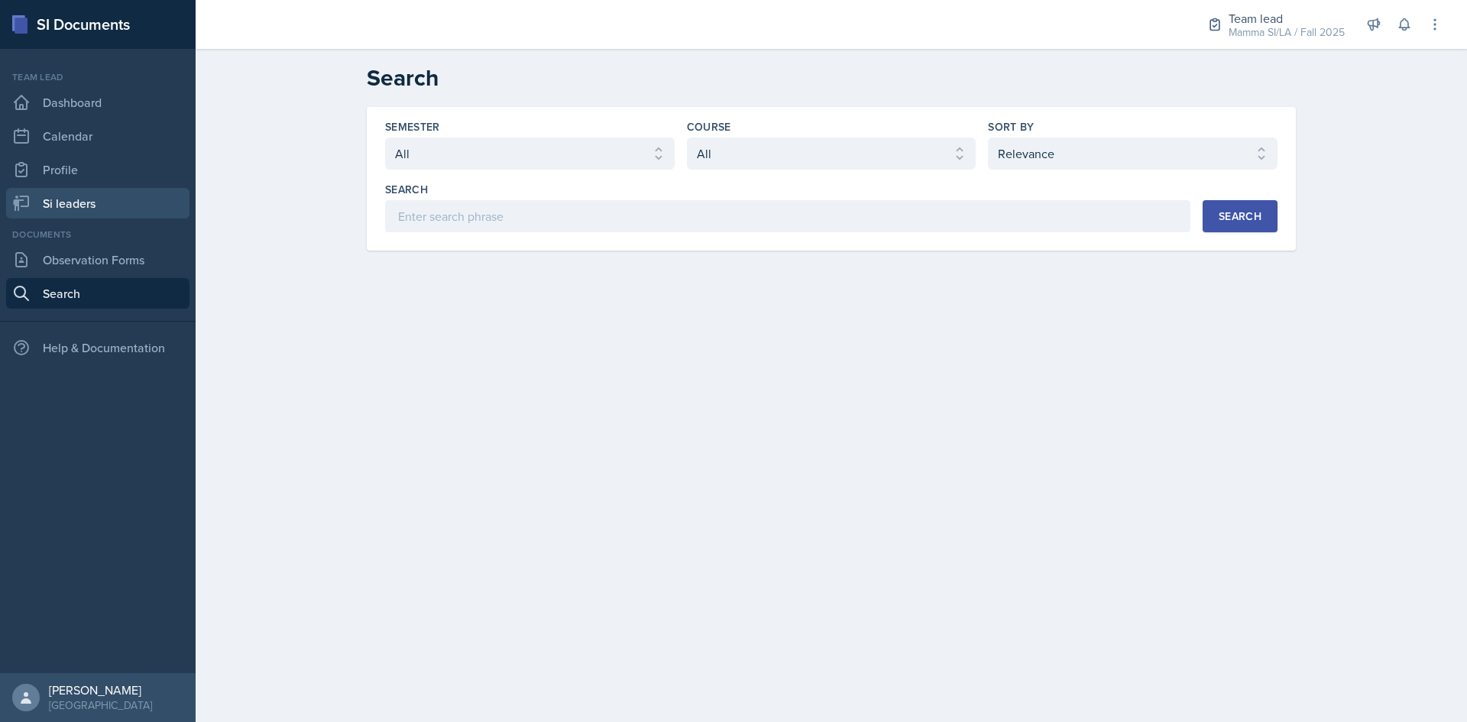
click at [87, 200] on link "Si leaders" at bounding box center [97, 203] width 183 height 31
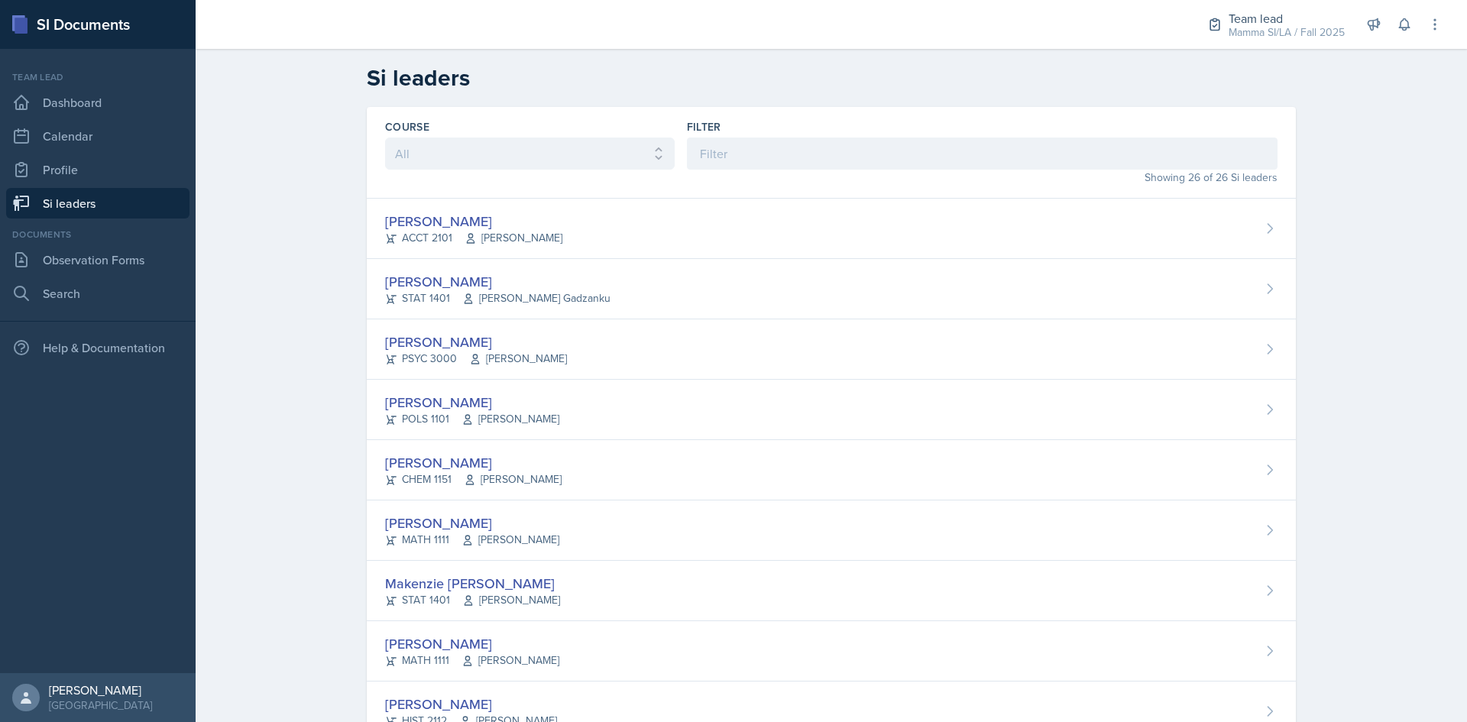
click at [958, 137] on div "Filter" at bounding box center [982, 144] width 591 height 50
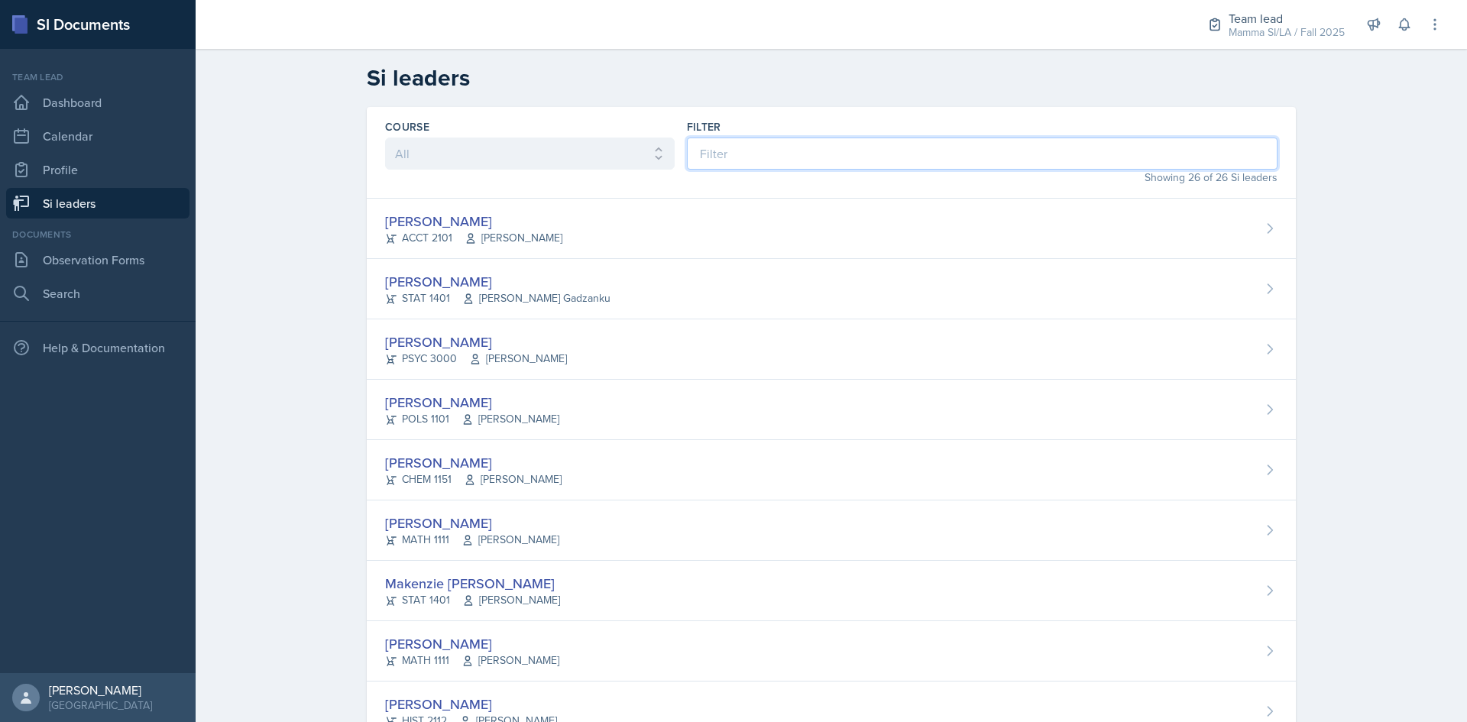
click at [961, 151] on input at bounding box center [982, 154] width 591 height 32
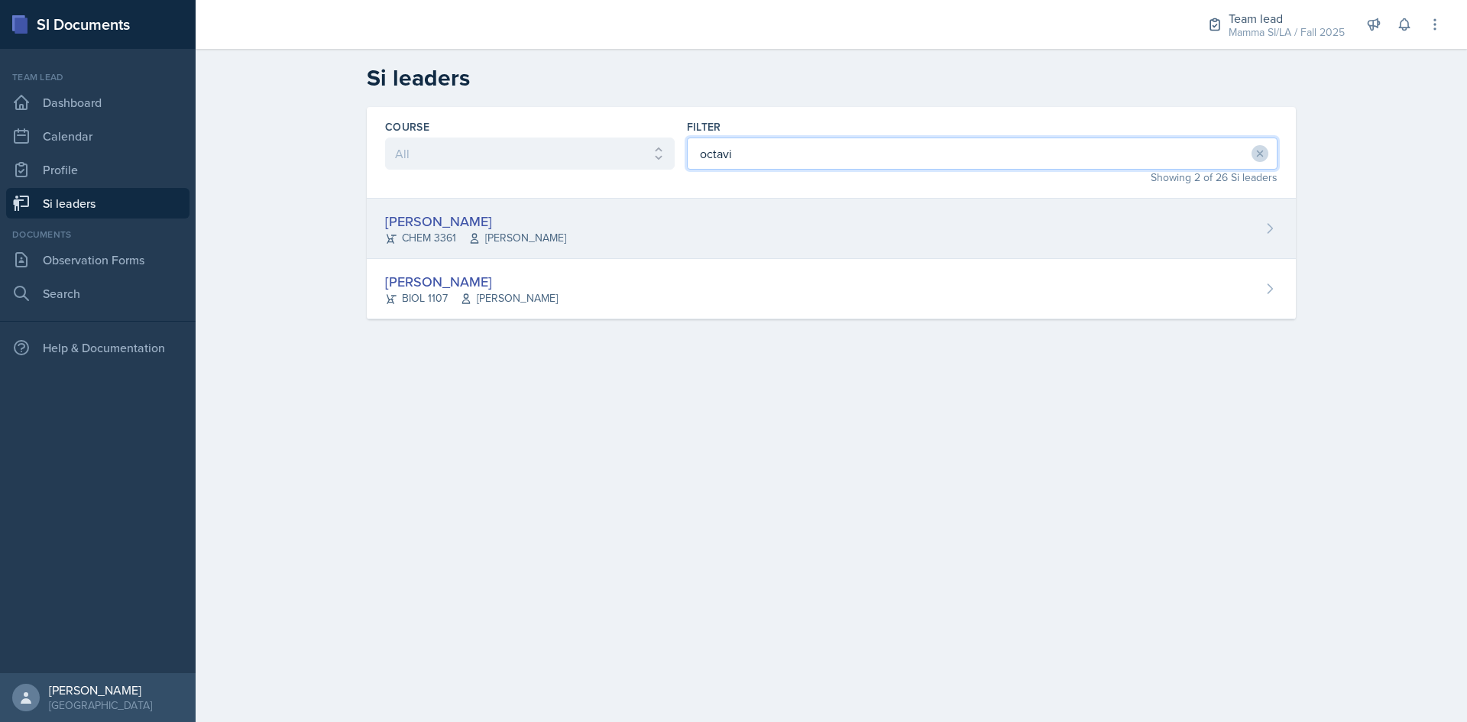
type input "octavi"
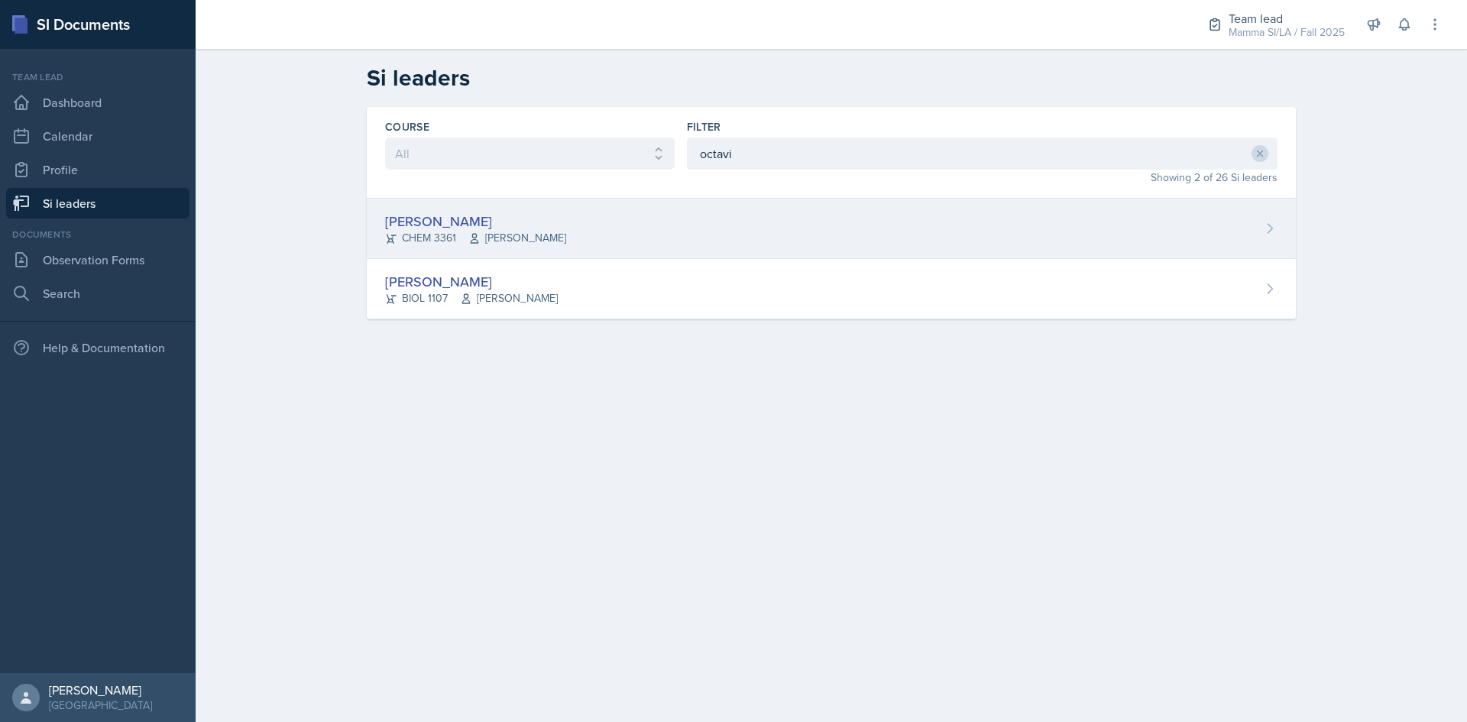
click at [679, 227] on div "[PERSON_NAME] CHEM 3361 [PERSON_NAME]" at bounding box center [831, 229] width 929 height 60
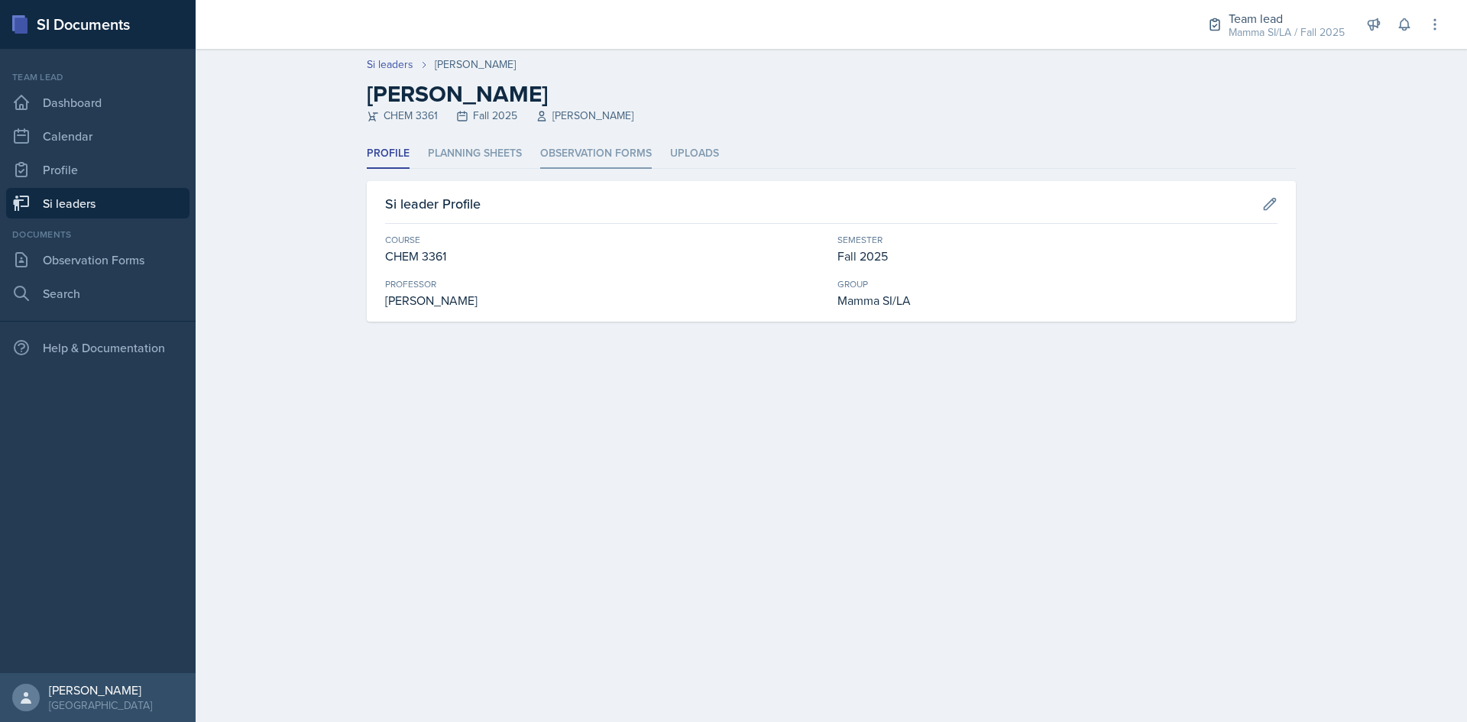
click at [572, 147] on li "Observation Forms" at bounding box center [596, 154] width 112 height 30
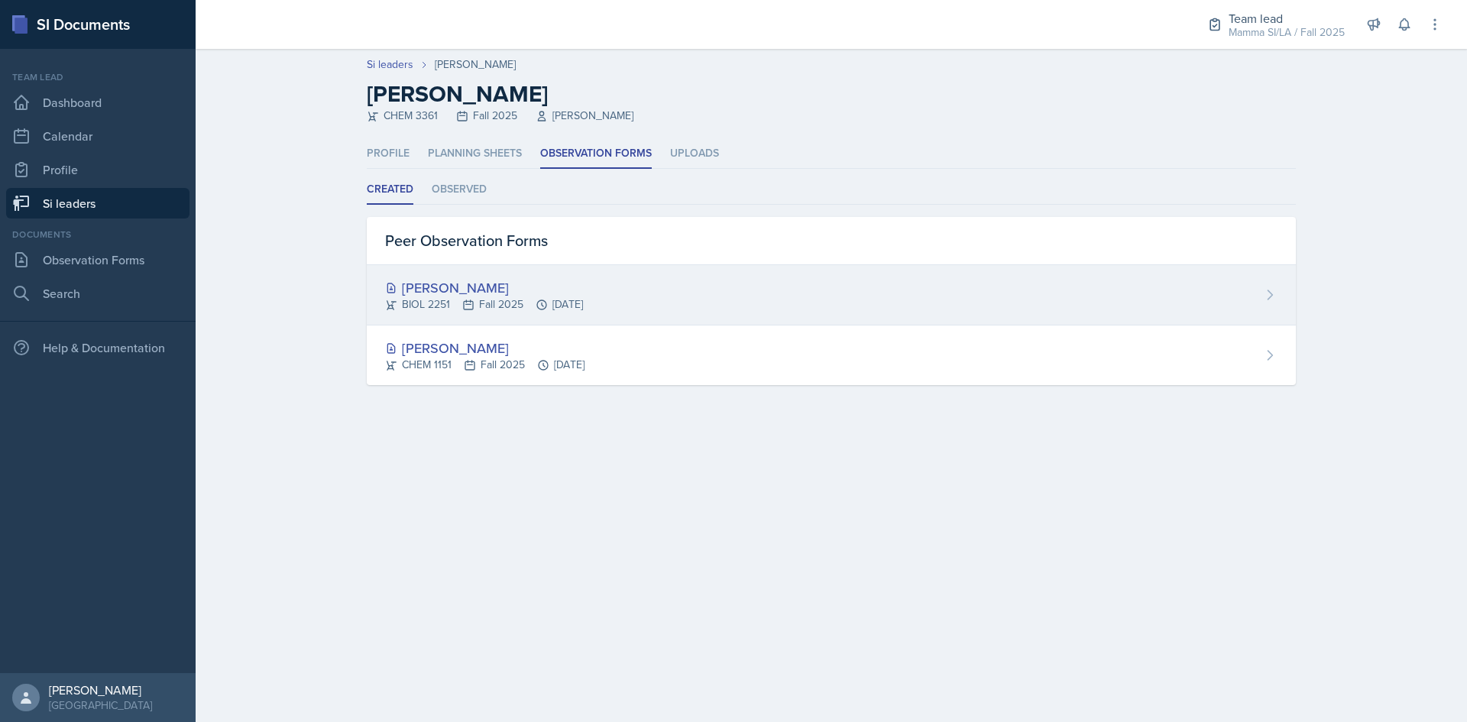
click at [575, 292] on div "[PERSON_NAME]" at bounding box center [484, 287] width 198 height 21
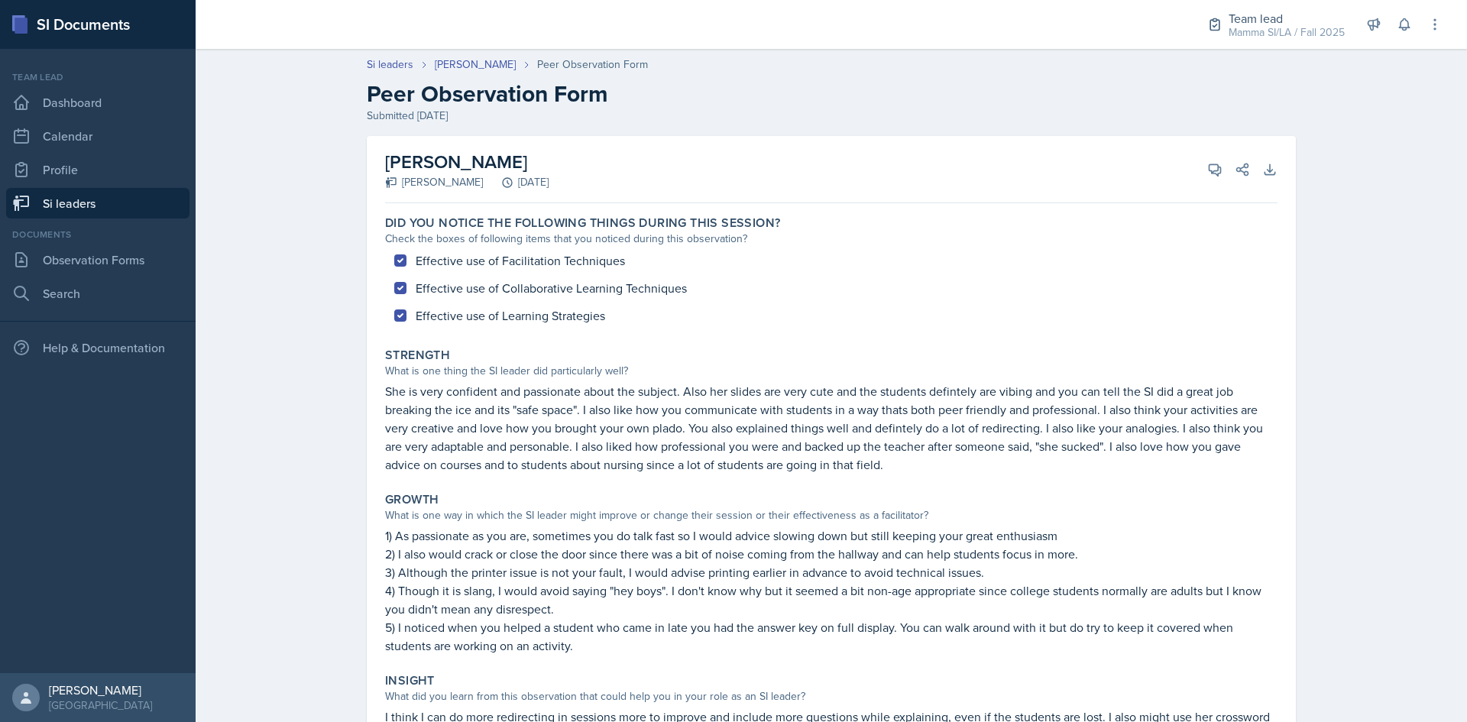
click at [1400, 253] on div "Si leaders [PERSON_NAME] Peer Observation Form Peer Observation Form Submitted …" at bounding box center [832, 486] width 1272 height 890
drag, startPoint x: 538, startPoint y: 515, endPoint x: 561, endPoint y: 513, distance: 23.0
click at [560, 513] on div "What is one way in which the SI leader might improve or change their session or…" at bounding box center [831, 515] width 892 height 16
click at [561, 513] on div "What is one way in which the SI leader might improve or change their session or…" at bounding box center [831, 515] width 892 height 16
click at [1343, 388] on div "Si leaders [PERSON_NAME] Peer Observation Form Peer Observation Form Submitted …" at bounding box center [832, 486] width 1272 height 890
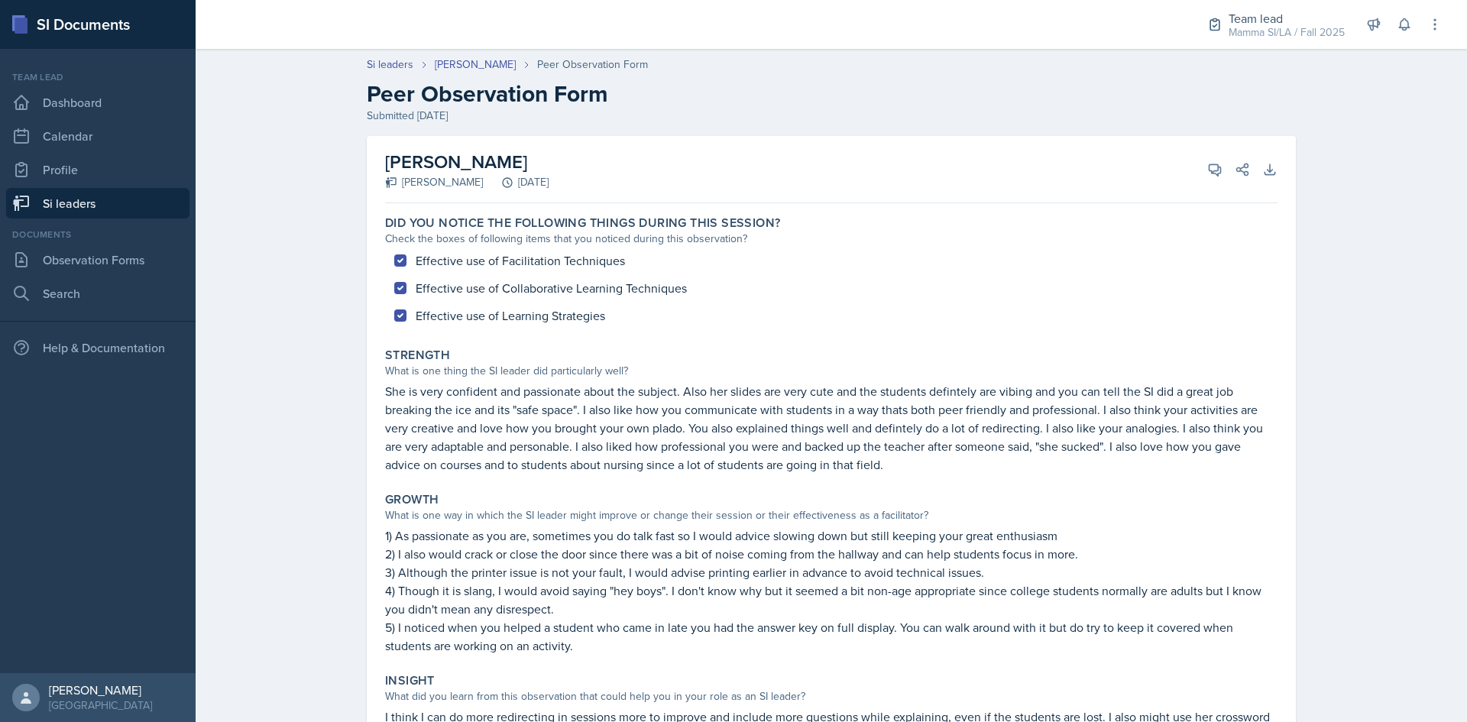
click at [1367, 531] on div "Si leaders [PERSON_NAME] Peer Observation Form Peer Observation Form Submitted …" at bounding box center [832, 486] width 1272 height 890
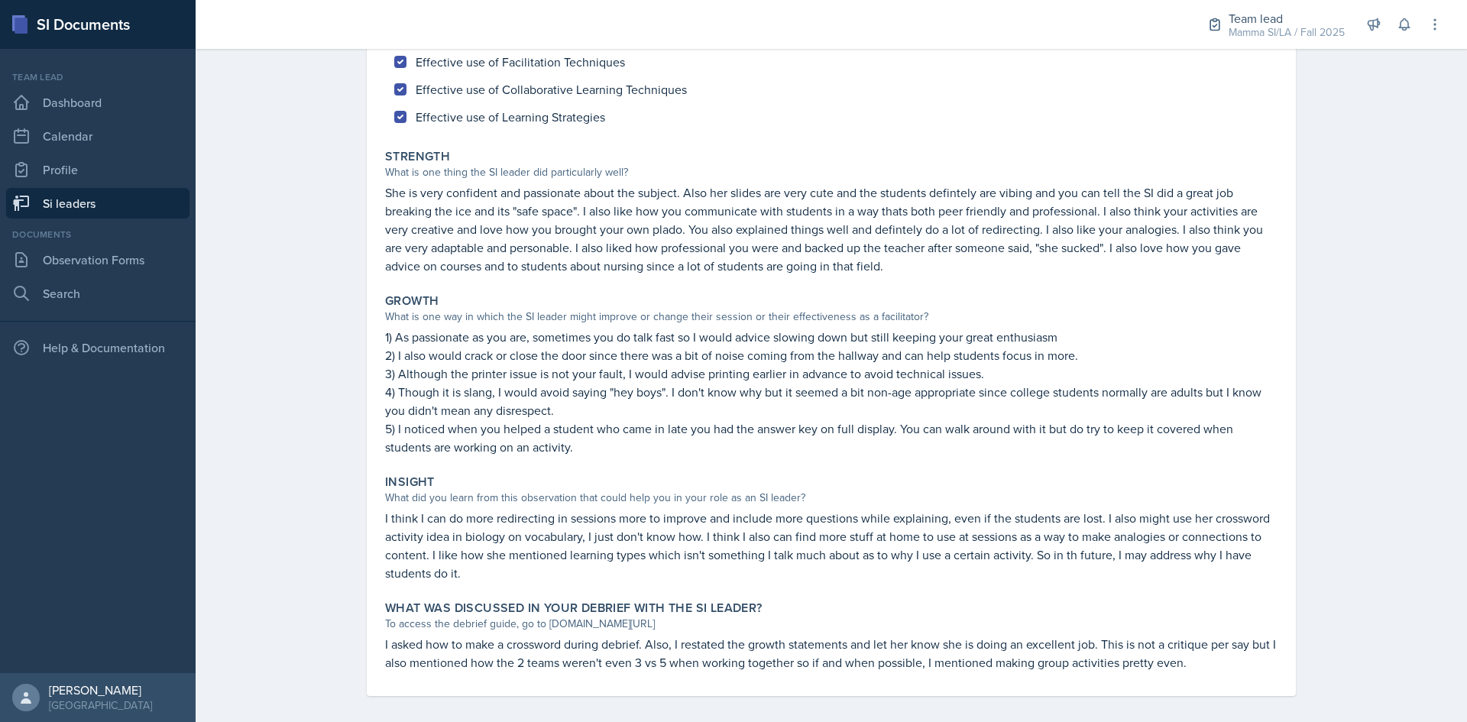
scroll to position [209, 0]
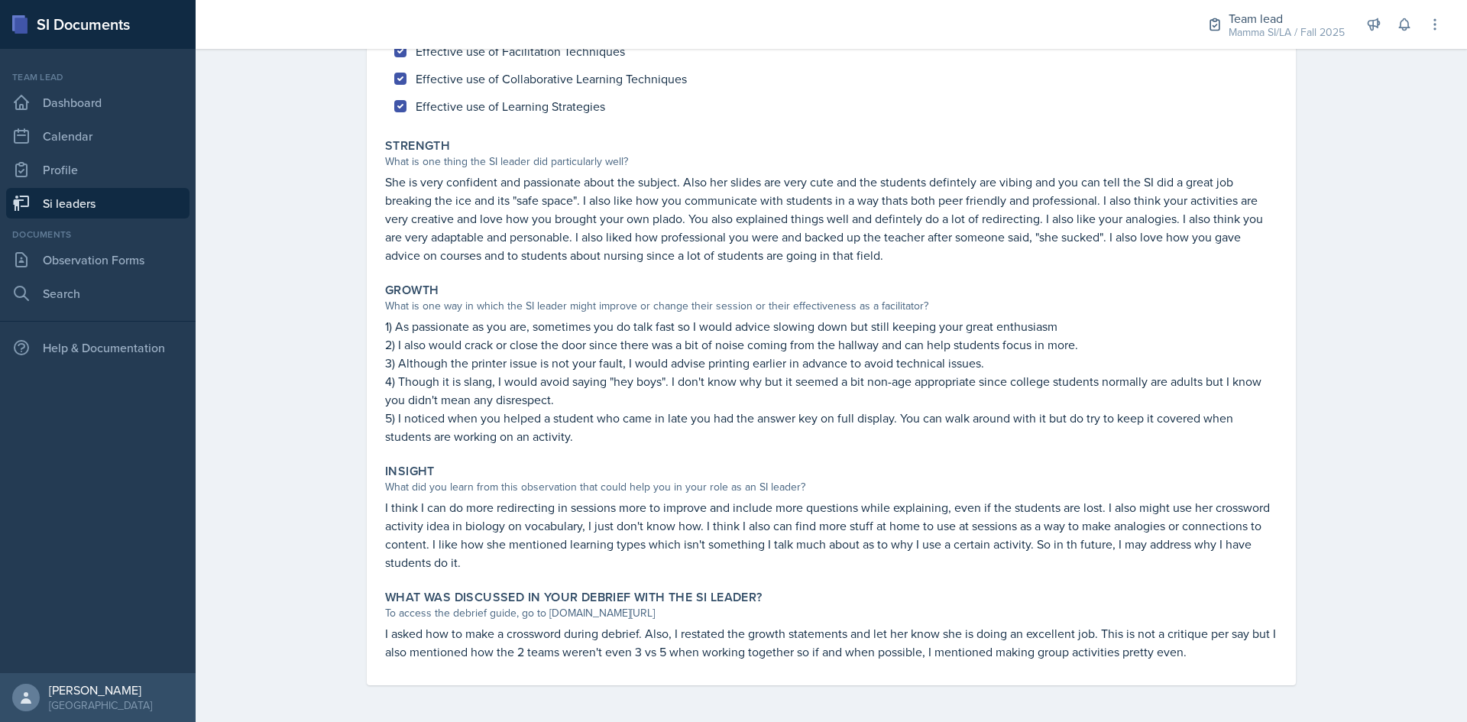
click at [872, 5] on div at bounding box center [688, 24] width 960 height 49
